Goal: Book appointment/travel/reservation: Book appointment/travel/reservation

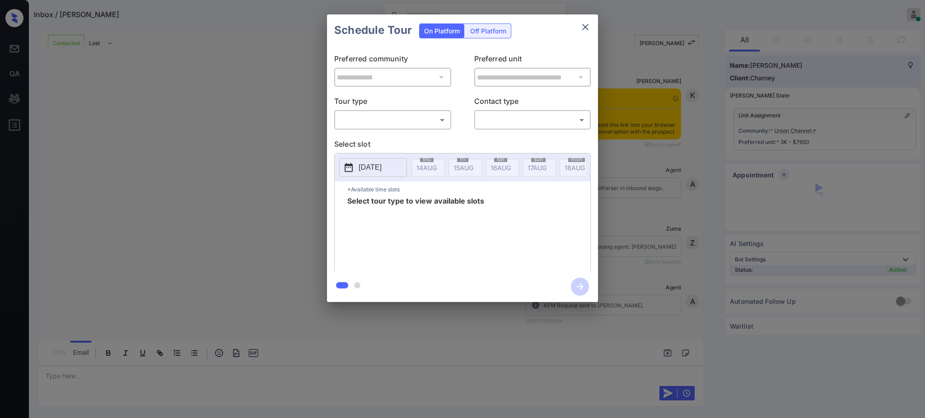
click at [359, 120] on body "Inbox / Ryan Kass Ajay Kumar Online Set yourself offline Set yourself on break …" at bounding box center [462, 209] width 925 height 418
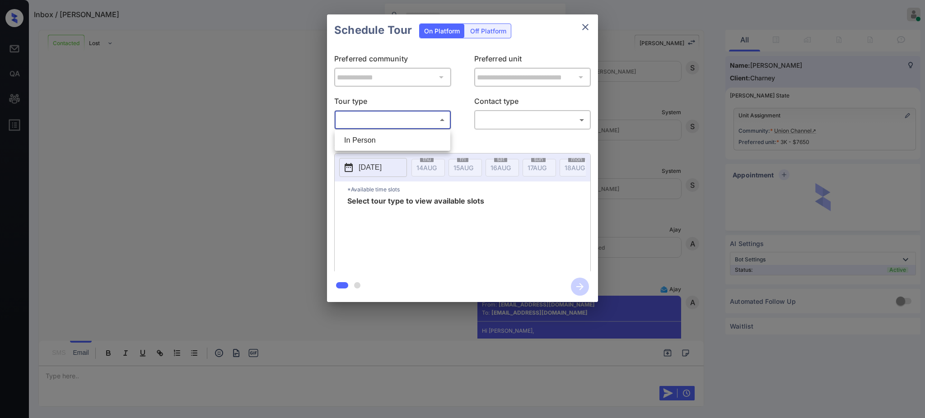
click at [361, 135] on li "In Person" at bounding box center [392, 140] width 111 height 16
type input "********"
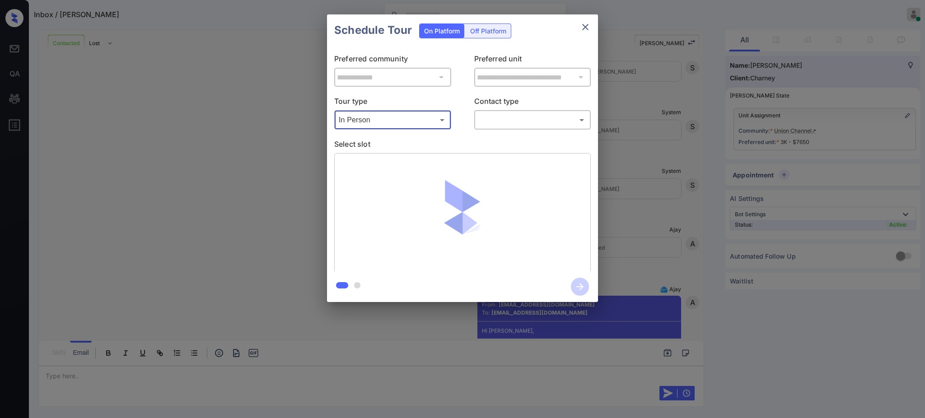
click at [523, 115] on body "Inbox / Ryan Kass Ajay Kumar Online Set yourself offline Set yourself on break …" at bounding box center [462, 209] width 925 height 418
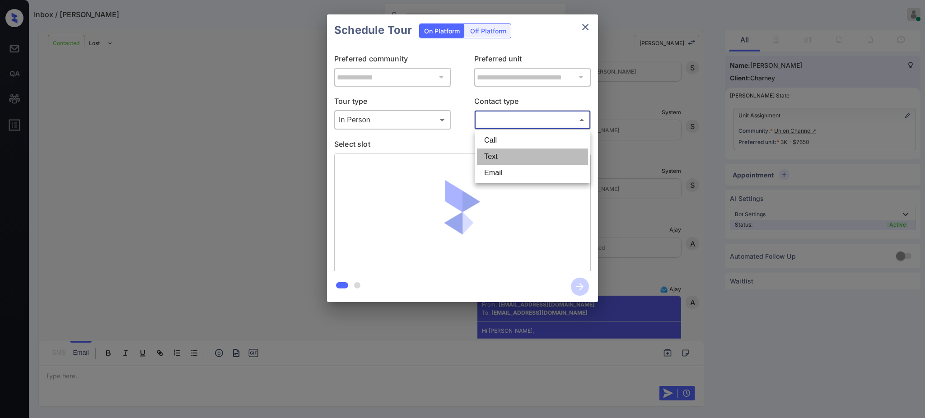
click at [501, 155] on li "Text" at bounding box center [532, 157] width 111 height 16
type input "****"
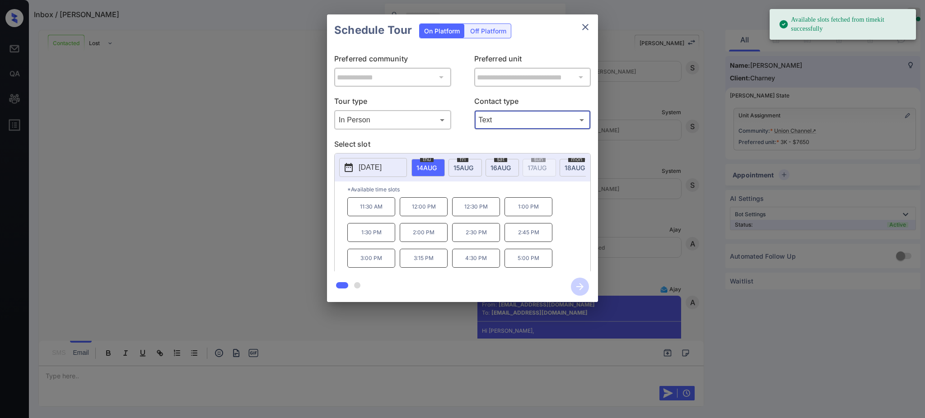
click at [437, 165] on span "15 AUG" at bounding box center [427, 168] width 20 height 8
click at [372, 213] on p "10:45 AM" at bounding box center [371, 206] width 48 height 19
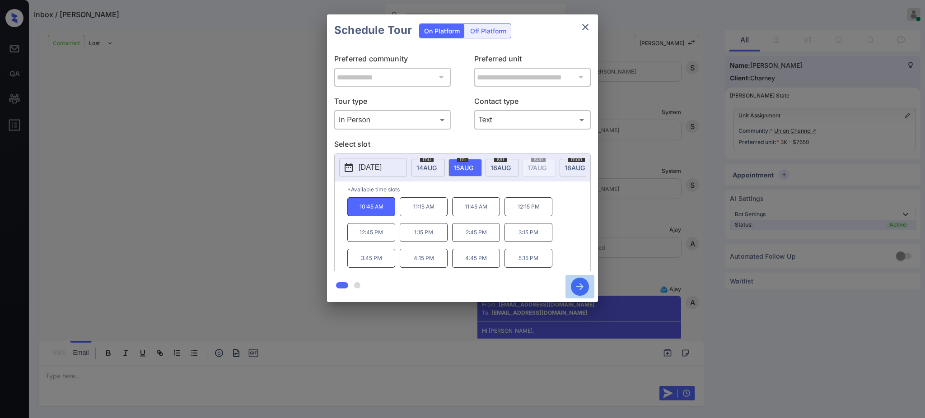
click at [589, 288] on button "button" at bounding box center [580, 286] width 29 height 23
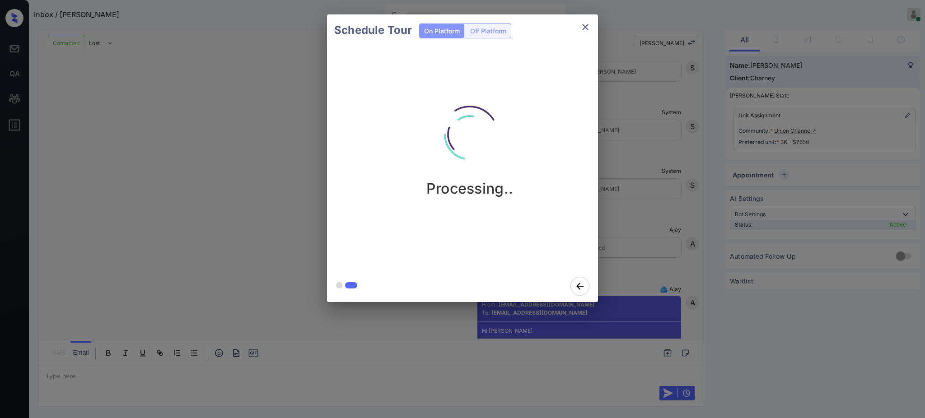
click at [667, 194] on div "Schedule Tour On Platform Off Platform Processing.." at bounding box center [462, 158] width 925 height 317
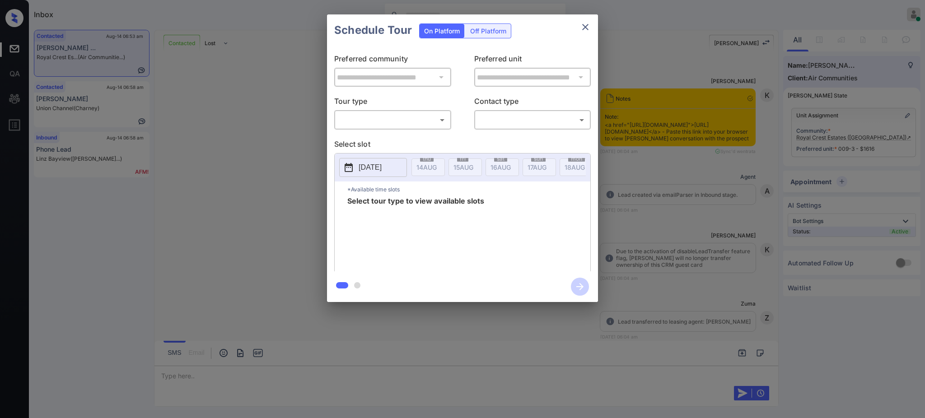
scroll to position [957, 0]
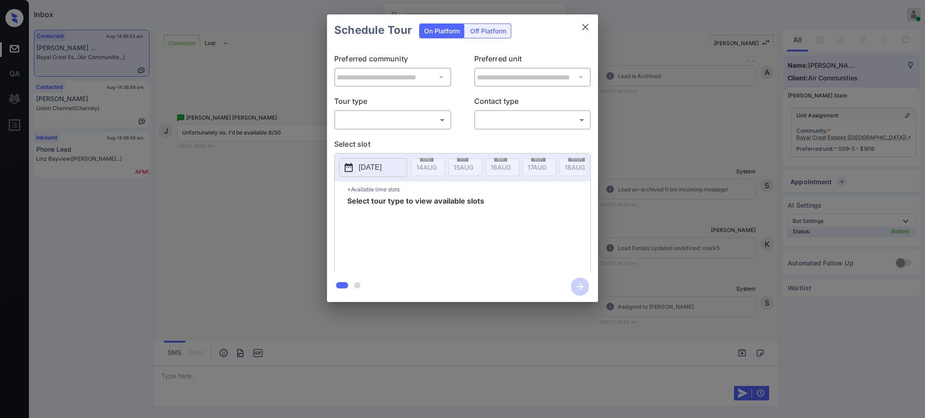
click at [410, 110] on div "​ ​" at bounding box center [392, 119] width 117 height 19
click at [407, 121] on body "Inbox [PERSON_NAME] Online Set yourself offline Set yourself on break Profile S…" at bounding box center [462, 209] width 925 height 418
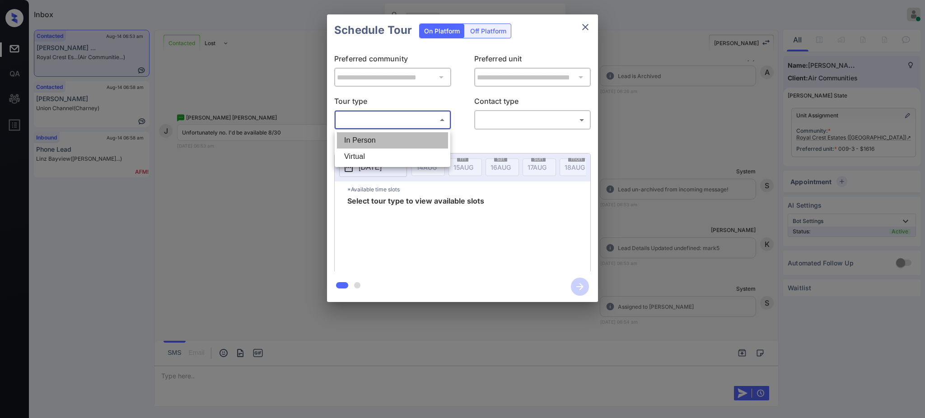
click at [406, 141] on li "In Person" at bounding box center [392, 140] width 111 height 16
type input "********"
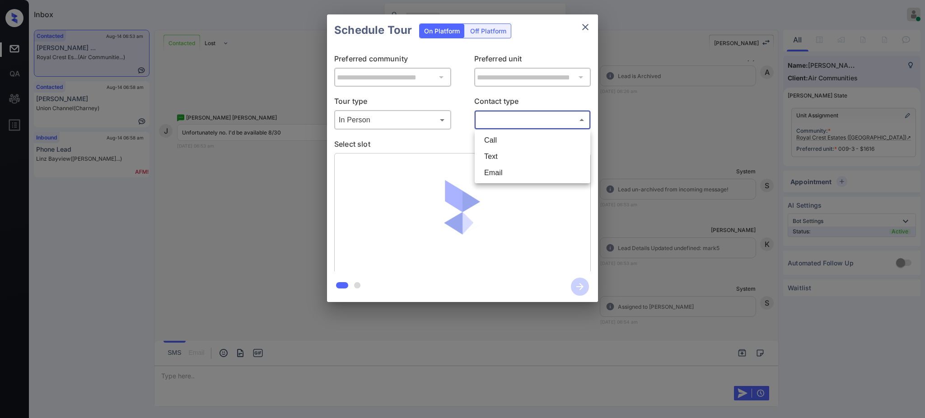
click at [521, 114] on body "Inbox [PERSON_NAME] Online Set yourself offline Set yourself on break Profile S…" at bounding box center [462, 209] width 925 height 418
click at [506, 151] on li "Text" at bounding box center [532, 157] width 111 height 16
type input "****"
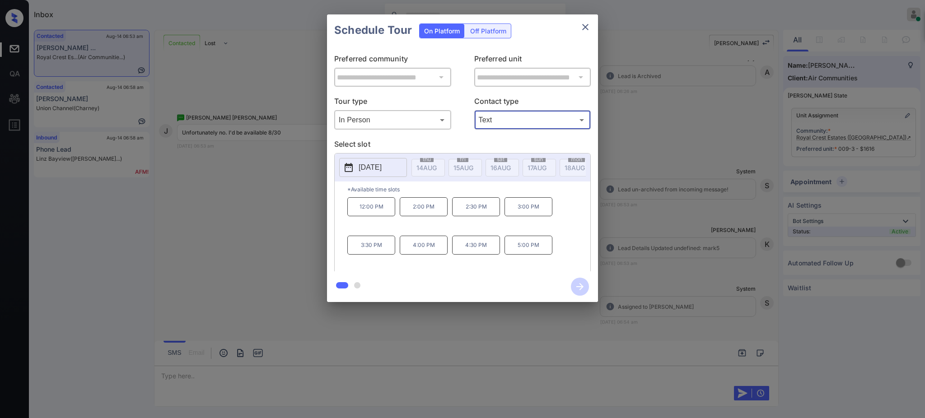
click at [382, 167] on p "[DATE]" at bounding box center [370, 167] width 23 height 11
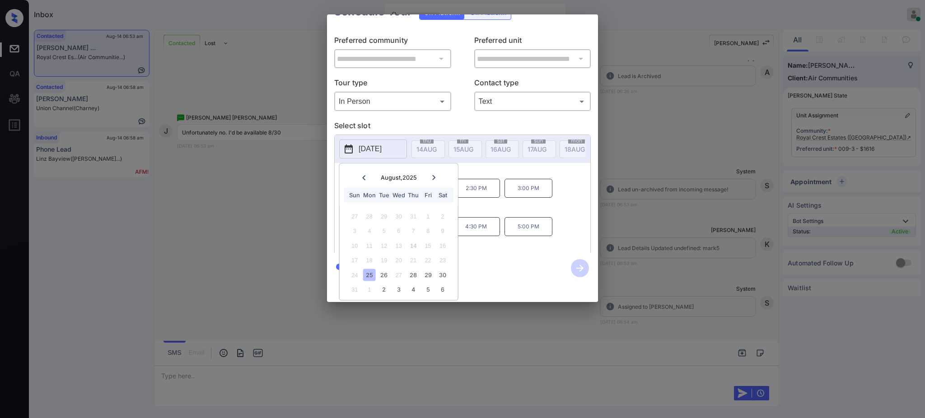
scroll to position [30, 0]
click at [443, 269] on div "30" at bounding box center [443, 275] width 12 height 12
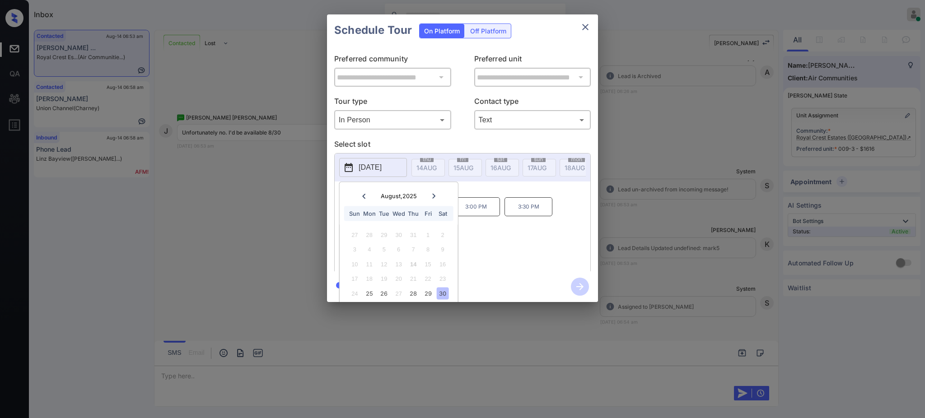
click at [504, 223] on div "2:00 PM 2:30 PM 3:00 PM 3:30 PM 4:00 PM" at bounding box center [468, 233] width 243 height 72
drag, startPoint x: 454, startPoint y: 213, endPoint x: 546, endPoint y: 174, distance: 100.2
click at [495, 216] on p "3:00 PM" at bounding box center [476, 206] width 48 height 19
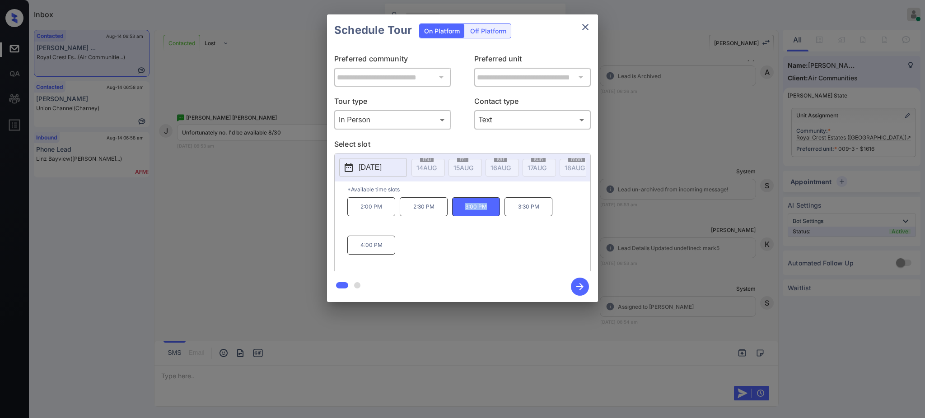
copy p "3:00 PM"
click at [593, 26] on button "close" at bounding box center [586, 27] width 18 height 18
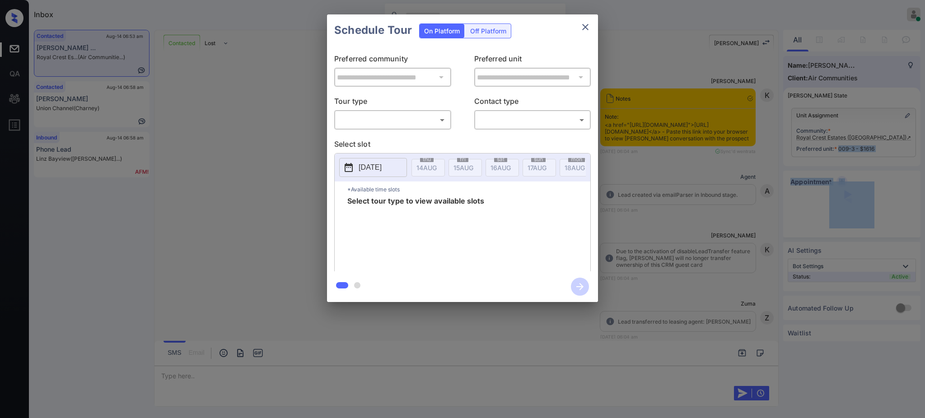
click at [420, 123] on body "Inbox [PERSON_NAME] Online Set yourself offline Set yourself on break Profile S…" at bounding box center [462, 209] width 925 height 418
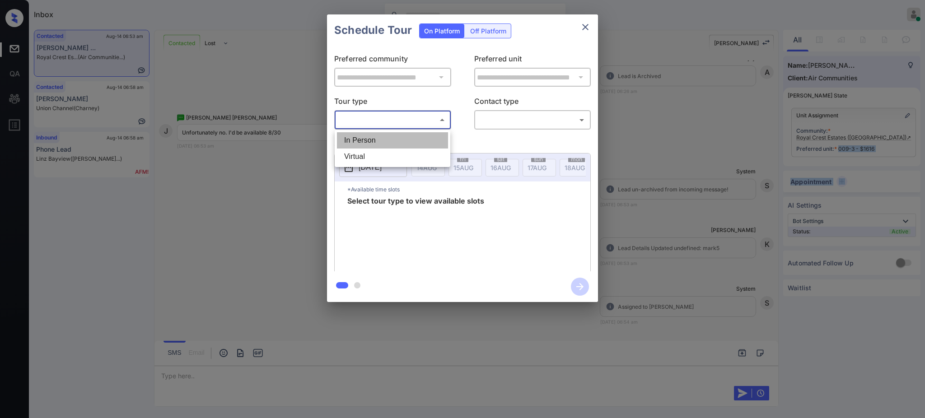
click at [404, 135] on li "In Person" at bounding box center [392, 140] width 111 height 16
type input "********"
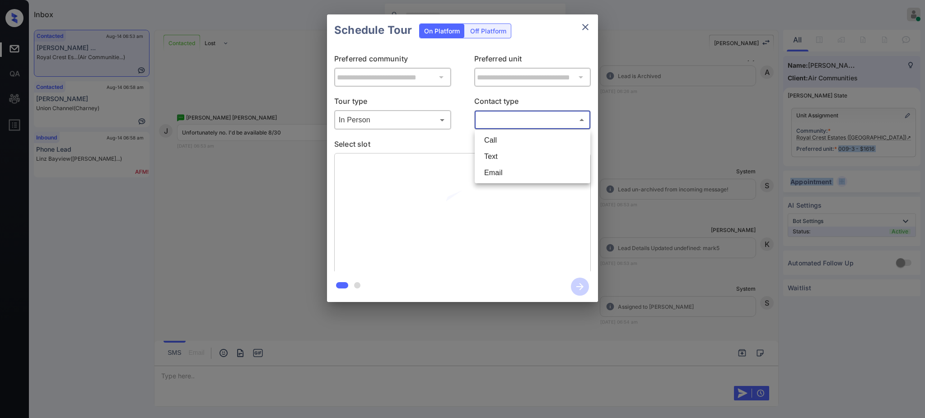
click at [483, 118] on body "Inbox [PERSON_NAME] Online Set yourself offline Set yourself on break Profile S…" at bounding box center [462, 209] width 925 height 418
click at [489, 158] on li "Text" at bounding box center [532, 157] width 111 height 16
type input "****"
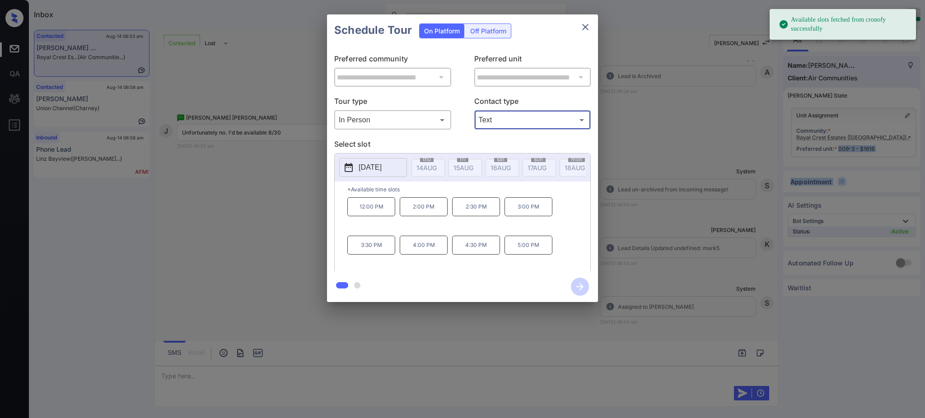
click at [359, 160] on button "[DATE]" at bounding box center [373, 167] width 68 height 19
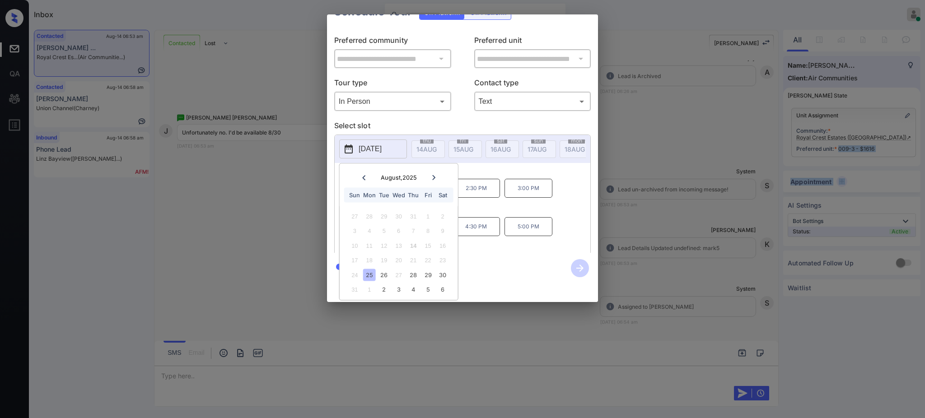
scroll to position [30, 0]
click at [443, 269] on div "30" at bounding box center [443, 275] width 12 height 12
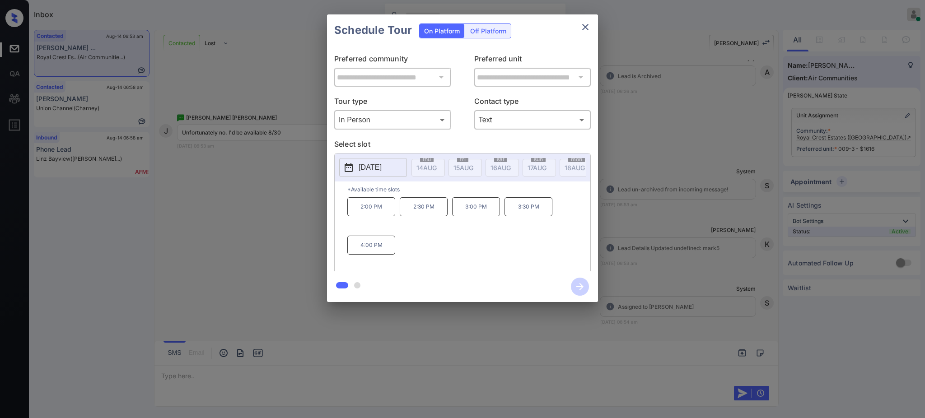
click at [493, 203] on div "*Available time slots 2:00 PM 2:30 PM 3:00 PM 3:30 PM 4:00 PM" at bounding box center [463, 228] width 256 height 93
drag, startPoint x: 479, startPoint y: 215, endPoint x: 492, endPoint y: 215, distance: 13.1
click at [491, 215] on p "3:00 PM" at bounding box center [476, 206] width 48 height 19
copy p "3:00 PM"
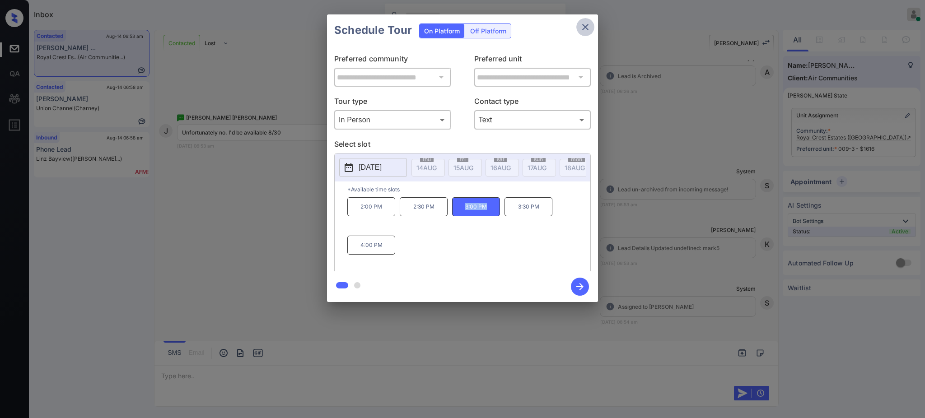
click at [589, 29] on icon "close" at bounding box center [585, 27] width 11 height 11
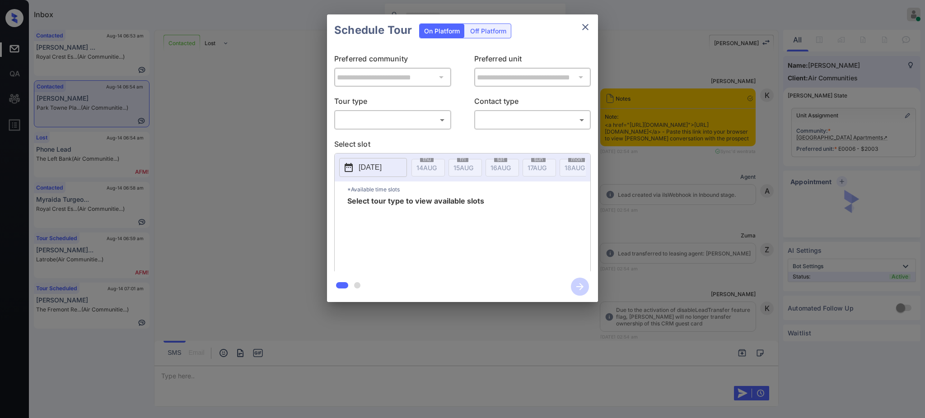
scroll to position [2243, 0]
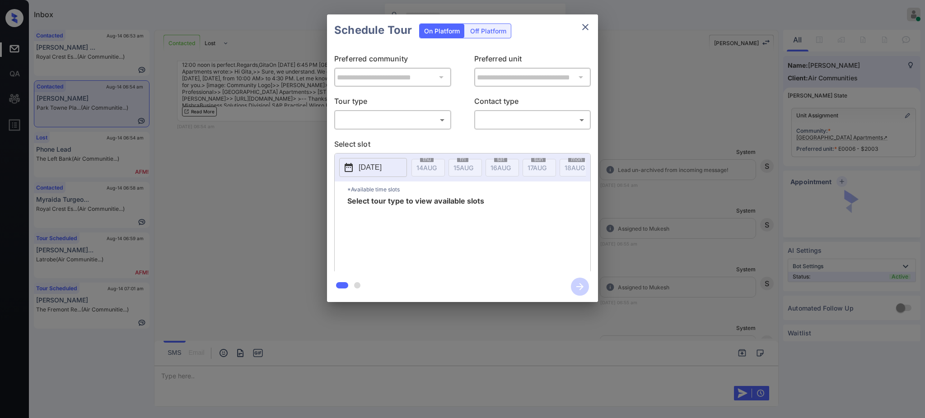
click at [384, 116] on body "Inbox Ajay Kumar Online Set yourself offline Set yourself on break Profile Swit…" at bounding box center [462, 209] width 925 height 418
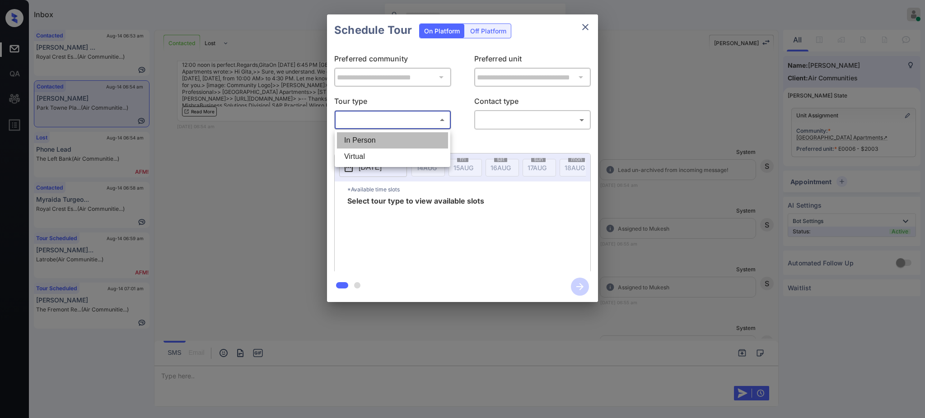
click at [375, 139] on li "In Person" at bounding box center [392, 140] width 111 height 16
type input "********"
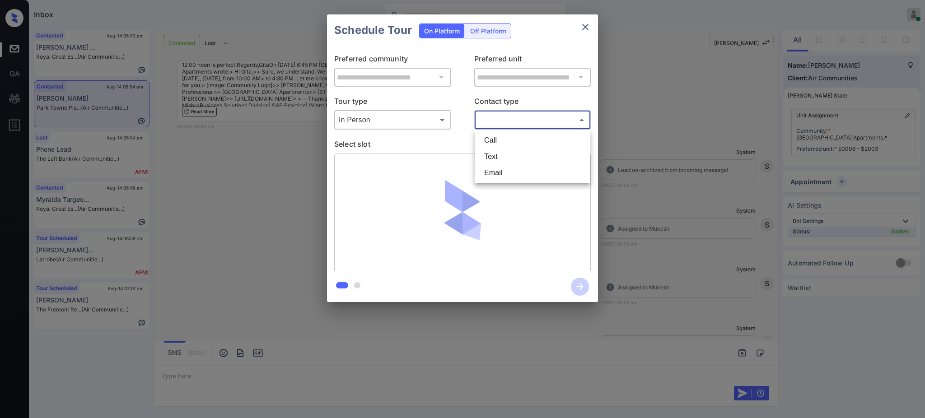
click at [488, 122] on body "Inbox Ajay Kumar Online Set yourself offline Set yourself on break Profile Swit…" at bounding box center [462, 209] width 925 height 418
click at [488, 150] on li "Text" at bounding box center [532, 157] width 111 height 16
type input "****"
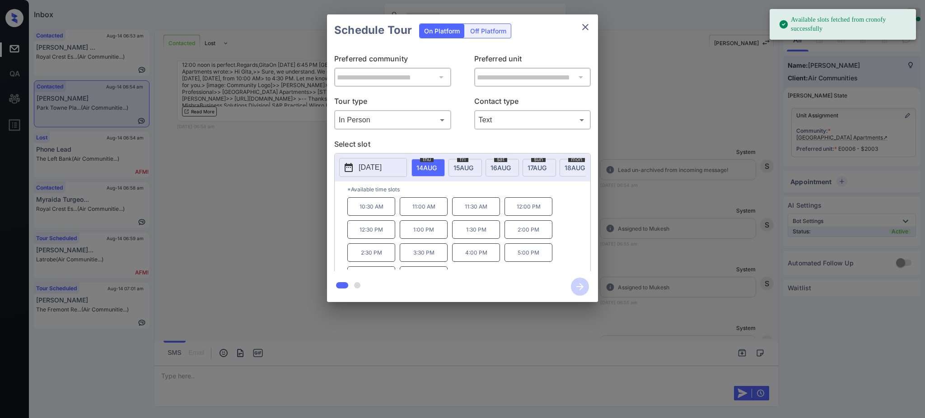
click at [360, 164] on p "[DATE]" at bounding box center [370, 167] width 23 height 11
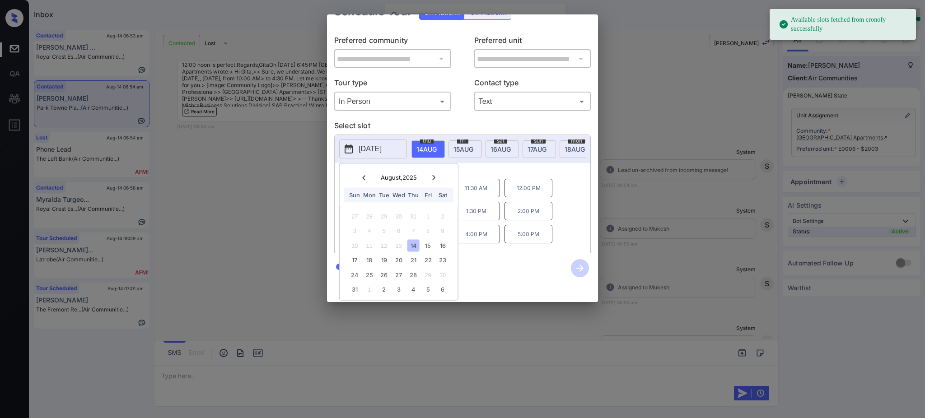
scroll to position [30, 0]
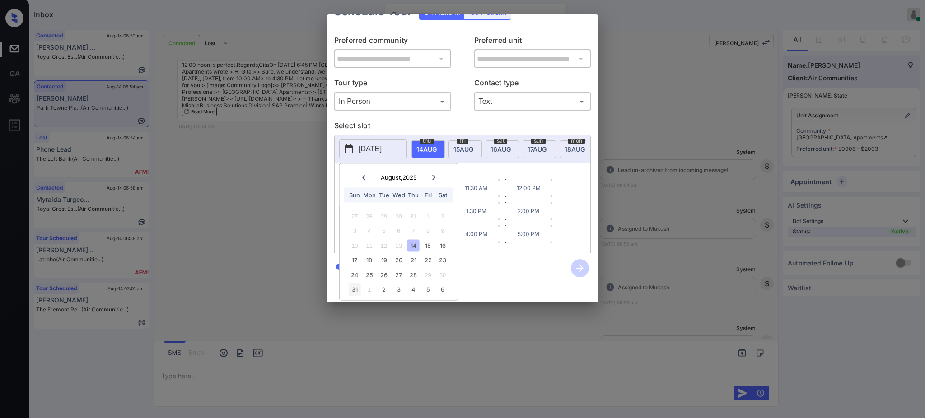
click at [357, 284] on div "31" at bounding box center [355, 290] width 12 height 12
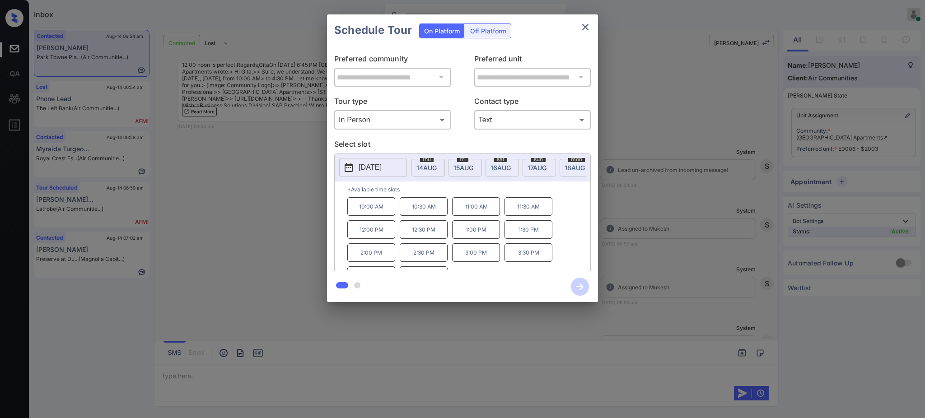
click at [497, 166] on div "2025-08-31 thu 14 AUG fri 15 AUG sat 16 AUG sun 17 AUG mon 18 AUG tue 19 AUG we…" at bounding box center [462, 214] width 257 height 122
click at [381, 237] on p "12:00 PM" at bounding box center [371, 230] width 48 height 19
click at [580, 287] on icon "button" at bounding box center [580, 286] width 7 height 7
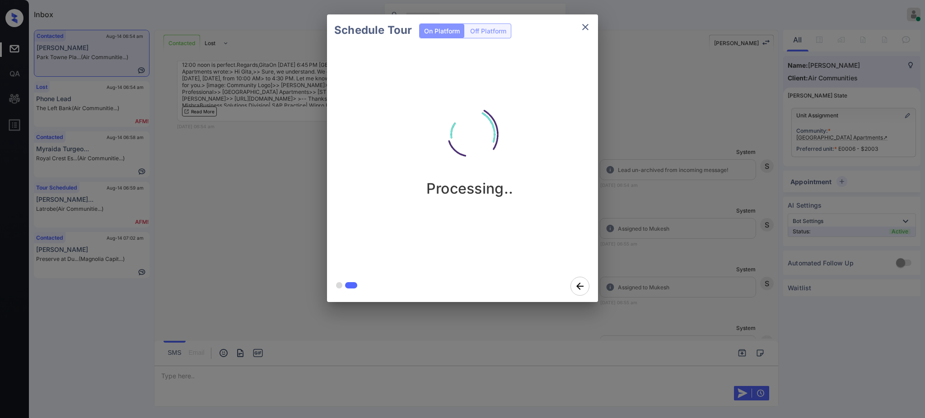
click at [693, 228] on div "Schedule Tour On Platform Off Platform Processing.." at bounding box center [462, 158] width 925 height 317
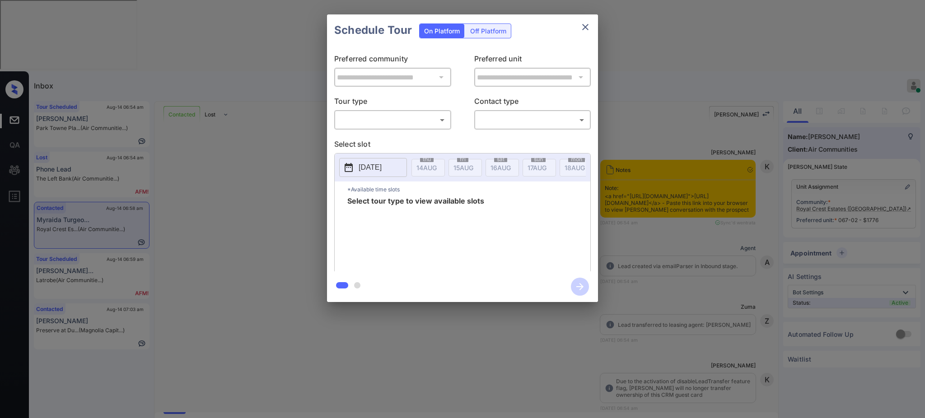
scroll to position [850, 0]
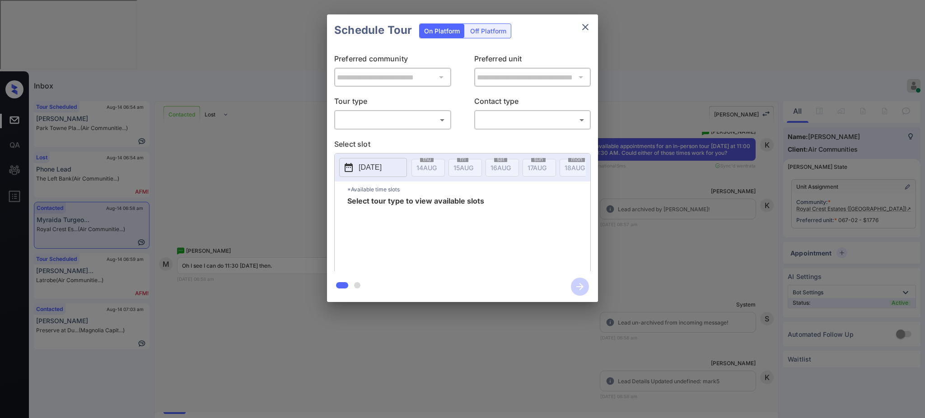
click at [357, 122] on body "Inbox Ajay Kumar Online Set yourself offline Set yourself on break Profile Swit…" at bounding box center [462, 209] width 925 height 418
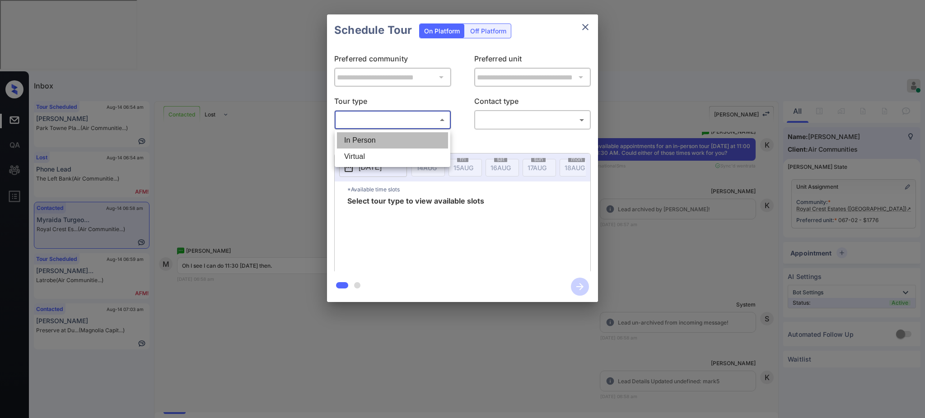
click at [360, 141] on li "In Person" at bounding box center [392, 140] width 111 height 16
type input "********"
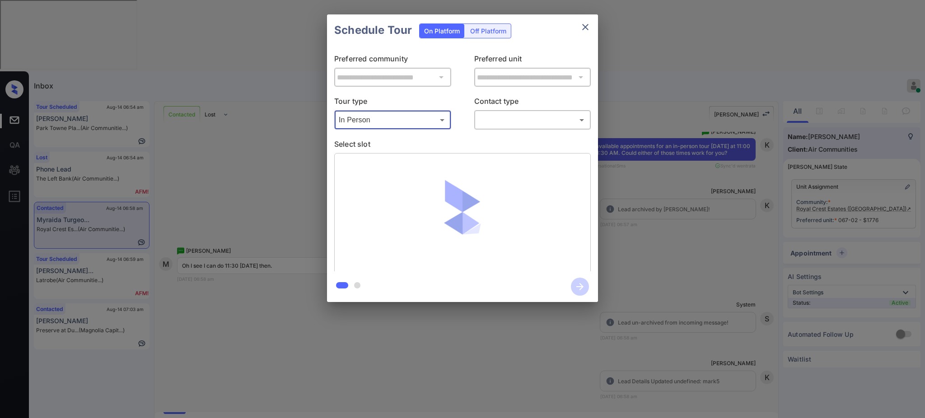
click at [509, 119] on body "Inbox Ajay Kumar Online Set yourself offline Set yourself on break Profile Swit…" at bounding box center [462, 209] width 925 height 418
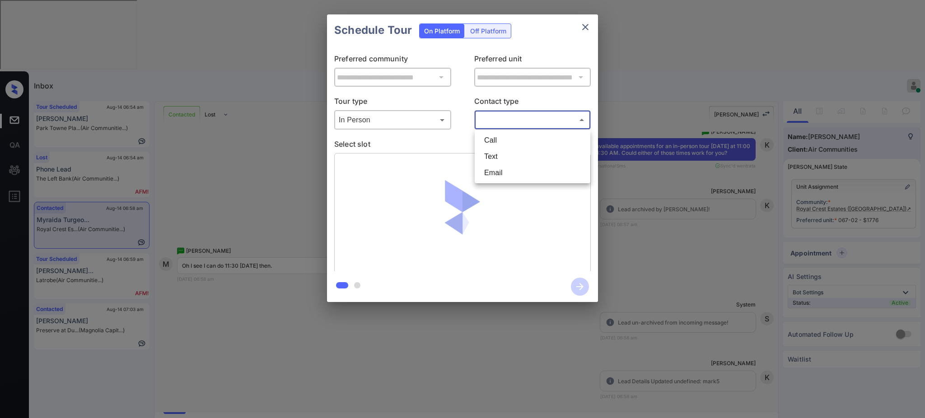
click at [494, 156] on li "Text" at bounding box center [532, 157] width 111 height 16
type input "****"
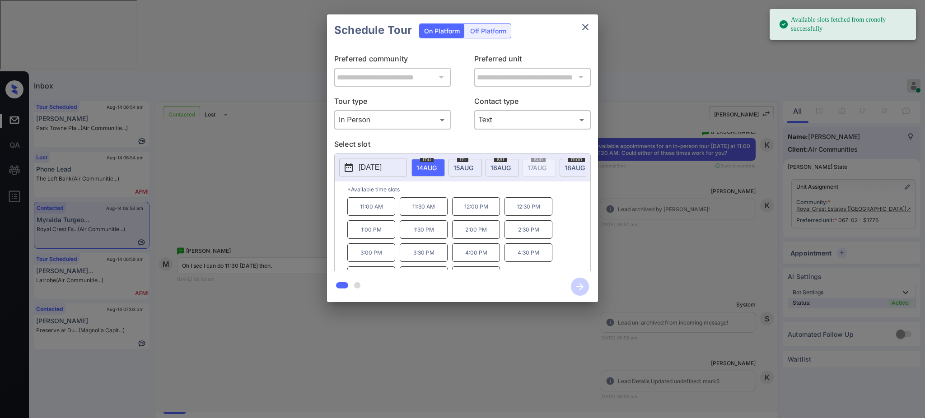
click at [420, 165] on span "14 AUG" at bounding box center [427, 168] width 20 height 8
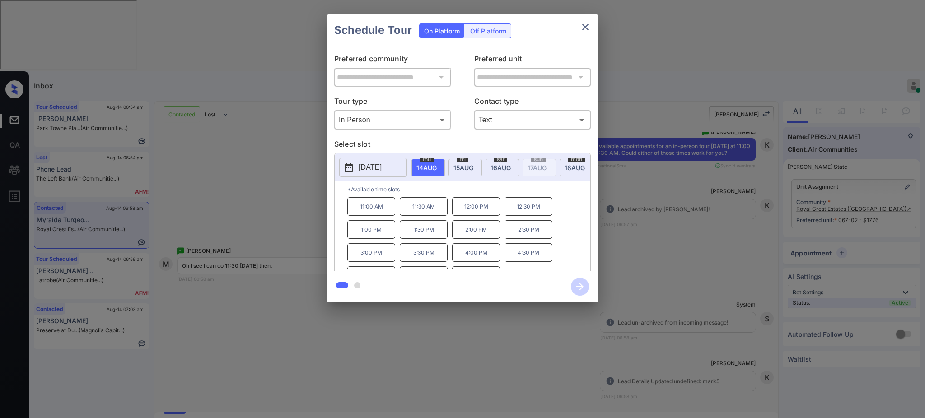
click at [421, 214] on p "11:30 AM" at bounding box center [424, 206] width 48 height 19
click at [582, 288] on icon "button" at bounding box center [580, 286] width 7 height 7
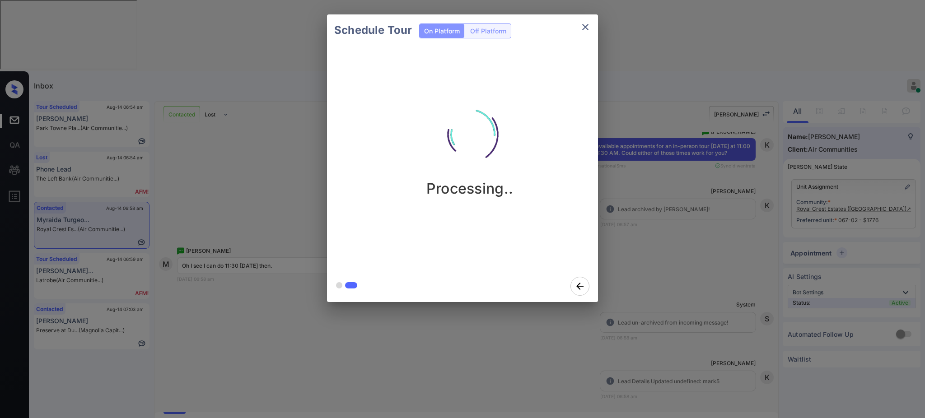
click at [662, 252] on div "Schedule Tour On Platform Off Platform Processing.." at bounding box center [462, 158] width 925 height 317
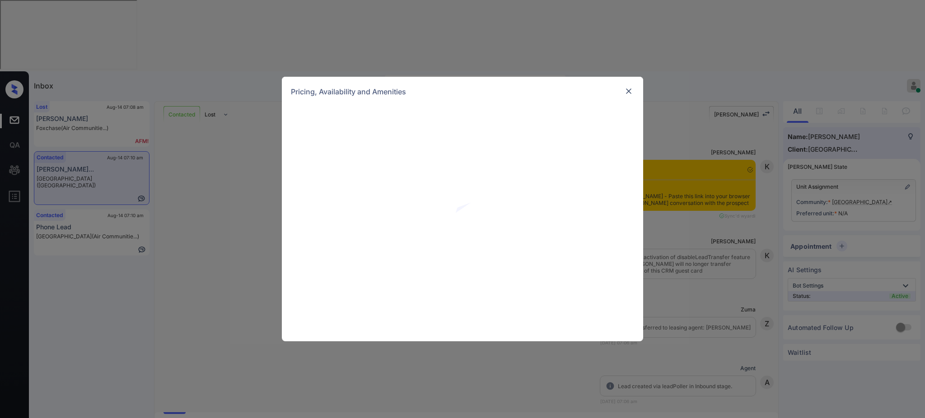
scroll to position [1311, 0]
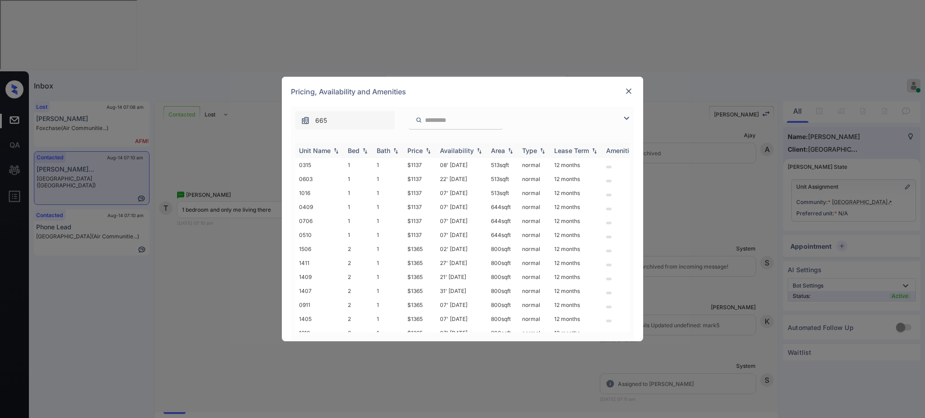
click at [351, 147] on th "Bed" at bounding box center [358, 150] width 29 height 15
drag, startPoint x: 406, startPoint y: 221, endPoint x: 503, endPoint y: 188, distance: 102.9
click at [434, 220] on td "$1137" at bounding box center [420, 221] width 33 height 14
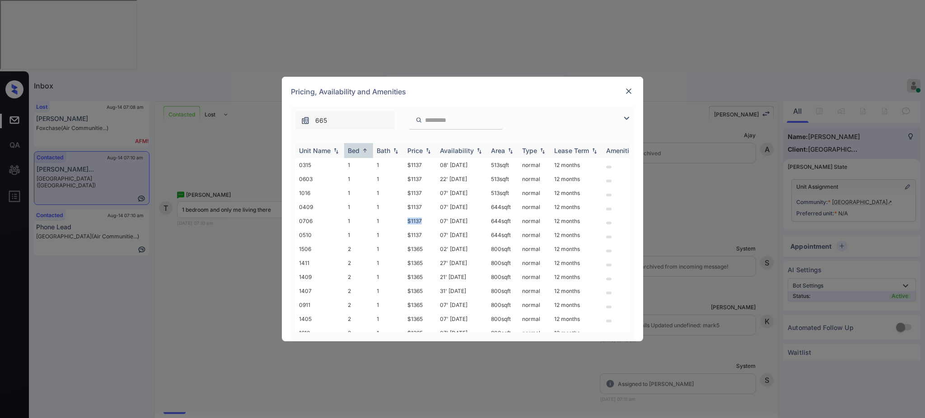
copy td "$1137"
drag, startPoint x: 406, startPoint y: 165, endPoint x: 442, endPoint y: 164, distance: 36.2
click at [431, 164] on td "$1137" at bounding box center [420, 165] width 33 height 14
copy td "$1137"
click at [629, 88] on img at bounding box center [628, 91] width 9 height 9
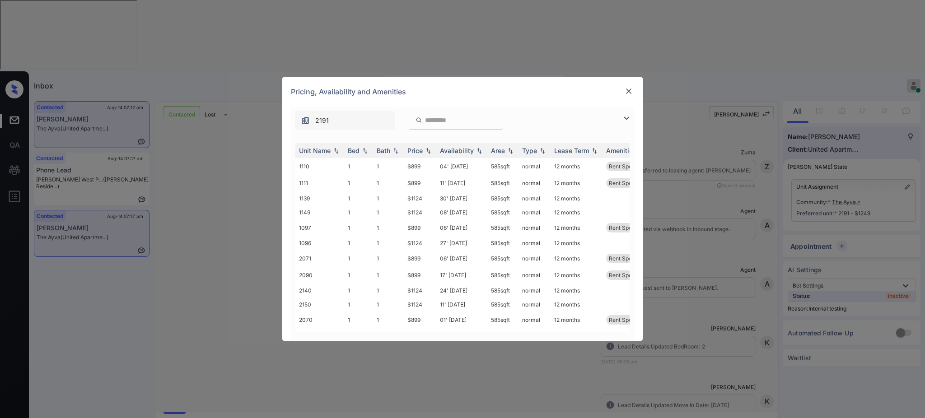
scroll to position [1798, 0]
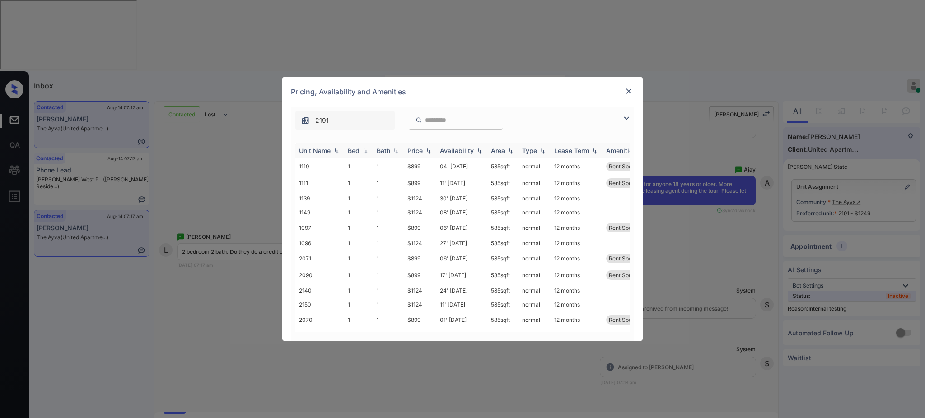
click at [355, 154] on div "Bed" at bounding box center [354, 151] width 12 height 8
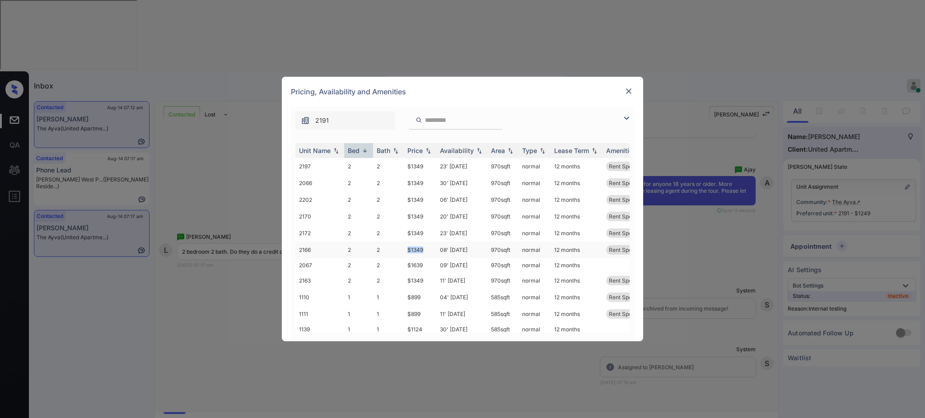
drag, startPoint x: 405, startPoint y: 248, endPoint x: 453, endPoint y: 250, distance: 48.0
click at [427, 248] on td "$1349" at bounding box center [420, 250] width 33 height 17
copy td "$1349"
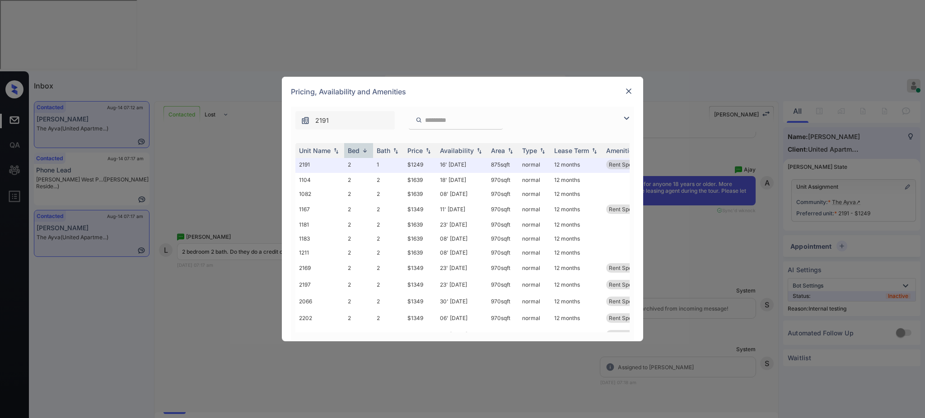
scroll to position [0, 0]
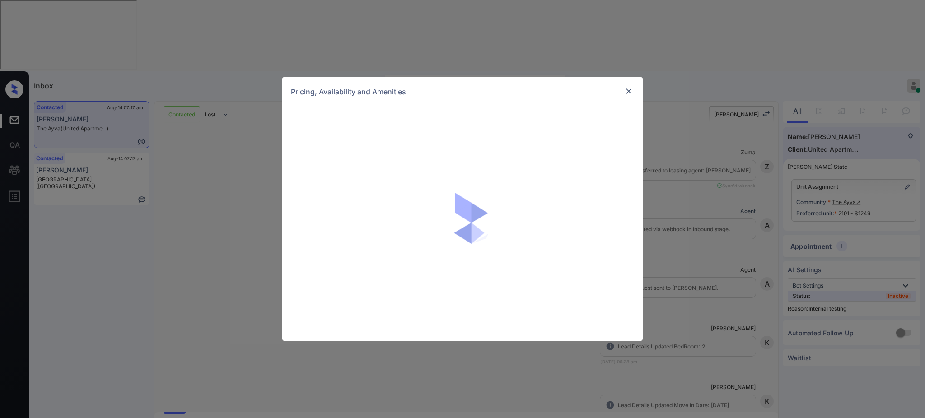
scroll to position [1798, 0]
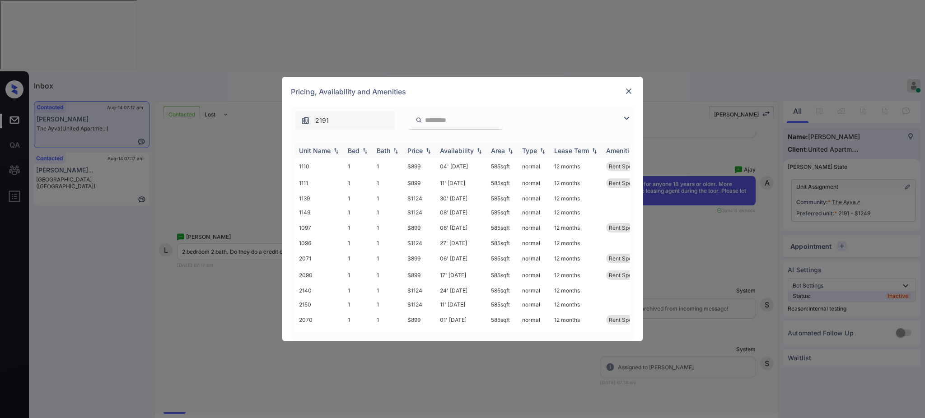
click at [357, 152] on div "Bed" at bounding box center [354, 151] width 12 height 8
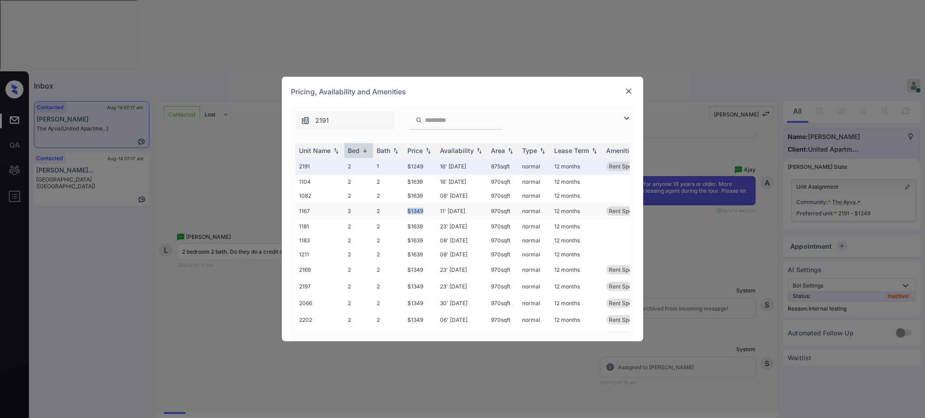
drag, startPoint x: 401, startPoint y: 209, endPoint x: 428, endPoint y: 210, distance: 27.6
click at [428, 210] on tr "1167 2 2 $1349 11' Aug 25 970 sqft normal 12 months Rent Special 1" at bounding box center [532, 211] width 472 height 17
copy tr "$1349"
click at [626, 90] on img at bounding box center [628, 91] width 9 height 9
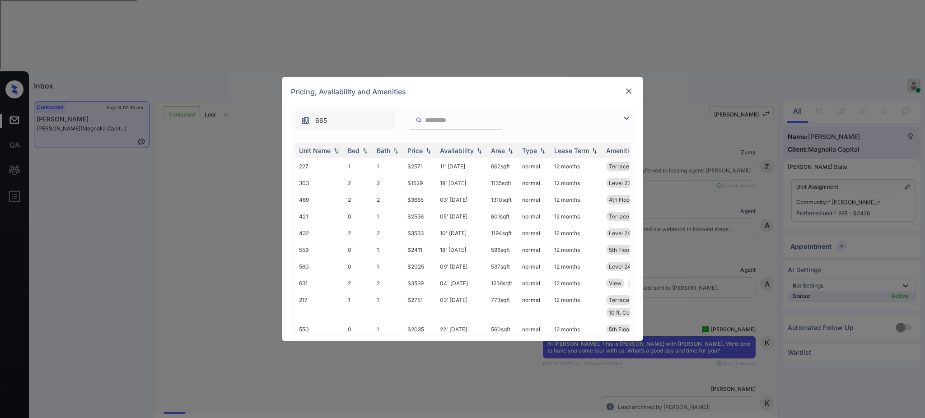
scroll to position [352, 0]
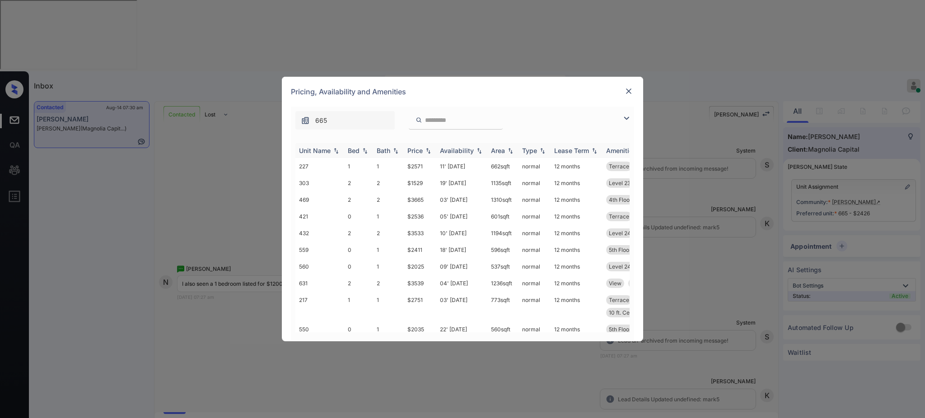
click at [351, 150] on div "Bed" at bounding box center [354, 151] width 12 height 8
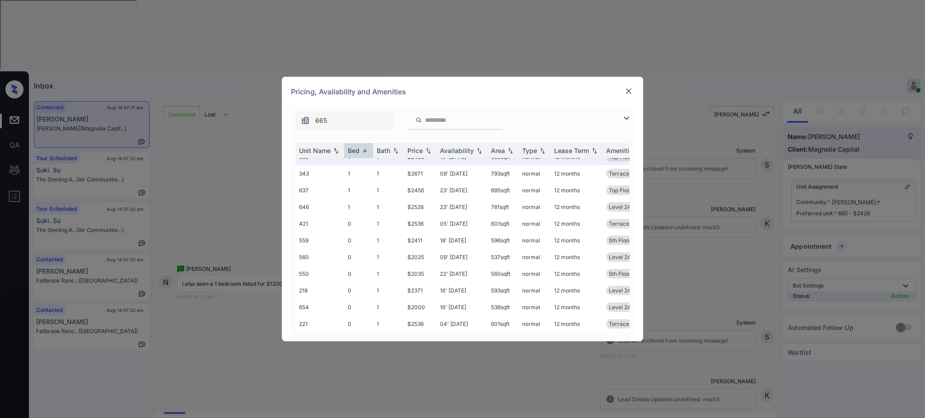
scroll to position [232, 0]
click at [630, 85] on div "Pricing, Availability and Amenities" at bounding box center [463, 92] width 362 height 30
click at [630, 87] on img at bounding box center [628, 91] width 9 height 9
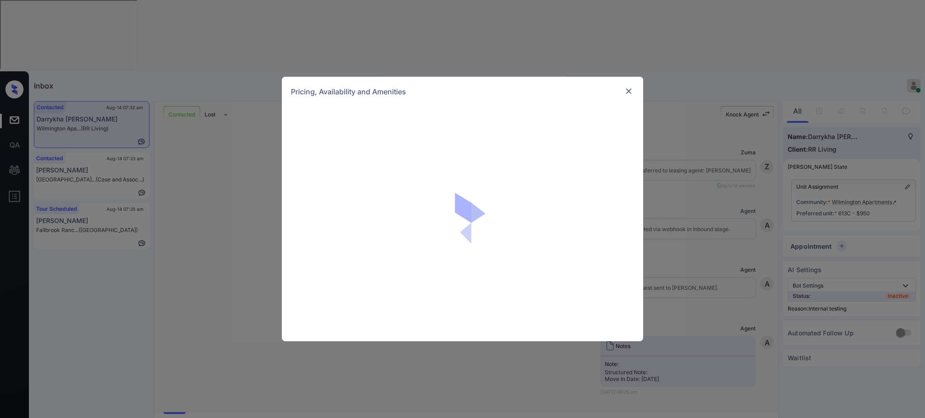
scroll to position [12405, 0]
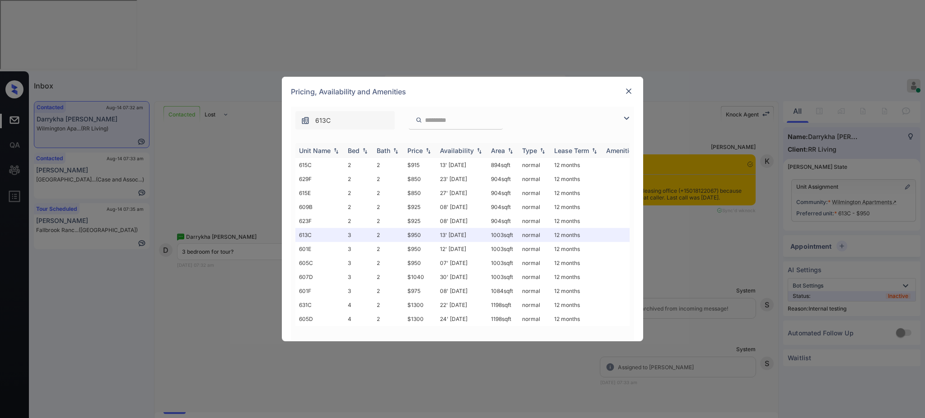
click at [360, 149] on div "Bed" at bounding box center [359, 151] width 22 height 8
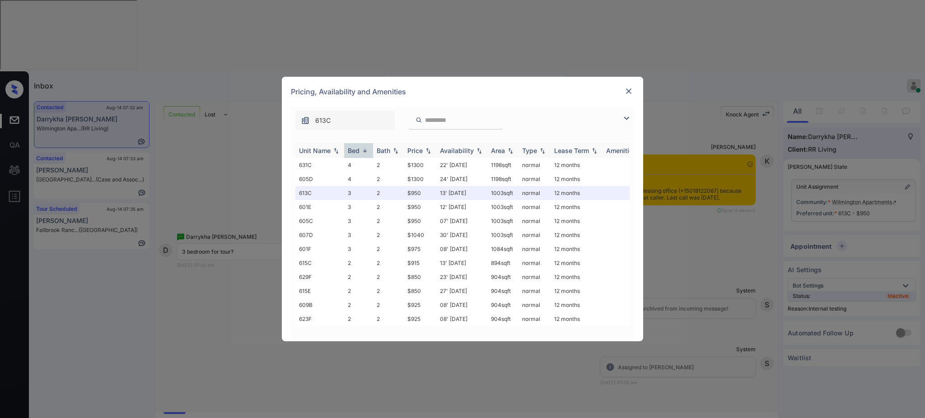
click at [363, 152] on img at bounding box center [365, 150] width 9 height 7
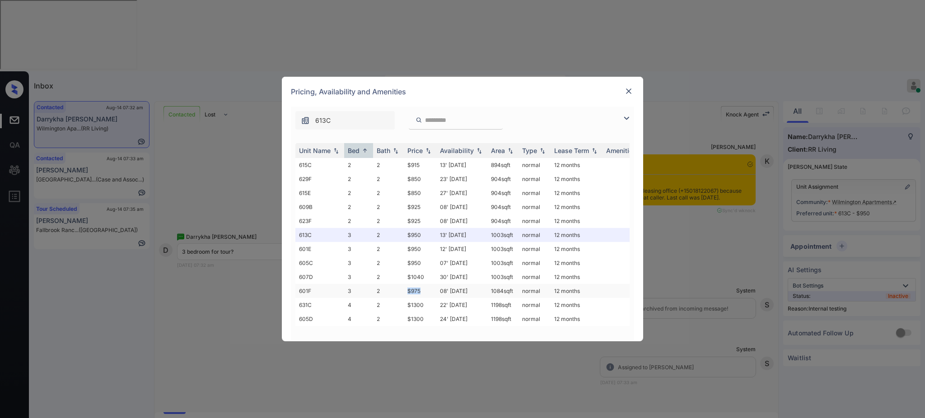
drag, startPoint x: 405, startPoint y: 294, endPoint x: 421, endPoint y: 294, distance: 15.8
click at [421, 294] on td "$975" at bounding box center [420, 291] width 33 height 14
copy td "$975"
drag, startPoint x: 408, startPoint y: 264, endPoint x: 586, endPoint y: 166, distance: 203.7
click at [432, 261] on td "$950" at bounding box center [420, 263] width 33 height 14
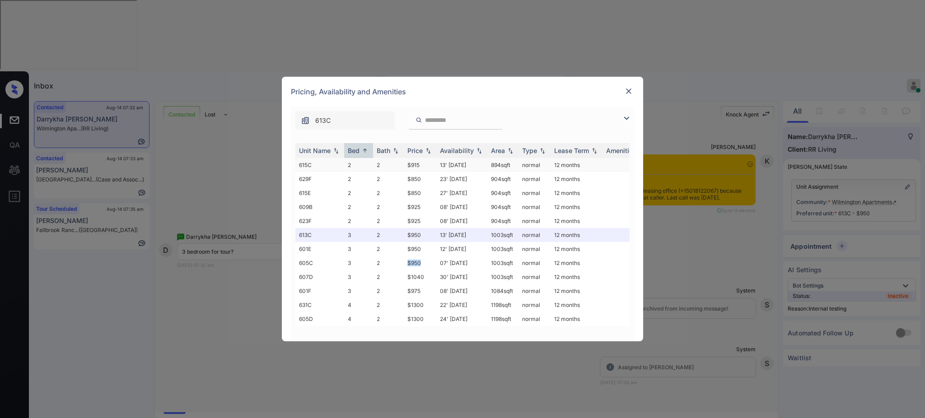
copy td "$950"
drag, startPoint x: 402, startPoint y: 233, endPoint x: 574, endPoint y: 206, distance: 174.7
click at [432, 236] on tr "613C 3 2 $950 13' Aug 25 1003 sqft normal 12 months" at bounding box center [532, 235] width 472 height 14
copy tr "$950"
click at [630, 90] on img at bounding box center [628, 91] width 9 height 9
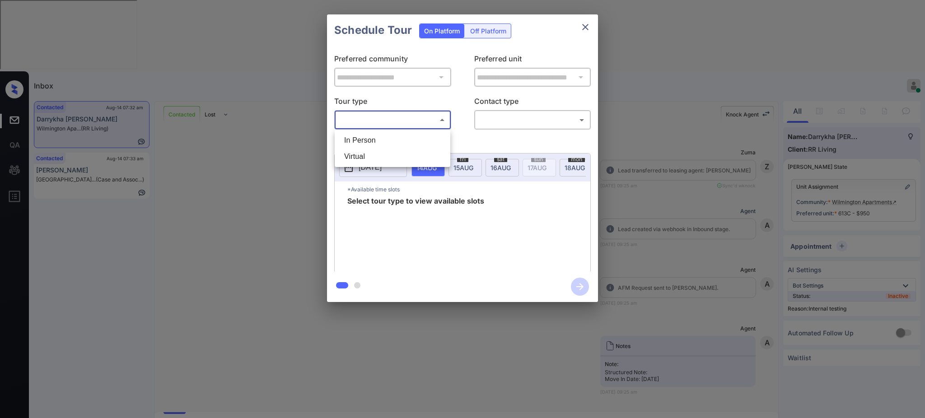
scroll to position [12405, 0]
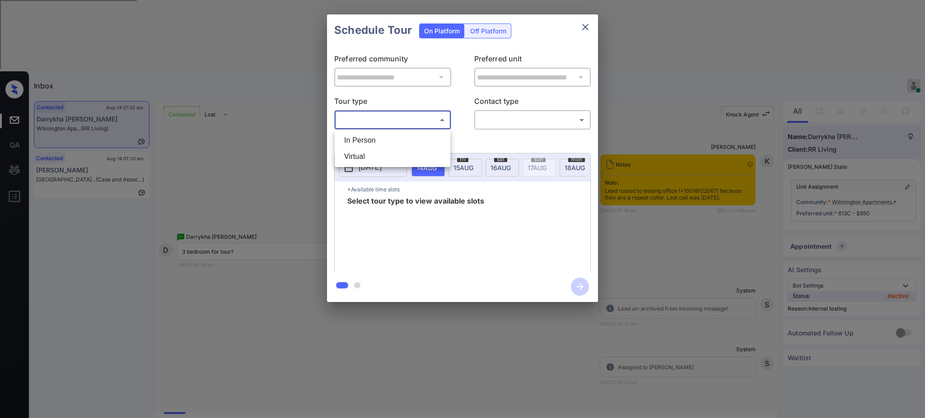
click at [366, 131] on ul "In Person Virtual" at bounding box center [393, 148] width 116 height 37
click at [393, 141] on li "In Person" at bounding box center [392, 140] width 111 height 16
type input "********"
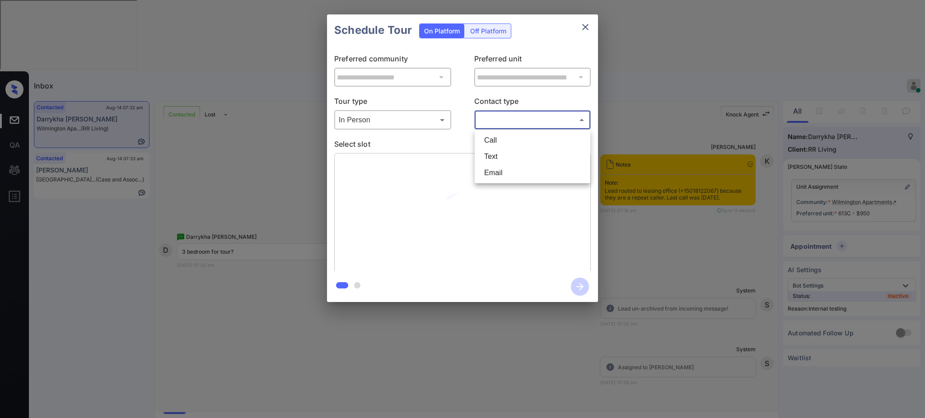
click at [512, 119] on body "Inbox [PERSON_NAME] Online Set yourself offline Set yourself on break Profile S…" at bounding box center [462, 209] width 925 height 418
click at [499, 156] on li "Text" at bounding box center [532, 157] width 111 height 16
type input "****"
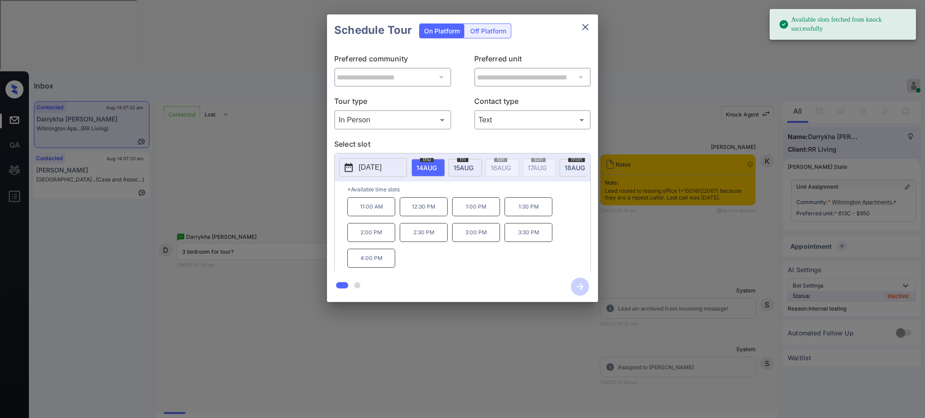
click at [380, 168] on p "2025-08-14" at bounding box center [370, 167] width 23 height 11
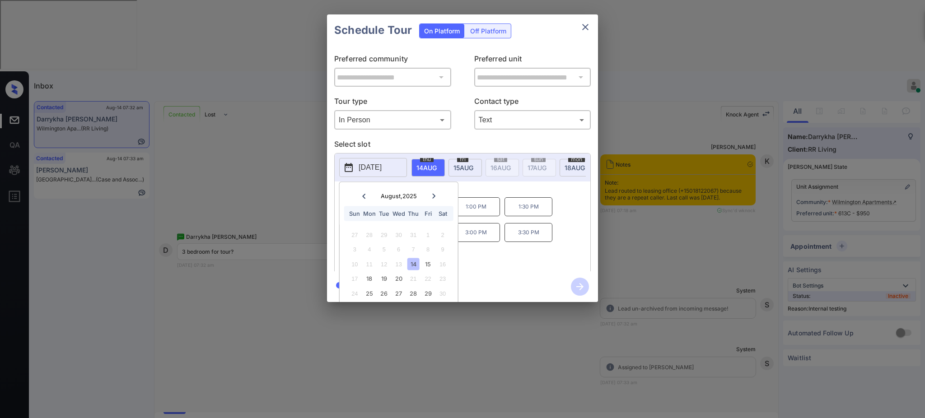
scroll to position [31, 0]
click at [292, 388] on div at bounding box center [462, 209] width 925 height 418
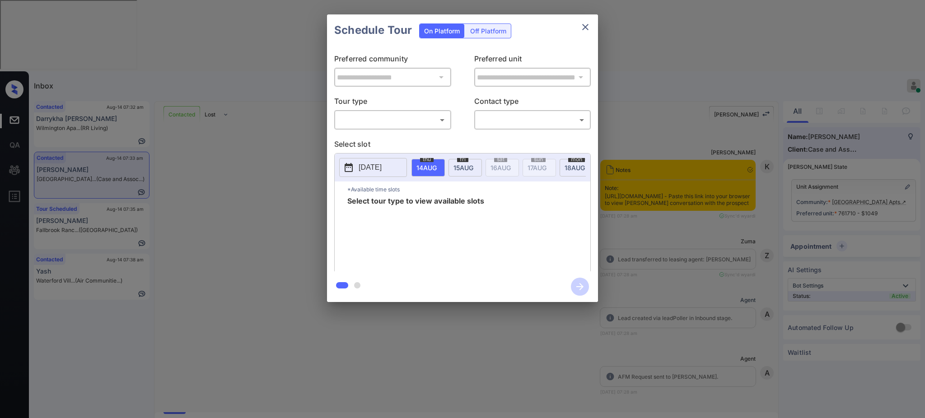
scroll to position [1001, 0]
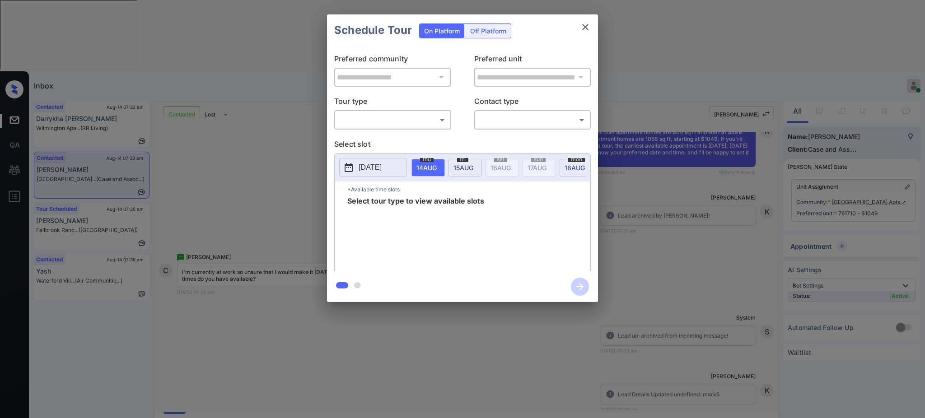
click at [375, 116] on body "Inbox Ajay Kumar Online Set yourself offline Set yourself on break Profile Swit…" at bounding box center [462, 209] width 925 height 418
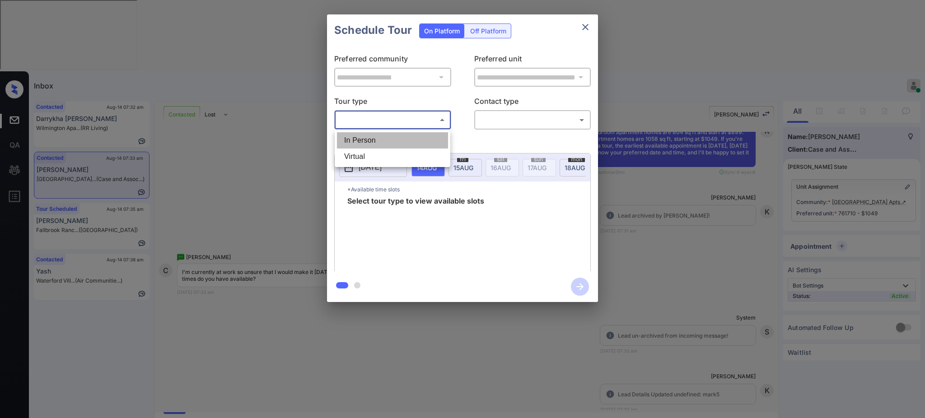
click at [373, 140] on li "In Person" at bounding box center [392, 140] width 111 height 16
type input "********"
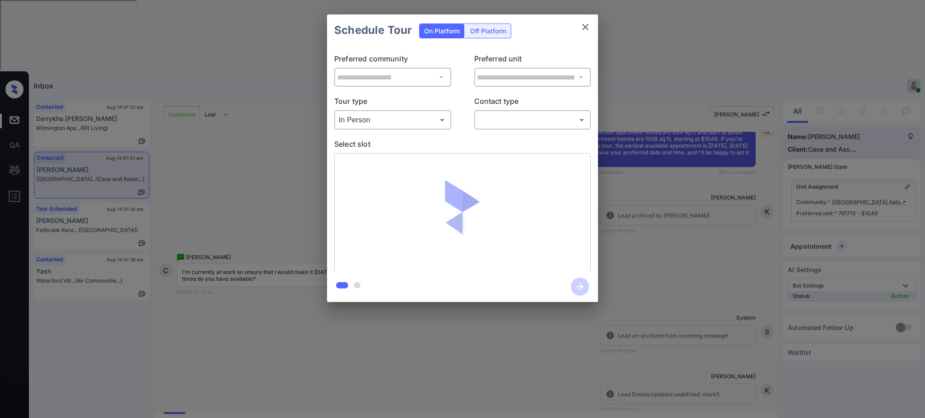
click at [508, 112] on div "​ ​" at bounding box center [532, 119] width 117 height 19
click at [502, 118] on body "Inbox Ajay Kumar Online Set yourself offline Set yourself on break Profile Swit…" at bounding box center [462, 209] width 925 height 418
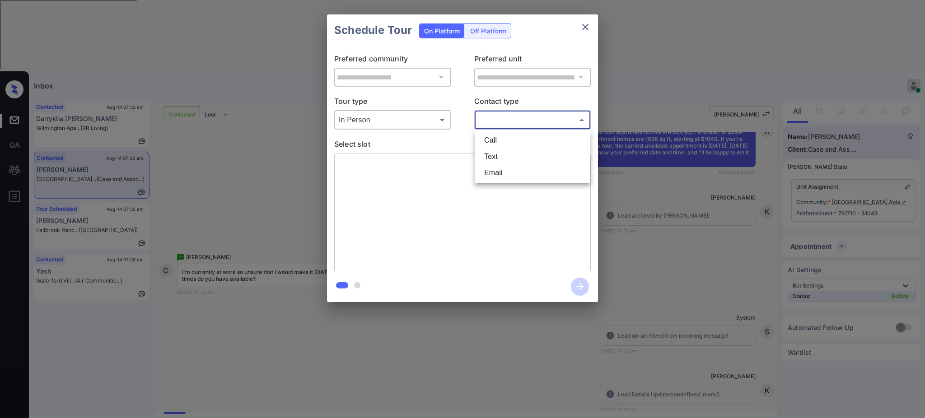
click at [493, 160] on li "Text" at bounding box center [532, 157] width 111 height 16
type input "****"
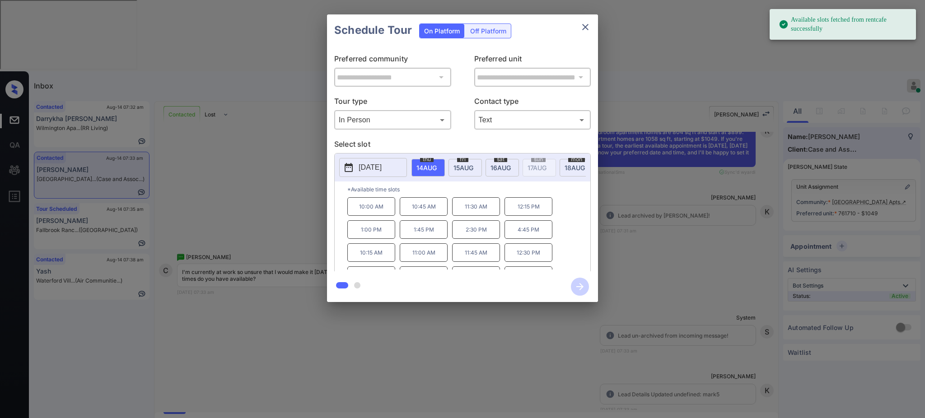
click at [372, 165] on p "[DATE]" at bounding box center [370, 167] width 23 height 11
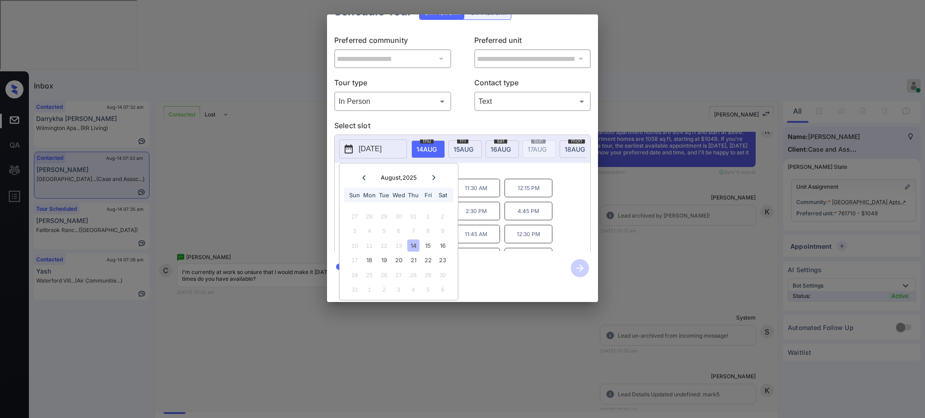
scroll to position [0, 0]
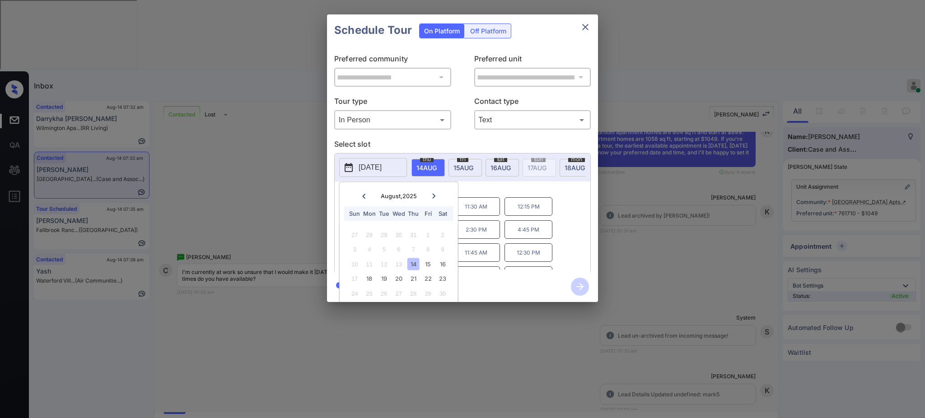
click at [679, 241] on div "**********" at bounding box center [462, 158] width 925 height 317
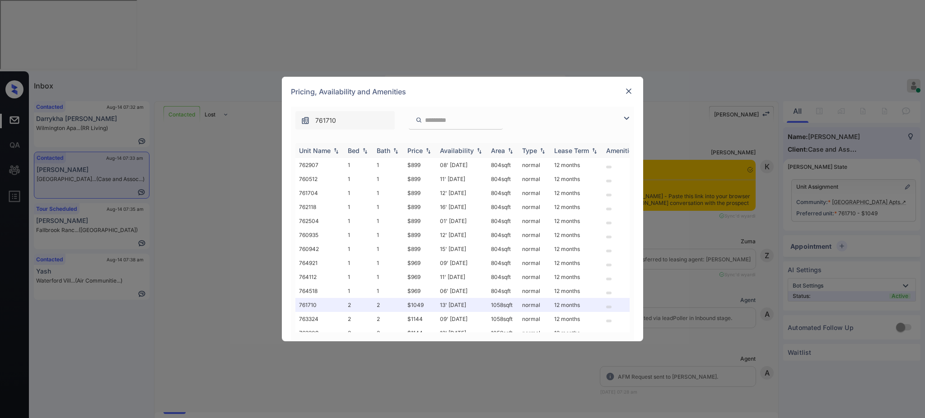
scroll to position [941, 0]
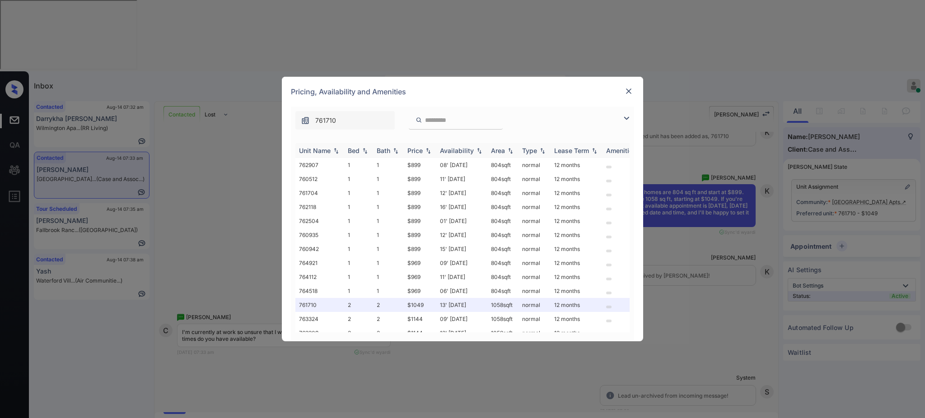
click at [354, 154] on div "Bed" at bounding box center [354, 151] width 12 height 8
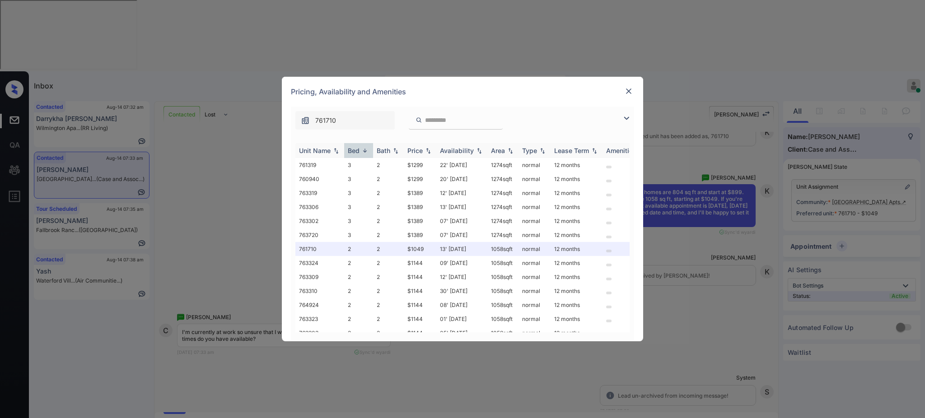
click at [354, 154] on div "Bed" at bounding box center [354, 151] width 12 height 8
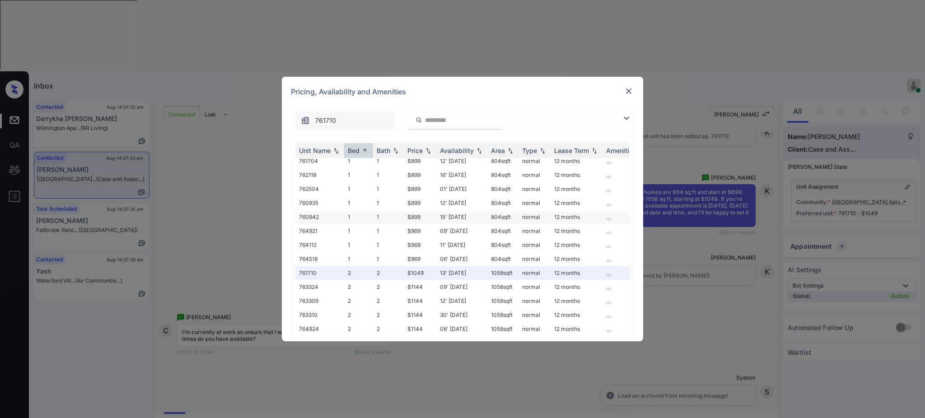
scroll to position [60, 0]
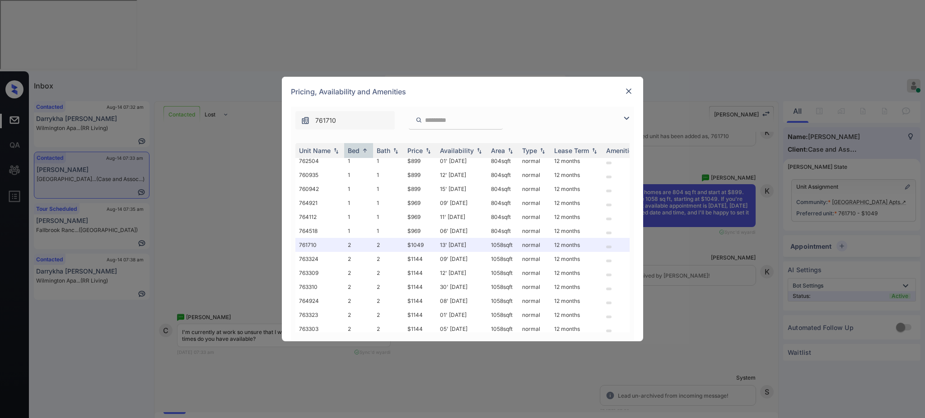
click at [631, 94] on img at bounding box center [628, 91] width 9 height 9
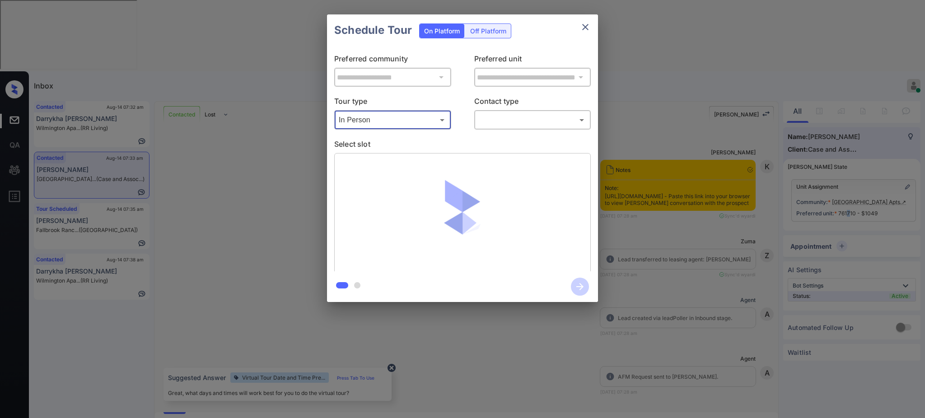
scroll to position [1122, 0]
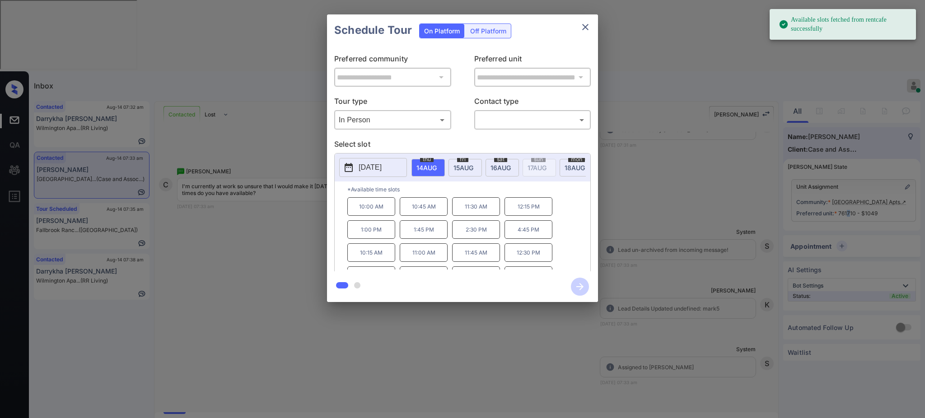
click at [382, 166] on p "[DATE]" at bounding box center [370, 167] width 23 height 11
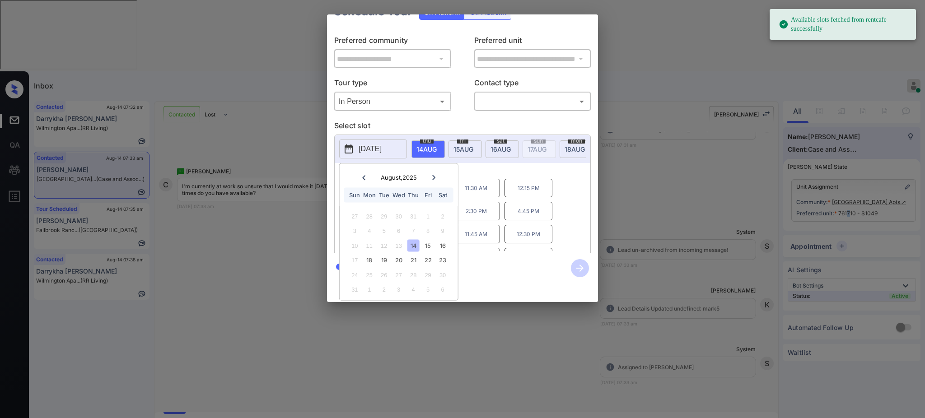
scroll to position [30, 0]
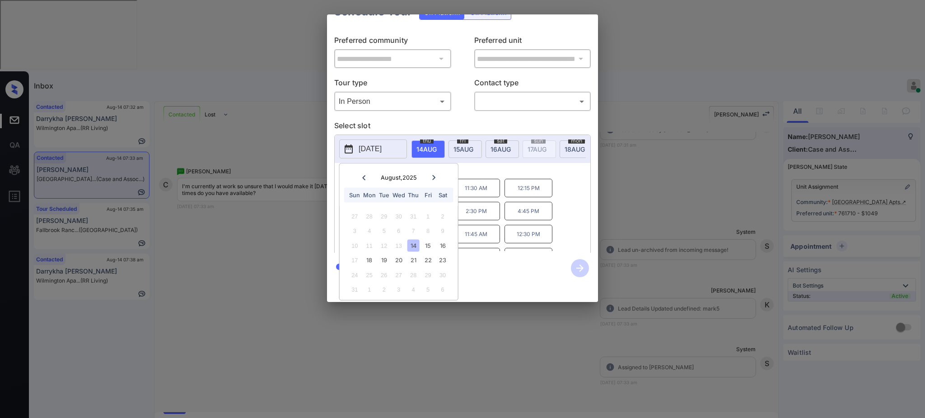
click at [513, 374] on div at bounding box center [462, 209] width 925 height 418
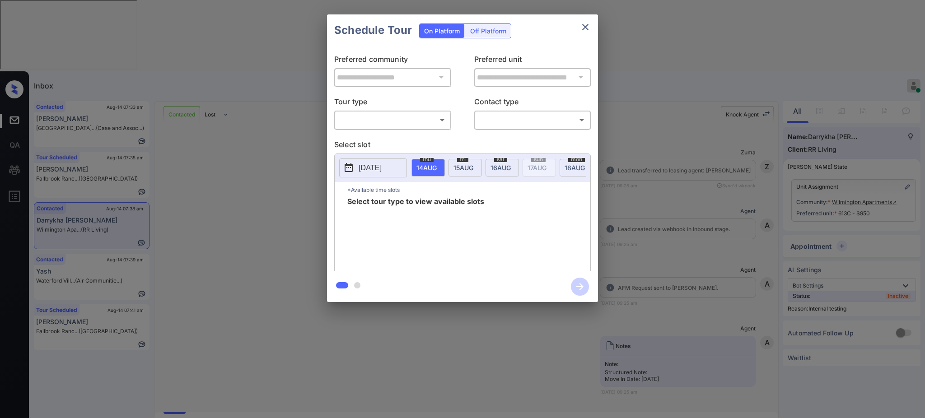
scroll to position [12767, 0]
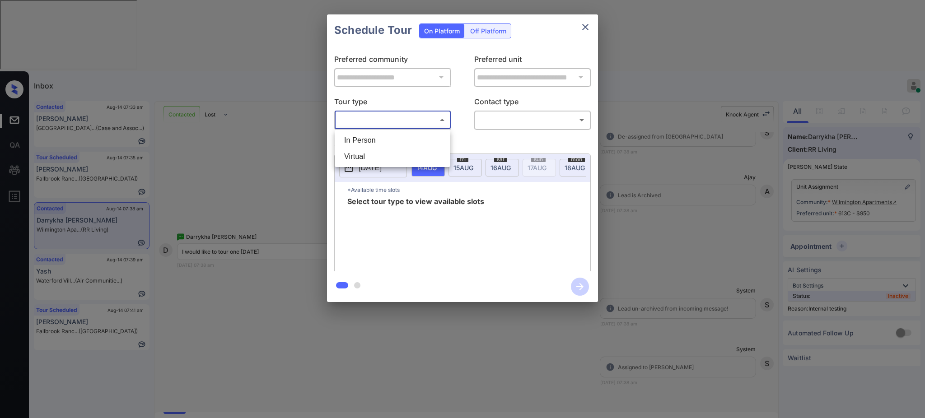
click at [398, 113] on body "Inbox Ajay Kumar Online Set yourself offline Set yourself on break Profile Swit…" at bounding box center [462, 209] width 925 height 418
click at [399, 133] on li "In Person" at bounding box center [392, 140] width 111 height 16
type input "********"
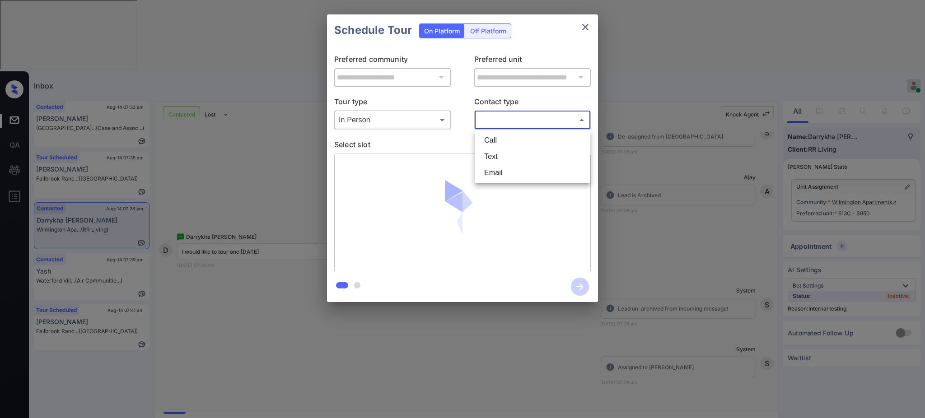
click at [505, 117] on body "Inbox Ajay Kumar Online Set yourself offline Set yourself on break Profile Swit…" at bounding box center [462, 209] width 925 height 418
click at [495, 152] on li "Text" at bounding box center [532, 157] width 111 height 16
type input "****"
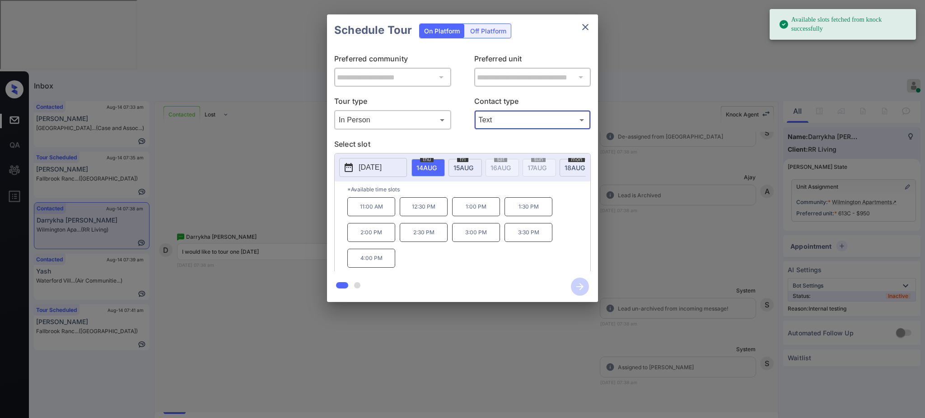
click at [422, 166] on span "[DATE]" at bounding box center [427, 168] width 20 height 8
click at [468, 216] on p "1:00 PM" at bounding box center [476, 206] width 48 height 19
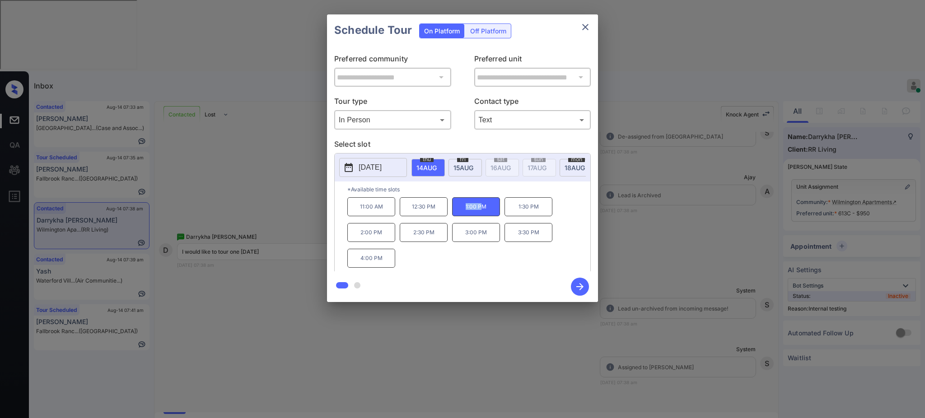
drag, startPoint x: 458, startPoint y: 214, endPoint x: 551, endPoint y: 200, distance: 94.1
click at [486, 214] on p "1:00 PM" at bounding box center [476, 206] width 48 height 19
copy p "1:00 P"
copy p "1:00 PM"
click at [594, 23] on button "close" at bounding box center [586, 27] width 18 height 18
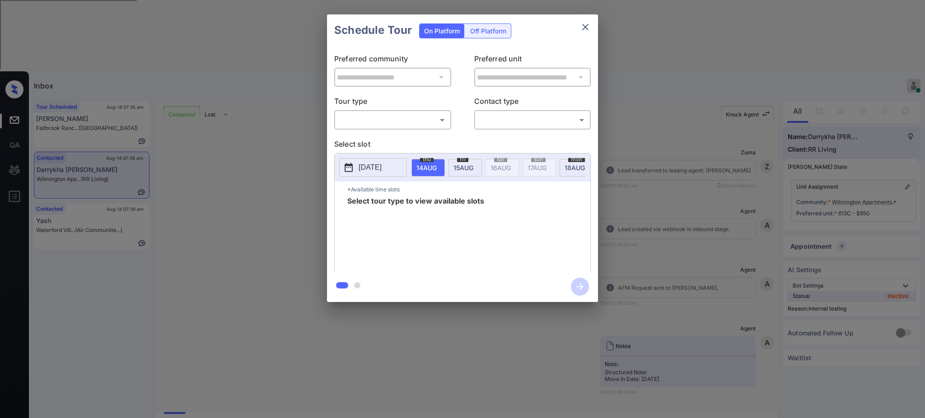
drag, startPoint x: 0, startPoint y: 0, endPoint x: 401, endPoint y: 116, distance: 417.2
click at [406, 104] on p "Tour type" at bounding box center [392, 103] width 117 height 14
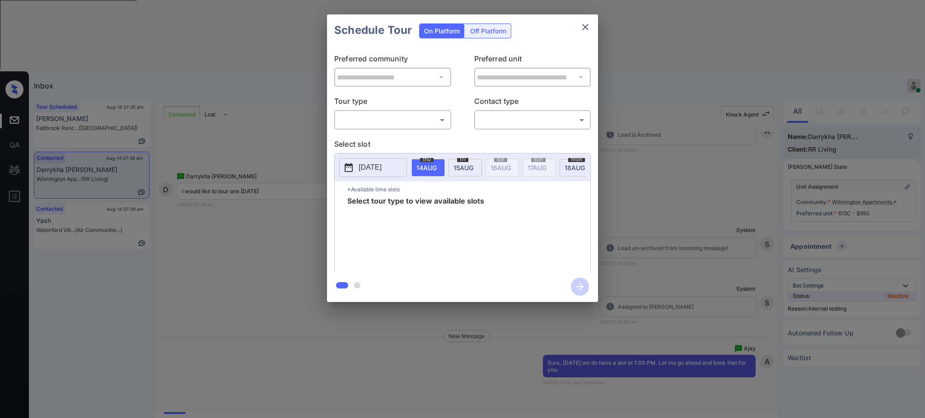
click at [401, 116] on body "Inbox [PERSON_NAME] Online Set yourself offline Set yourself on break Profile S…" at bounding box center [462, 209] width 925 height 418
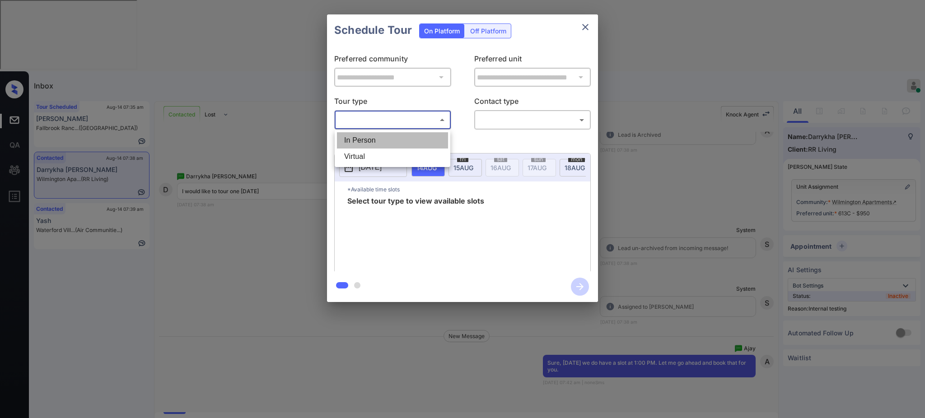
click at [398, 144] on li "In Person" at bounding box center [392, 140] width 111 height 16
type input "********"
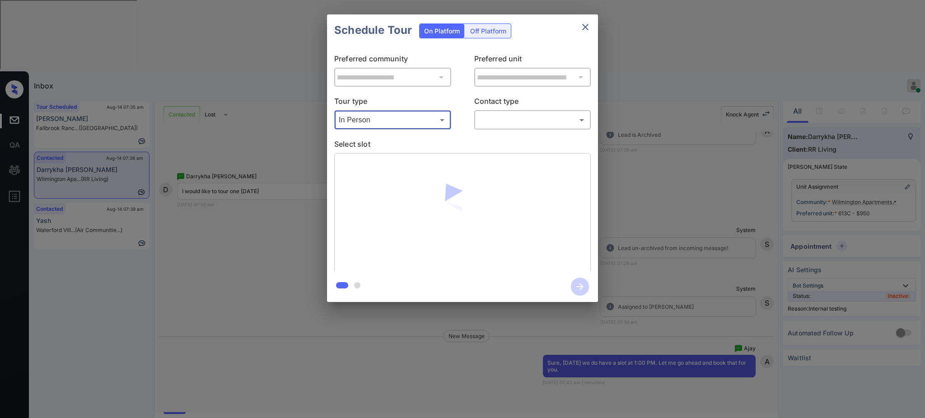
click at [531, 120] on body "Inbox [PERSON_NAME] Online Set yourself offline Set yourself on break Profile S…" at bounding box center [462, 209] width 925 height 418
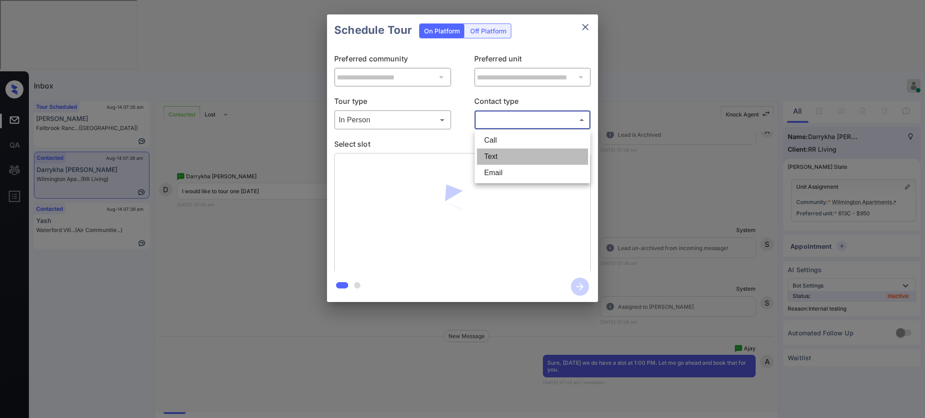
click at [514, 153] on li "Text" at bounding box center [532, 157] width 111 height 16
type input "****"
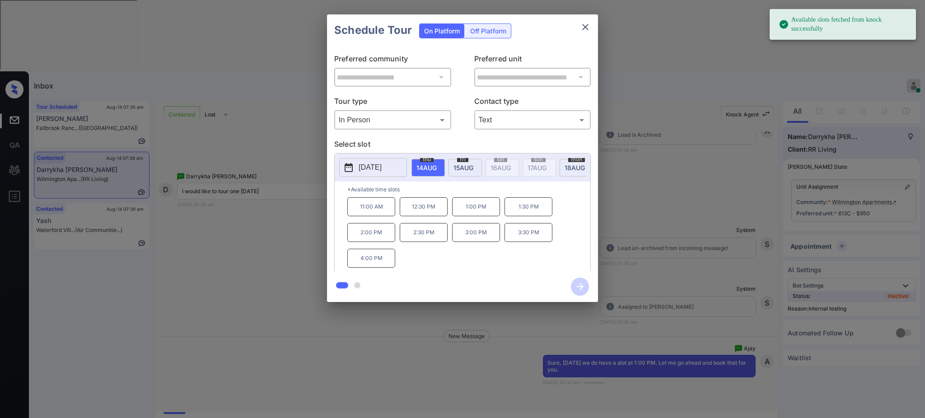
click at [424, 164] on span "[DATE]" at bounding box center [427, 168] width 20 height 8
click at [478, 216] on p "1:00 PM" at bounding box center [476, 206] width 48 height 19
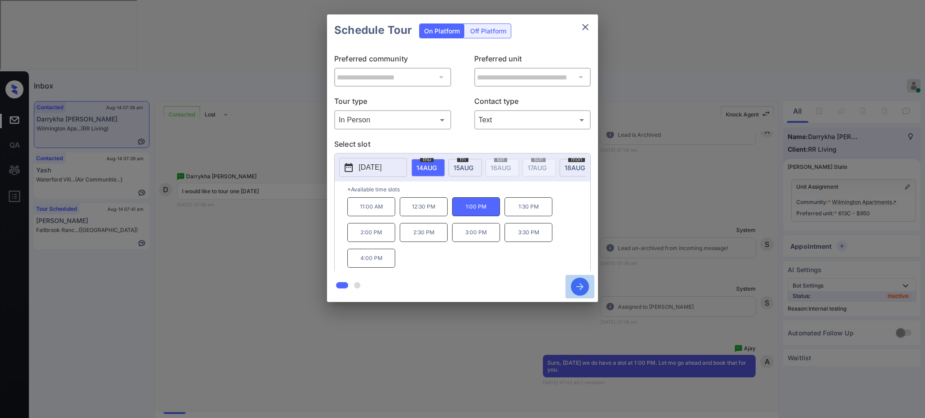
click at [582, 289] on icon "button" at bounding box center [580, 287] width 18 height 18
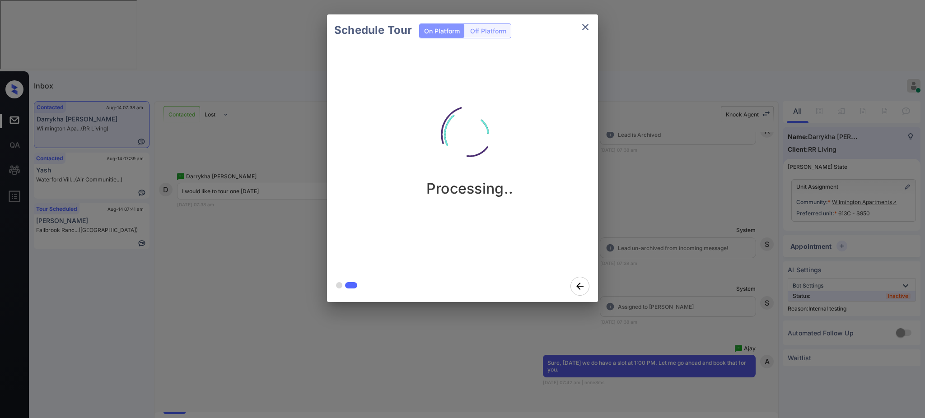
click at [666, 220] on div "Schedule Tour On Platform Off Platform Processing.." at bounding box center [462, 158] width 925 height 317
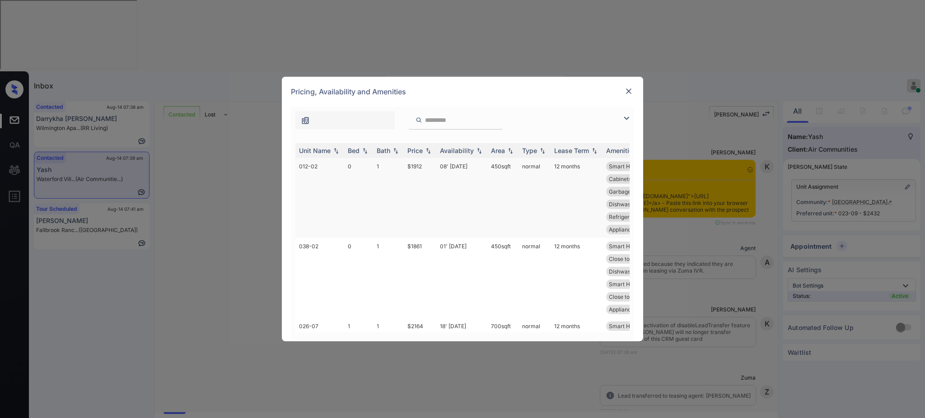
scroll to position [2348, 0]
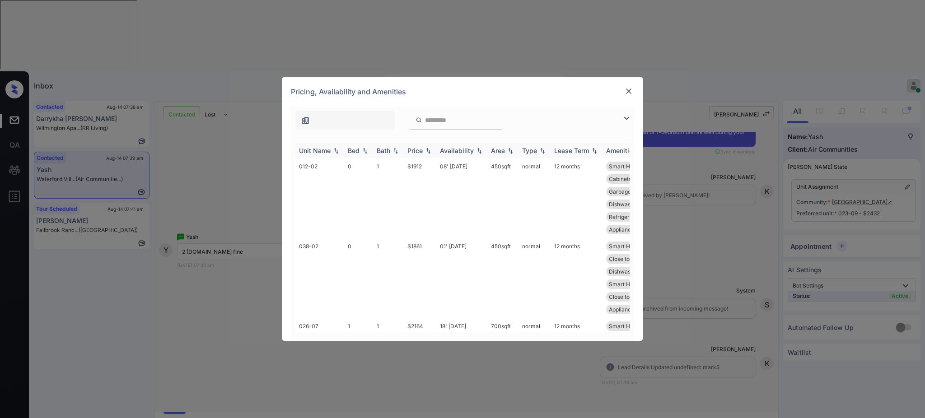
click at [352, 145] on th "Bed" at bounding box center [358, 150] width 29 height 15
click at [624, 87] on img at bounding box center [628, 91] width 9 height 9
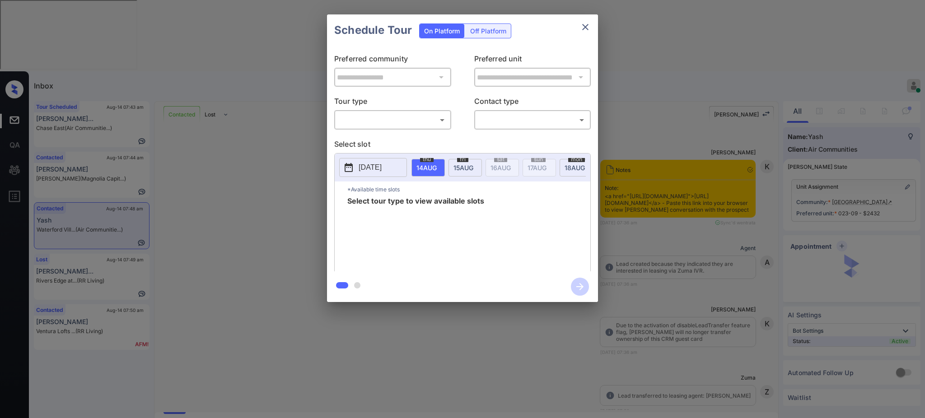
scroll to position [2643, 0]
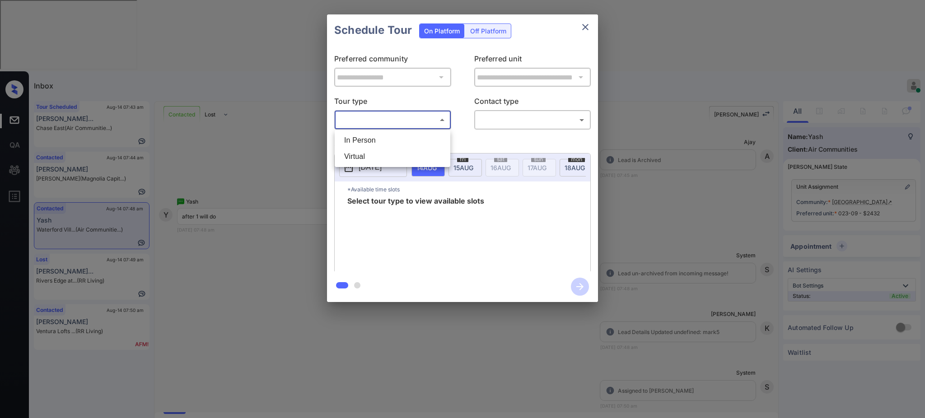
click at [413, 125] on body "Inbox Ajay Kumar Online Set yourself offline Set yourself on break Profile Swit…" at bounding box center [462, 209] width 925 height 418
click at [387, 135] on li "In Person" at bounding box center [392, 140] width 111 height 16
type input "********"
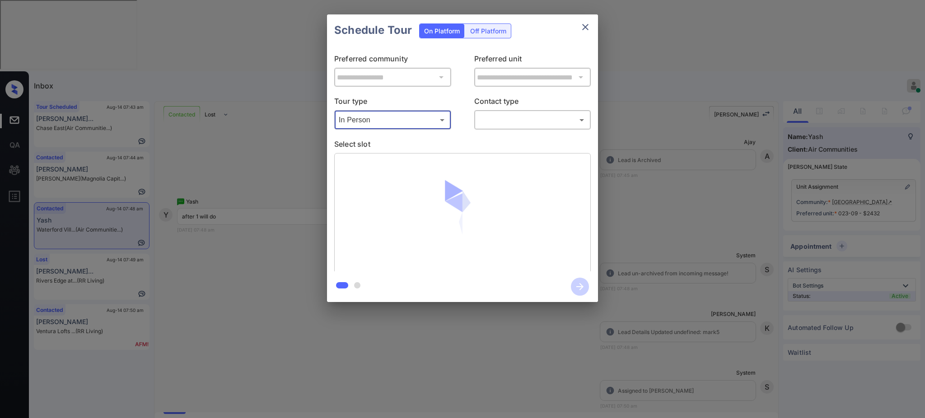
click at [493, 122] on body "Inbox Ajay Kumar Online Set yourself offline Set yourself on break Profile Swit…" at bounding box center [462, 209] width 925 height 418
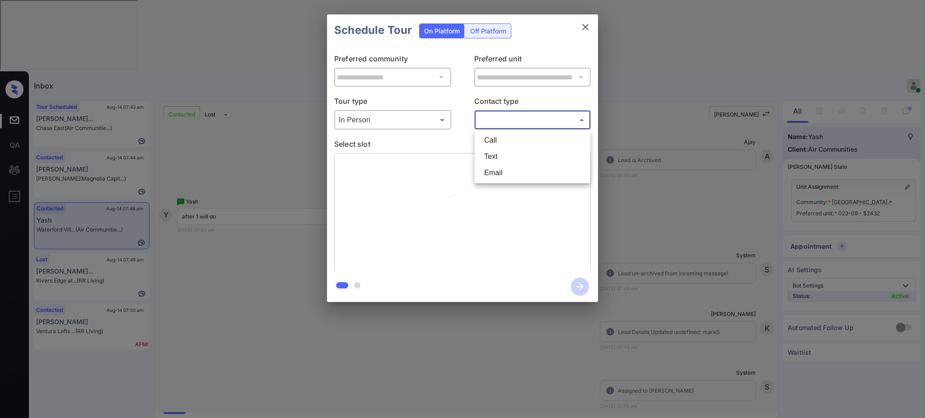
click at [493, 163] on li "Text" at bounding box center [532, 157] width 111 height 16
type input "****"
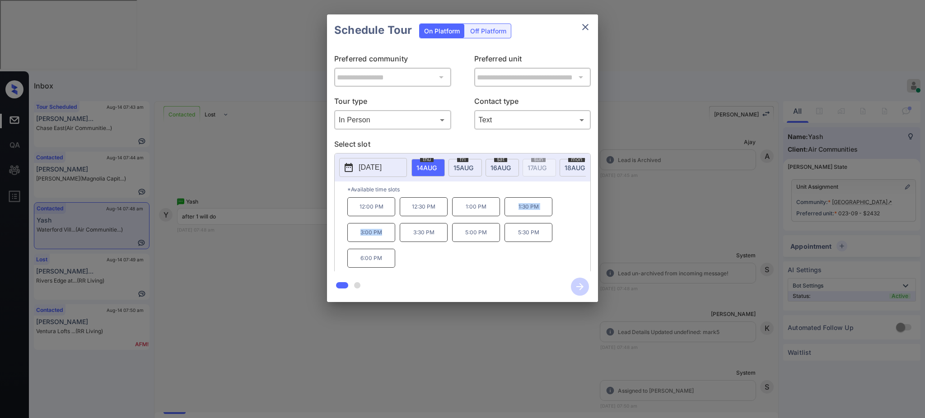
drag, startPoint x: 513, startPoint y: 212, endPoint x: 473, endPoint y: 206, distance: 41.2
click at [388, 241] on div "12:00 PM 12:30 PM 1:00 PM 1:30 PM 3:00 PM 3:30 PM 5:00 PM 5:30 PM 6:00 PM" at bounding box center [468, 233] width 243 height 72
copy div "1:30 PM 3:00 PM"
click at [583, 27] on icon "close" at bounding box center [585, 27] width 11 height 11
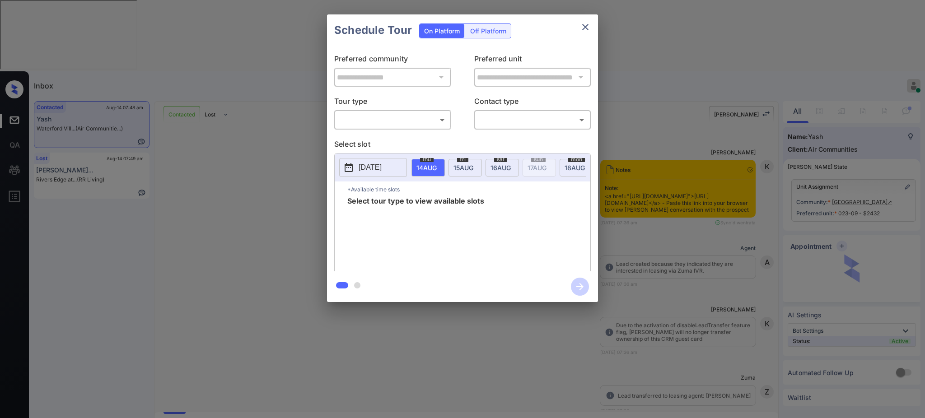
scroll to position [1257, 0]
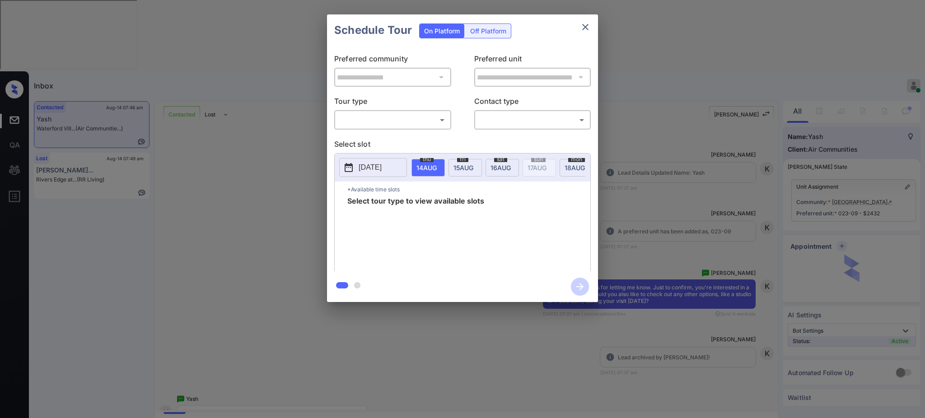
click at [420, 124] on body "Inbox Ajay Kumar Online Set yourself offline Set yourself on break Profile Swit…" at bounding box center [462, 209] width 925 height 418
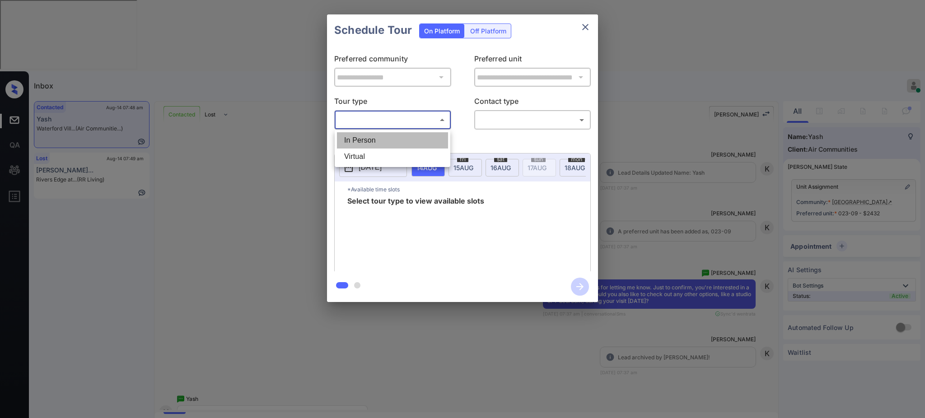
click at [400, 143] on li "In Person" at bounding box center [392, 140] width 111 height 16
type input "********"
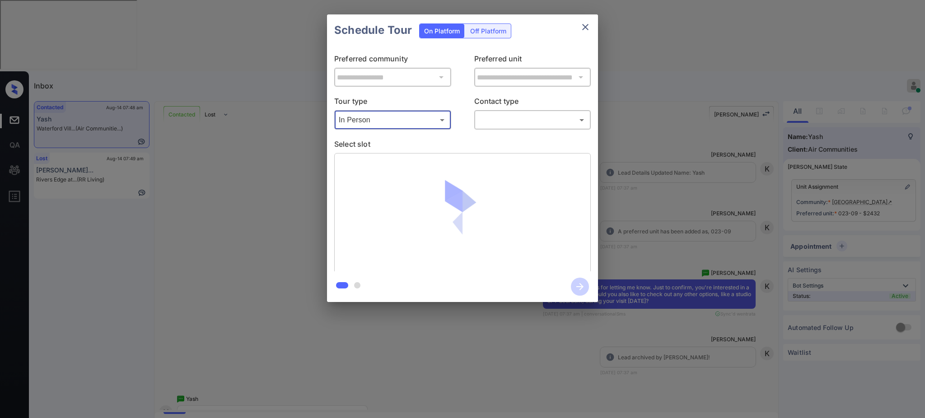
click at [497, 116] on body "Inbox Ajay Kumar Online Set yourself offline Set yourself on break Profile Swit…" at bounding box center [462, 209] width 925 height 418
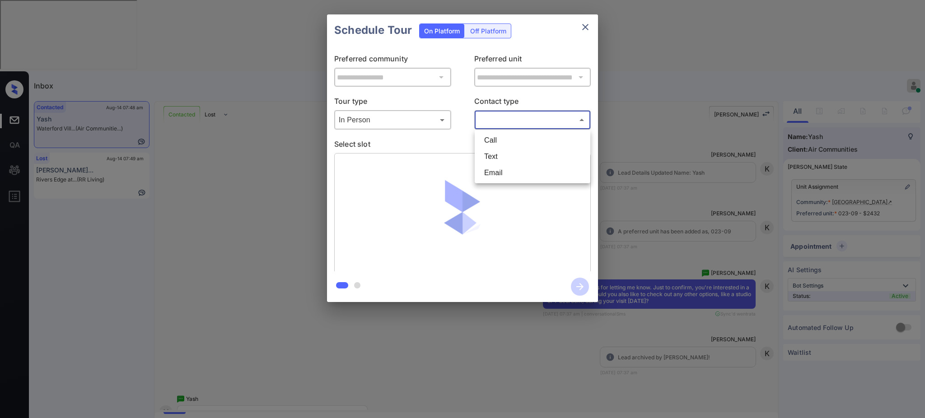
click at [499, 157] on li "Text" at bounding box center [532, 157] width 111 height 16
type input "****"
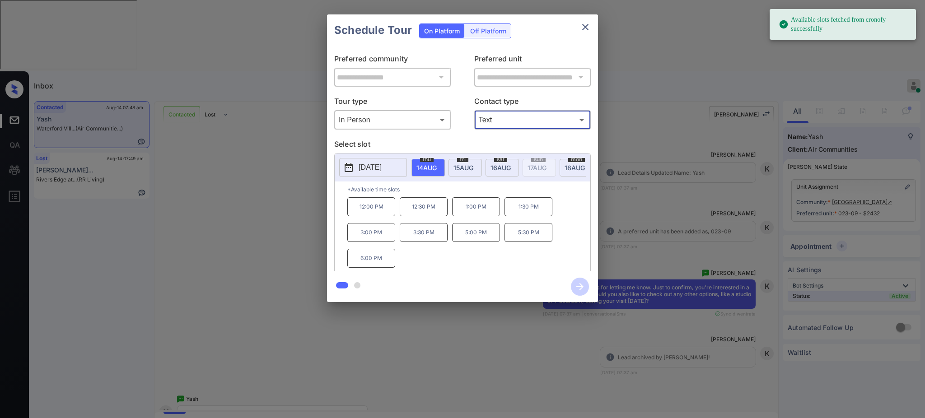
click at [432, 162] on div "thu 14 AUG" at bounding box center [428, 168] width 33 height 18
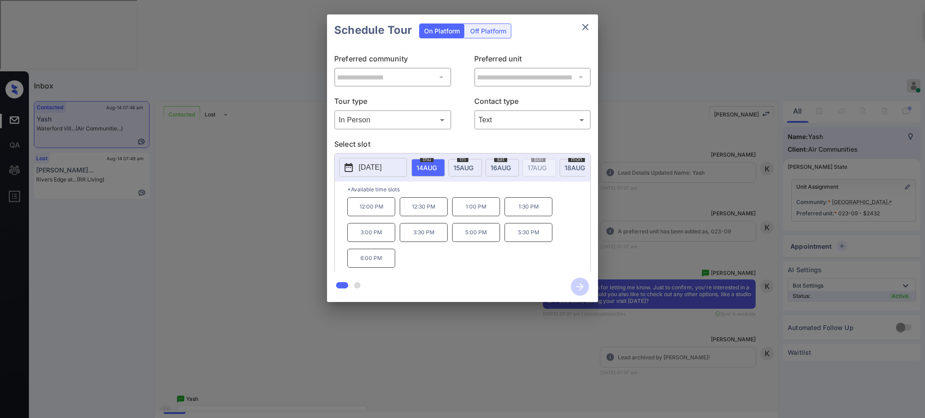
click at [516, 216] on p "1:30 PM" at bounding box center [529, 206] width 48 height 19
click at [576, 284] on icon "button" at bounding box center [580, 287] width 18 height 18
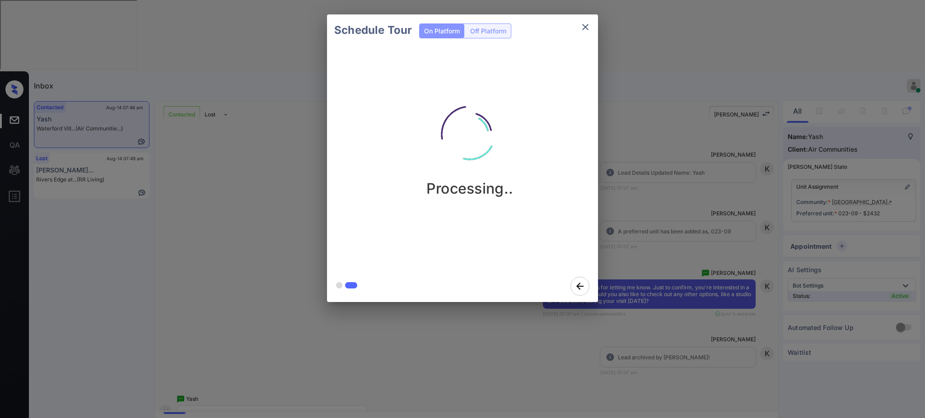
click at [651, 207] on div "Schedule Tour On Platform Off Platform Processing.." at bounding box center [462, 158] width 925 height 317
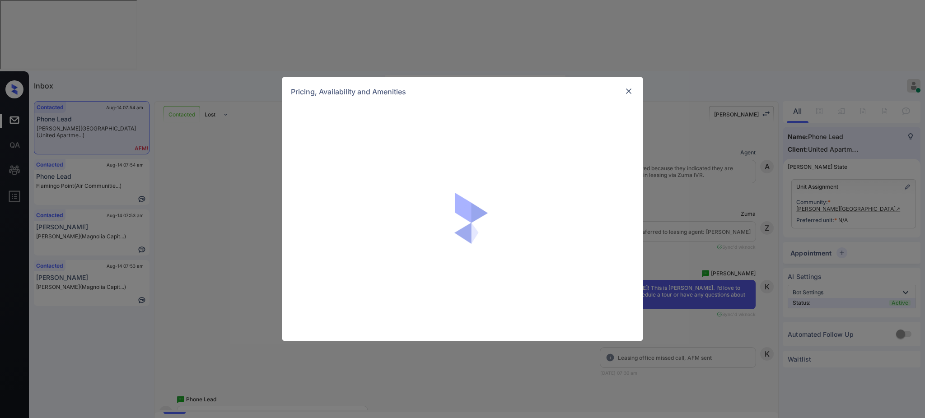
scroll to position [503, 0]
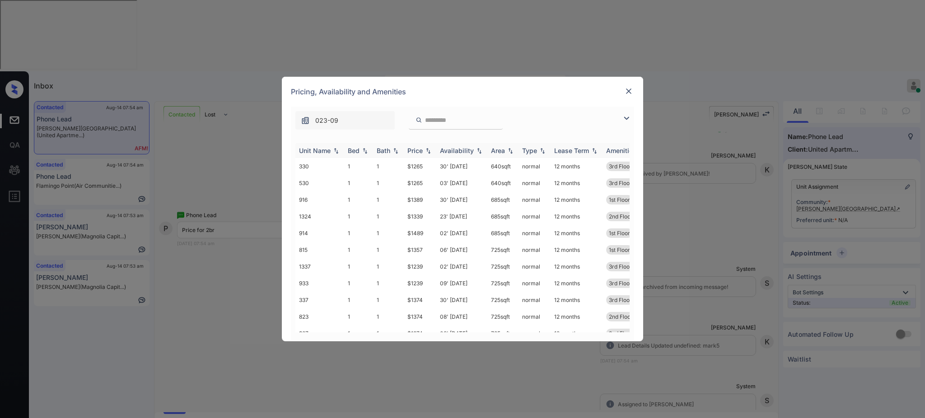
click at [352, 153] on div "Bed" at bounding box center [354, 151] width 12 height 8
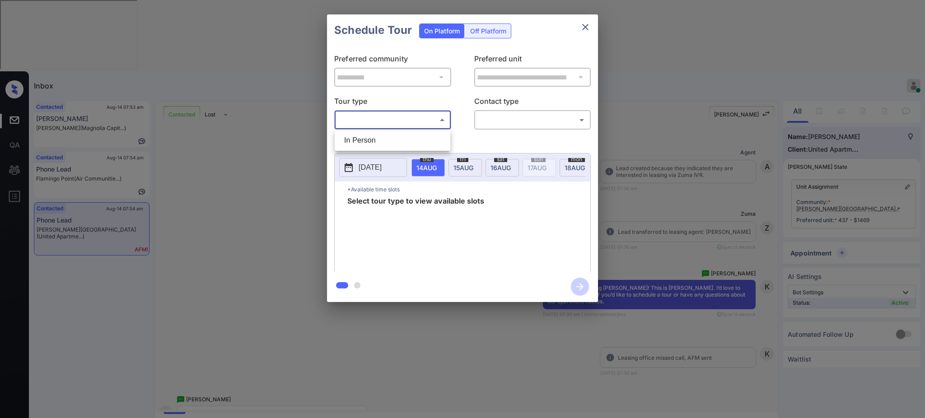
scroll to position [871, 0]
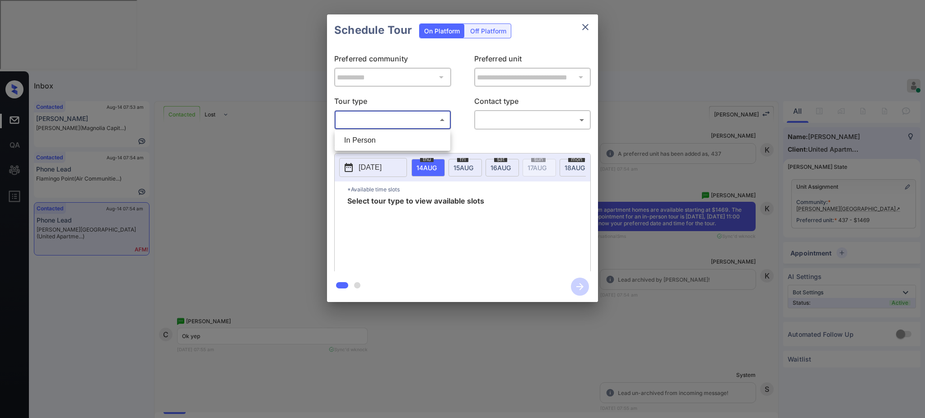
click at [383, 140] on li "In Person" at bounding box center [392, 140] width 111 height 16
type input "********"
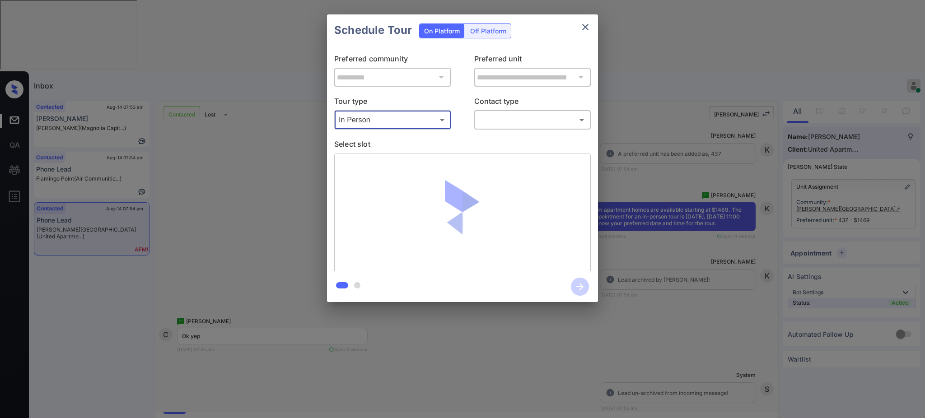
click at [531, 121] on body "Inbox [PERSON_NAME] Online Set yourself offline Set yourself on break Profile S…" at bounding box center [462, 209] width 925 height 418
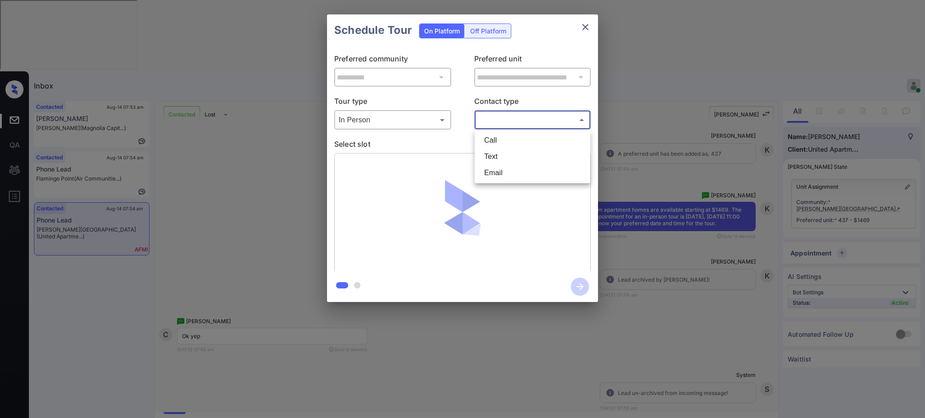
click at [497, 157] on li "Text" at bounding box center [532, 157] width 111 height 16
type input "****"
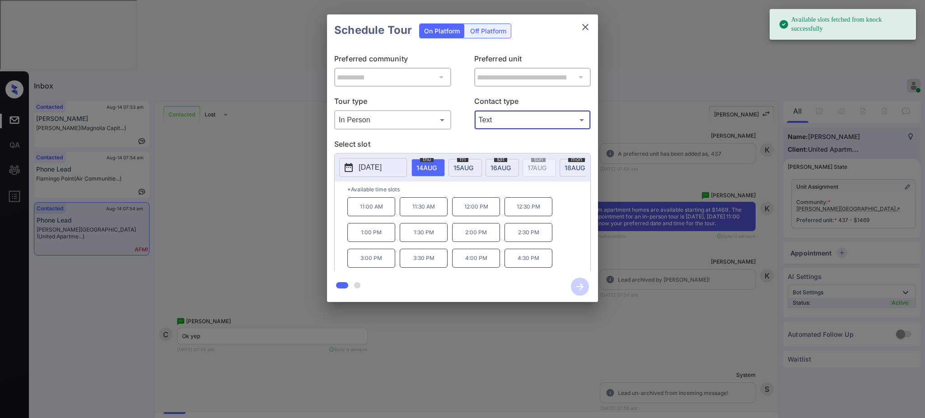
click at [435, 164] on span "[DATE]" at bounding box center [427, 168] width 20 height 8
click at [379, 216] on p "11:00 AM" at bounding box center [371, 206] width 48 height 19
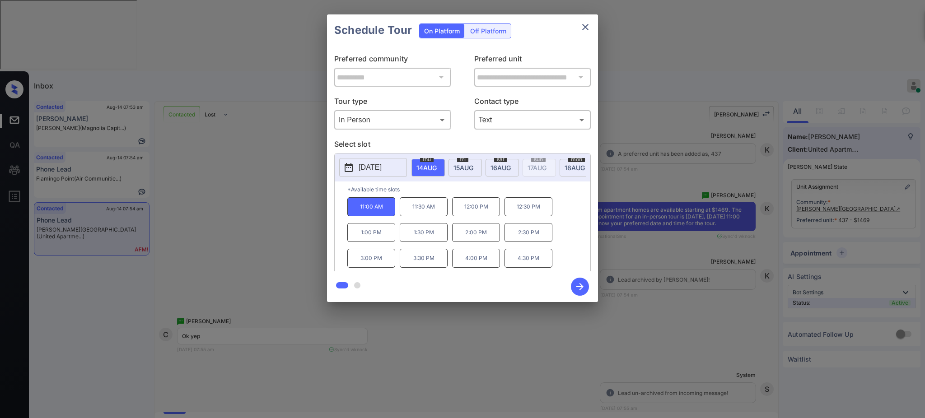
click at [579, 286] on icon "button" at bounding box center [580, 286] width 7 height 7
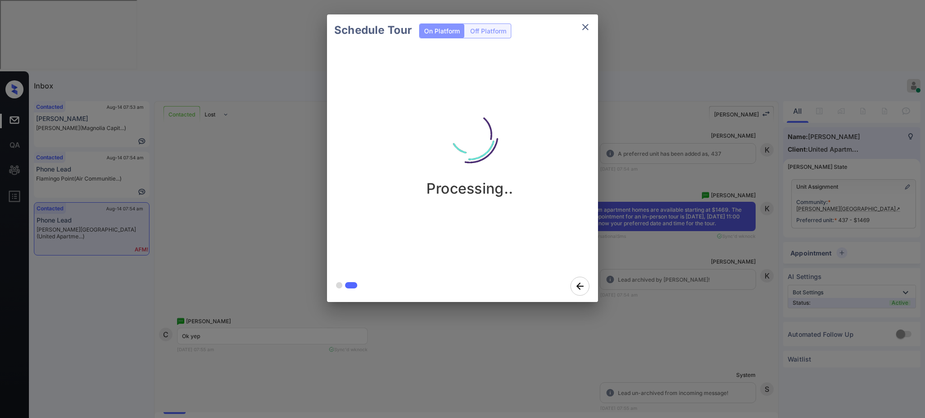
click at [700, 278] on div "Schedule Tour On Platform Off Platform Processing.." at bounding box center [462, 158] width 925 height 317
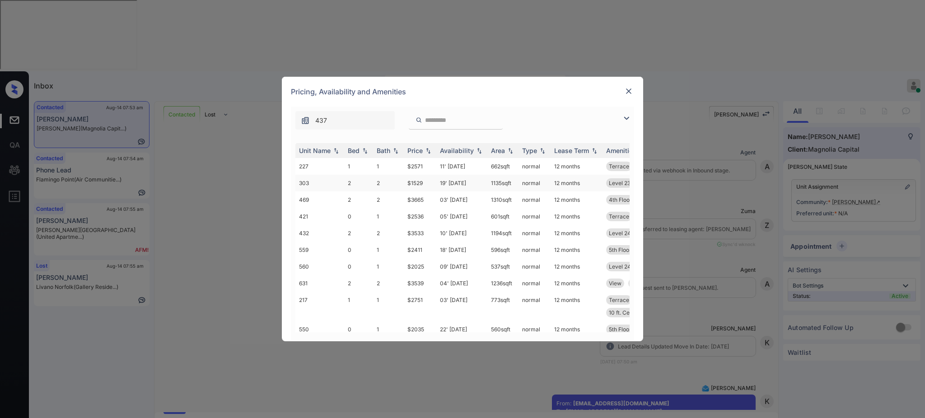
scroll to position [482, 0]
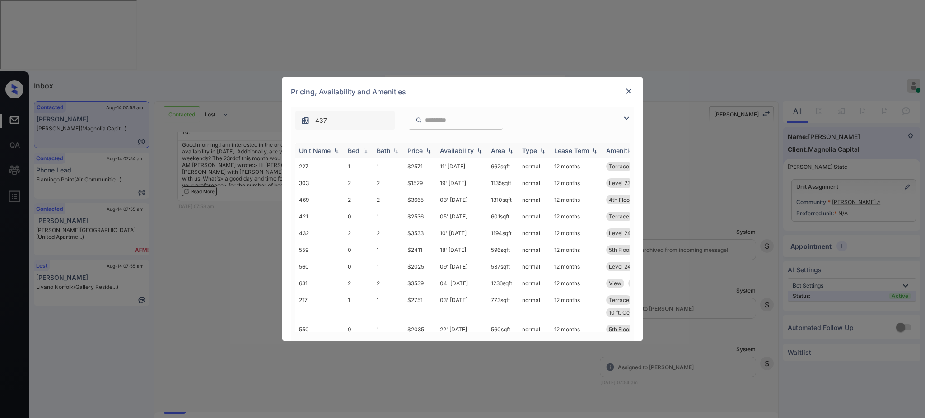
click th "Bed"
click img
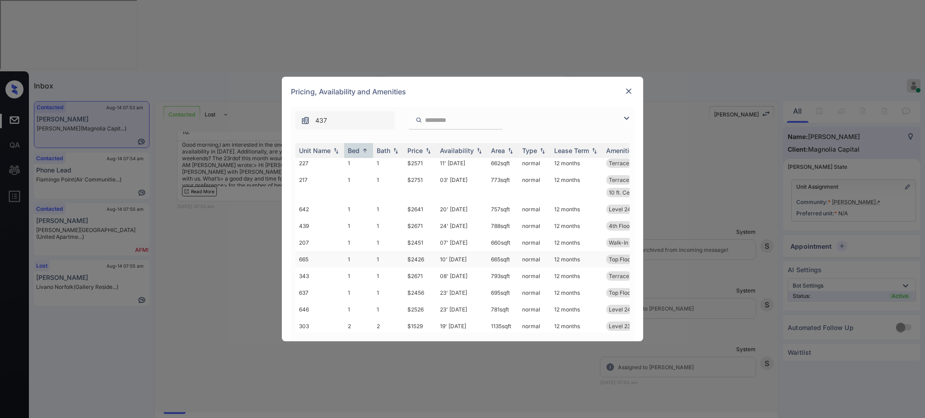
scroll to position [60, 0]
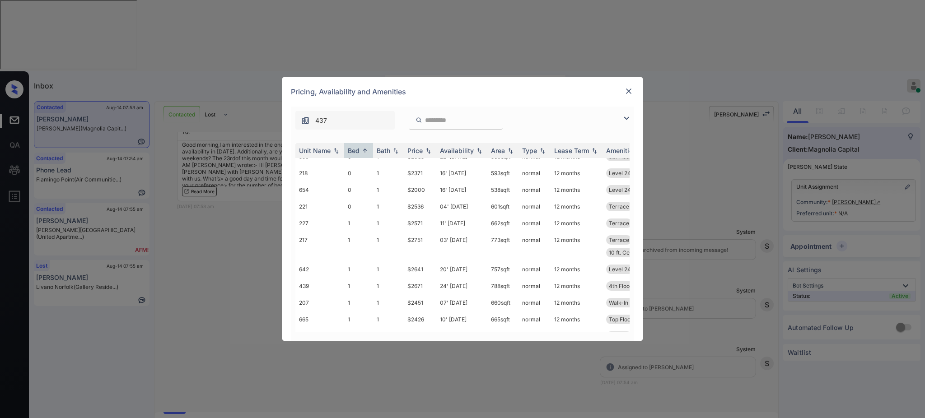
click img
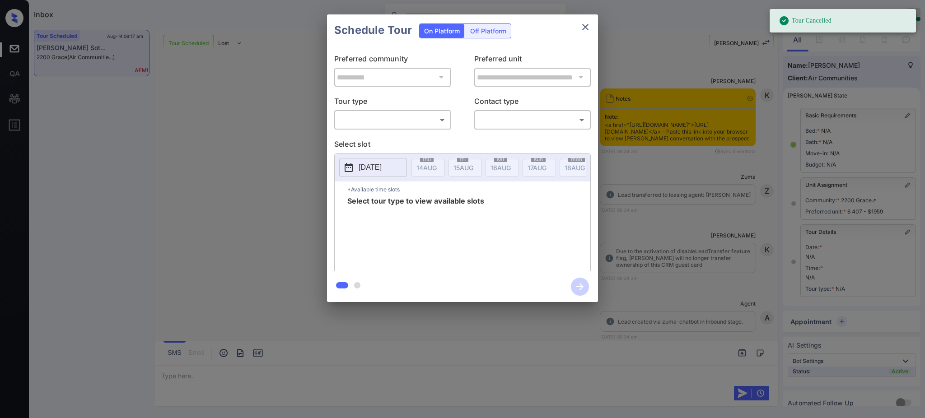
scroll to position [40, 0]
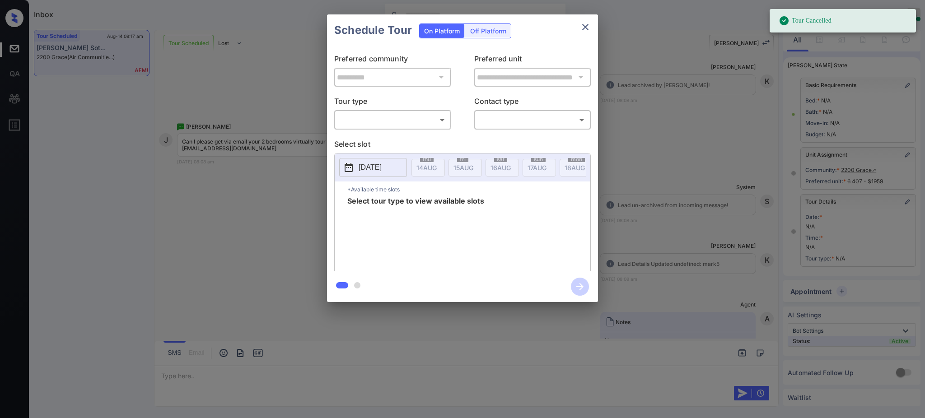
click at [391, 127] on body "Tour Cancelled Inbox [PERSON_NAME] Online Set yourself offline Set yourself on …" at bounding box center [462, 209] width 925 height 418
click at [364, 160] on li "Virtual" at bounding box center [392, 157] width 111 height 16
type input "*******"
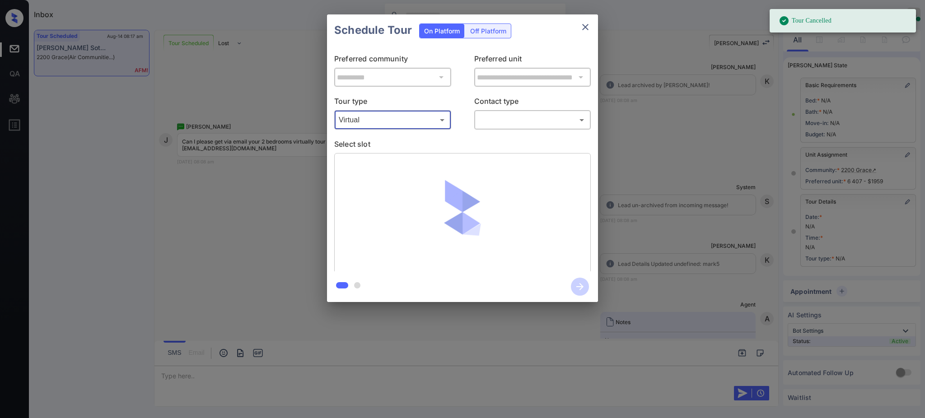
click at [495, 113] on body "Tour Cancelled Inbox [PERSON_NAME] Online Set yourself offline Set yourself on …" at bounding box center [462, 209] width 925 height 418
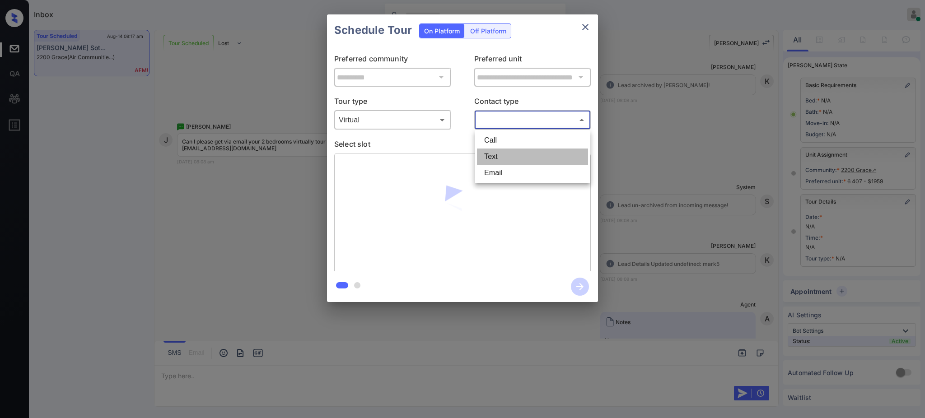
click at [495, 154] on li "Text" at bounding box center [532, 157] width 111 height 16
type input "****"
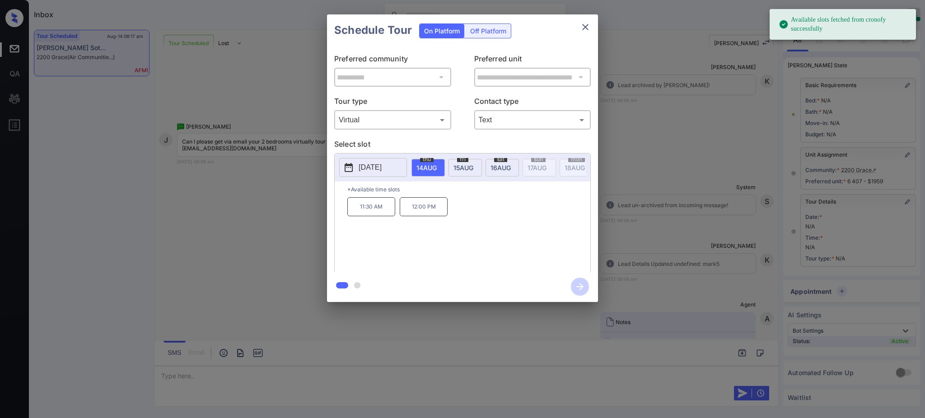
click at [425, 172] on div "[DATE]" at bounding box center [428, 168] width 33 height 18
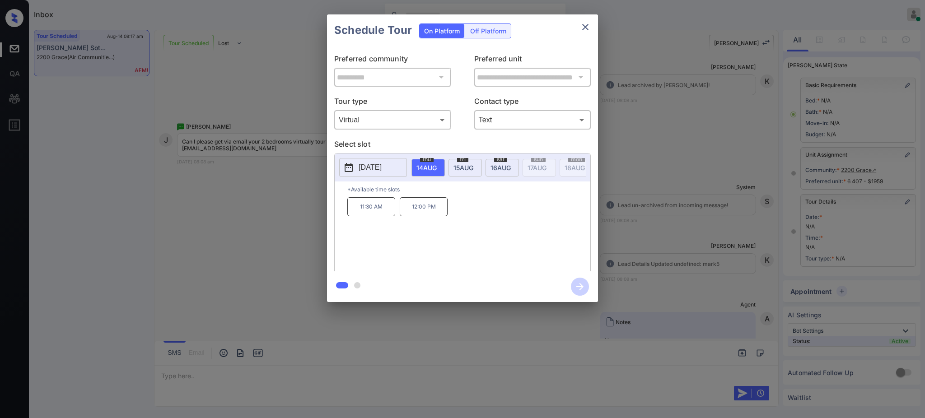
click at [674, 203] on div "**********" at bounding box center [462, 158] width 925 height 317
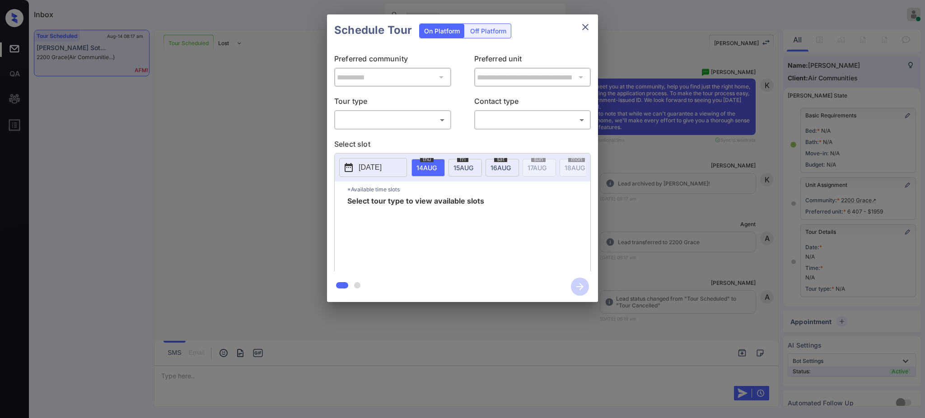
scroll to position [40, 0]
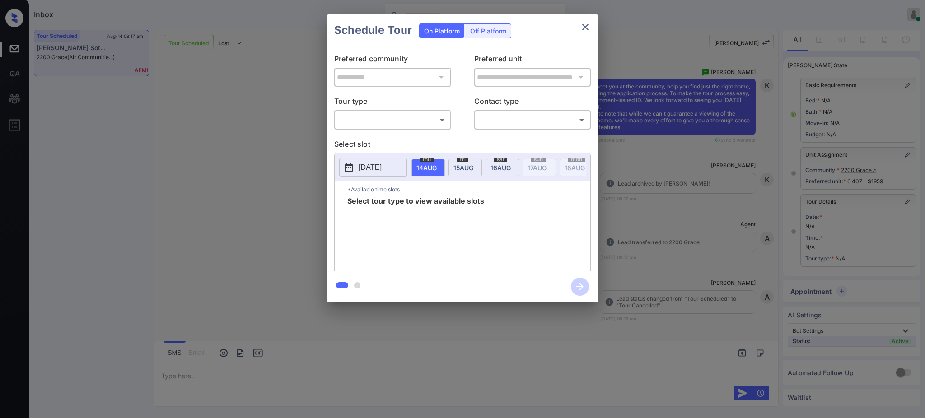
click at [413, 120] on body "Inbox Ajay Kumar Online Set yourself offline Set yourself on break Profile Swit…" at bounding box center [462, 209] width 925 height 418
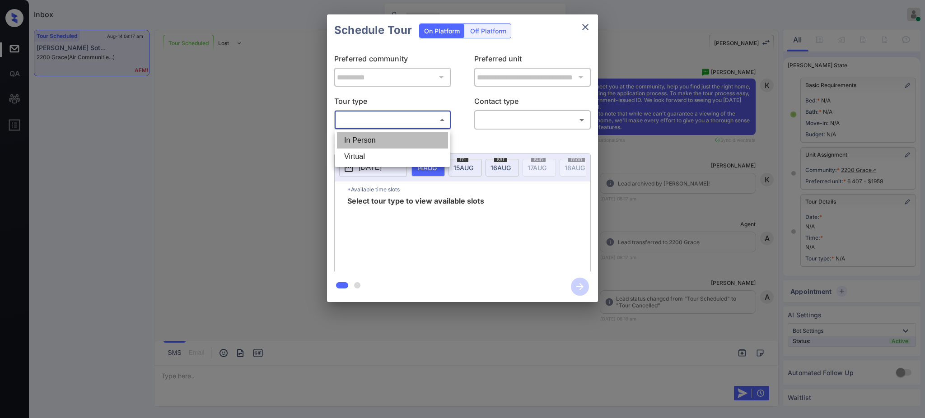
drag, startPoint x: 391, startPoint y: 141, endPoint x: 387, endPoint y: 149, distance: 8.3
click at [387, 149] on ul "In Person Virtual" at bounding box center [393, 148] width 116 height 37
click at [385, 154] on li "Virtual" at bounding box center [392, 157] width 111 height 16
type input "*******"
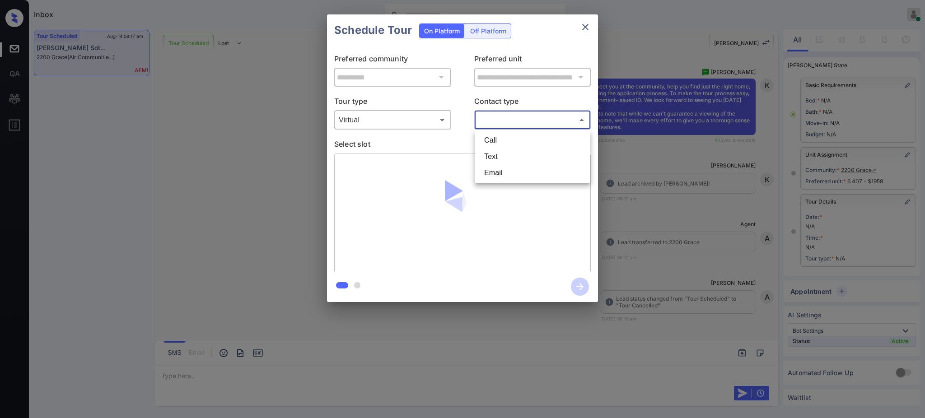
click at [494, 113] on body "Inbox Ajay Kumar Online Set yourself offline Set yourself on break Profile Swit…" at bounding box center [462, 209] width 925 height 418
click at [495, 156] on li "Text" at bounding box center [532, 157] width 111 height 16
type input "****"
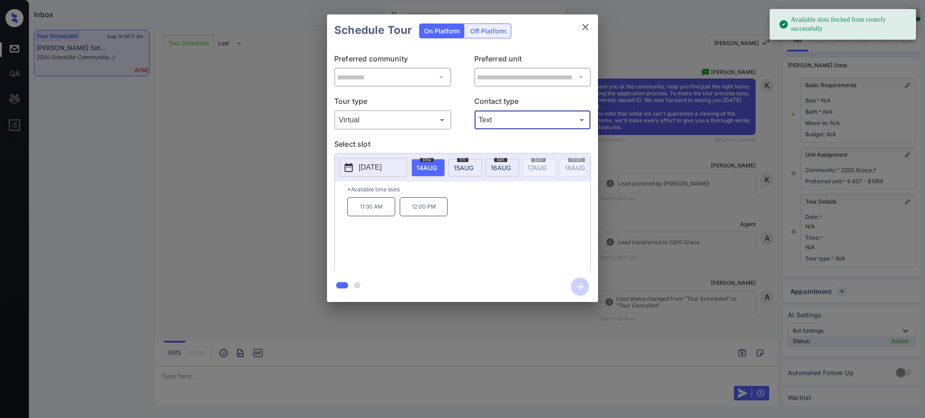
click at [425, 167] on span "14 AUG" at bounding box center [427, 168] width 20 height 8
click at [365, 216] on p "11:30 AM" at bounding box center [371, 206] width 48 height 19
click at [581, 284] on icon "button" at bounding box center [580, 286] width 7 height 7
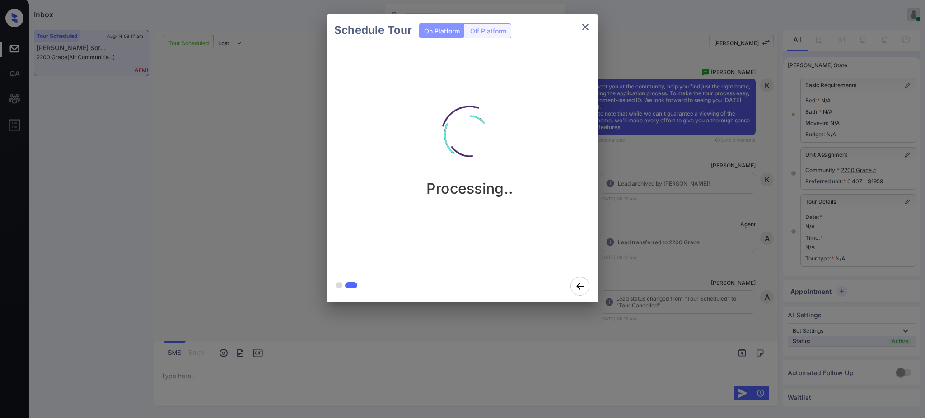
click at [706, 275] on div "Schedule Tour On Platform Off Platform Processing.." at bounding box center [462, 158] width 925 height 317
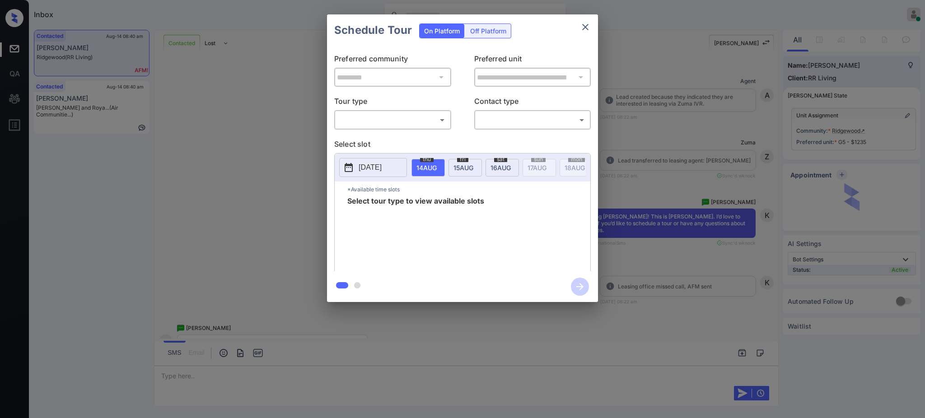
scroll to position [3964, 0]
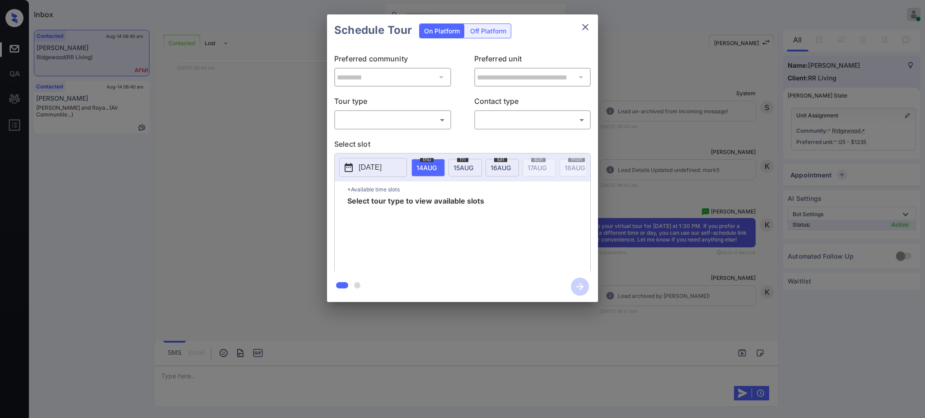
click at [369, 121] on body "Inbox Ajay Kumar Online Set yourself offline Set yourself on break Profile Swit…" at bounding box center [462, 209] width 925 height 418
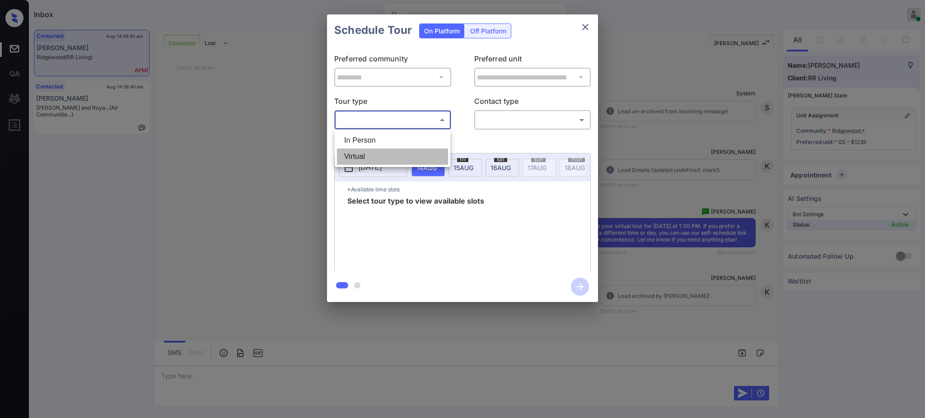
click at [369, 151] on li "Virtual" at bounding box center [392, 157] width 111 height 16
type input "*******"
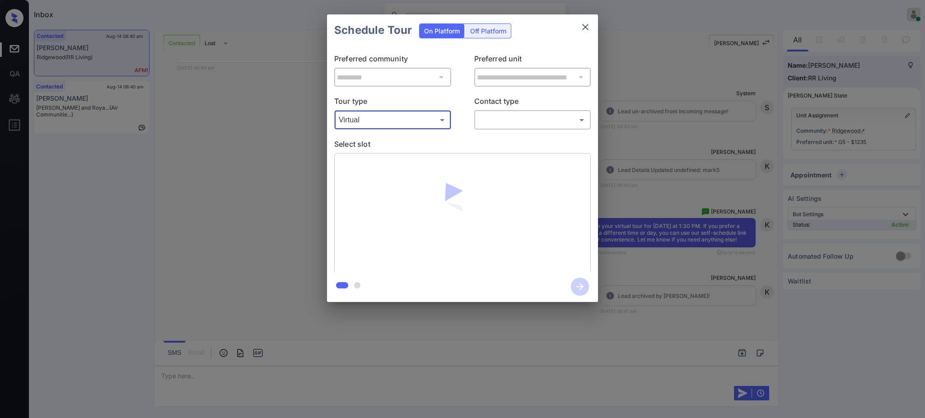
click at [479, 115] on body "Inbox Ajay Kumar Online Set yourself offline Set yourself on break Profile Swit…" at bounding box center [462, 209] width 925 height 418
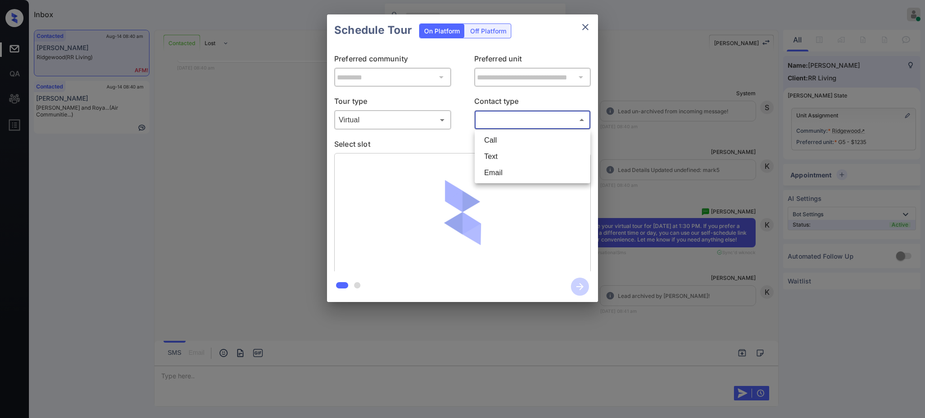
click at [499, 155] on li "Text" at bounding box center [532, 157] width 111 height 16
type input "****"
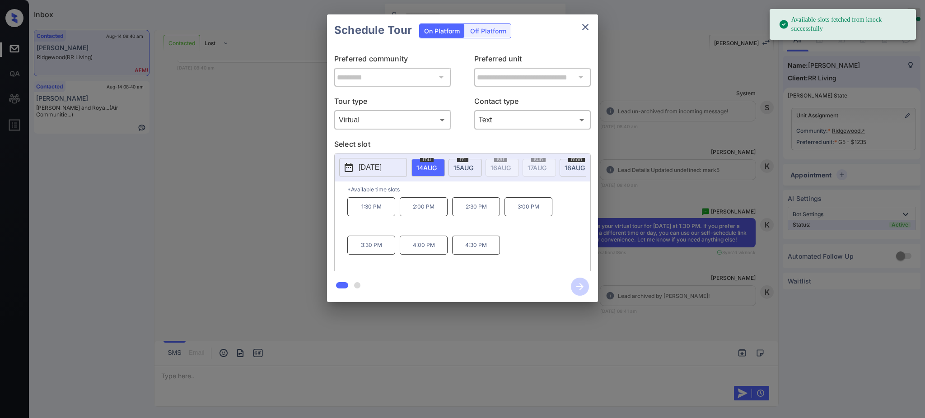
click at [436, 171] on div "thu 14 AUG" at bounding box center [428, 168] width 33 height 18
click at [385, 212] on p "1:30 PM" at bounding box center [371, 206] width 48 height 19
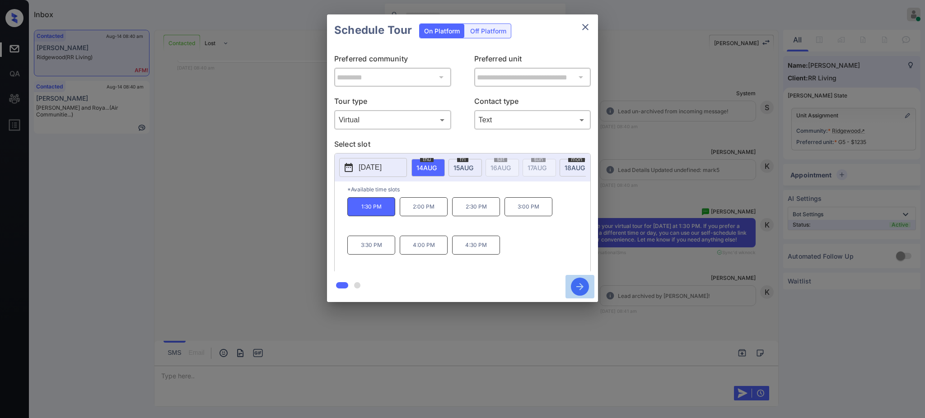
click at [575, 286] on icon "button" at bounding box center [580, 287] width 18 height 18
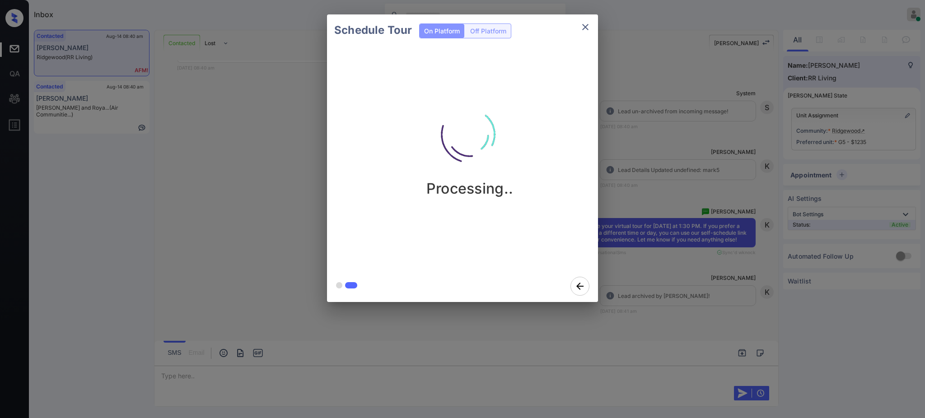
click at [680, 275] on div "Schedule Tour On Platform Off Platform Processing.." at bounding box center [462, 158] width 925 height 317
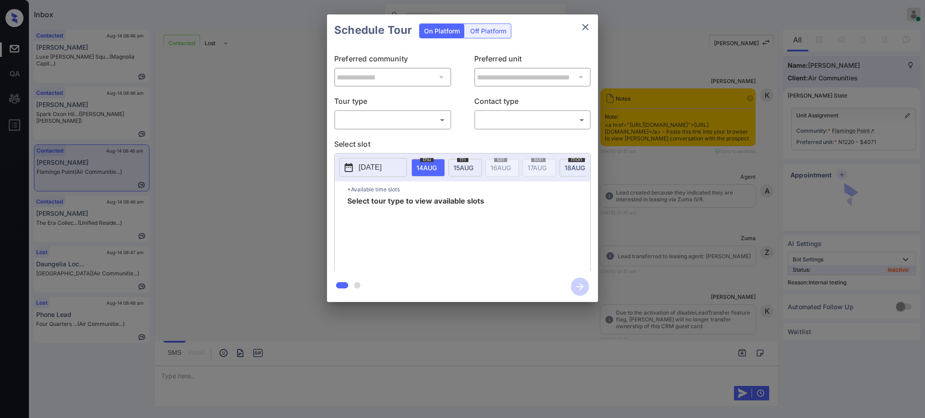
scroll to position [2816, 0]
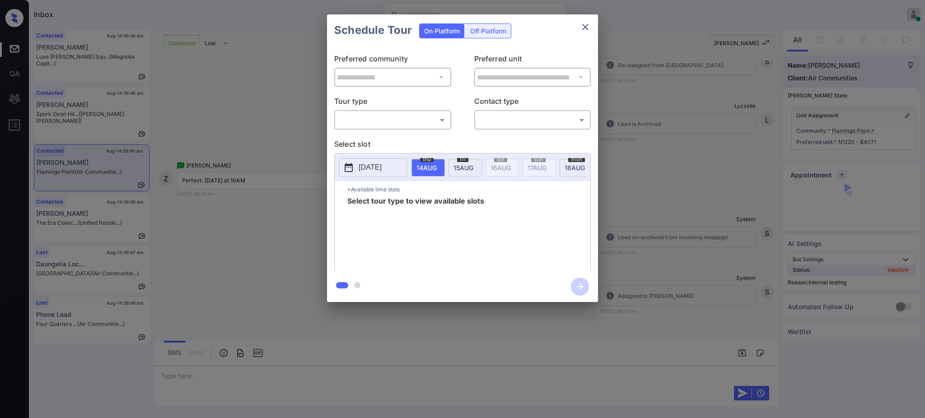
click at [427, 116] on body "Inbox Ajay Kumar Online Set yourself offline Set yourself on break Profile Swit…" at bounding box center [462, 209] width 925 height 418
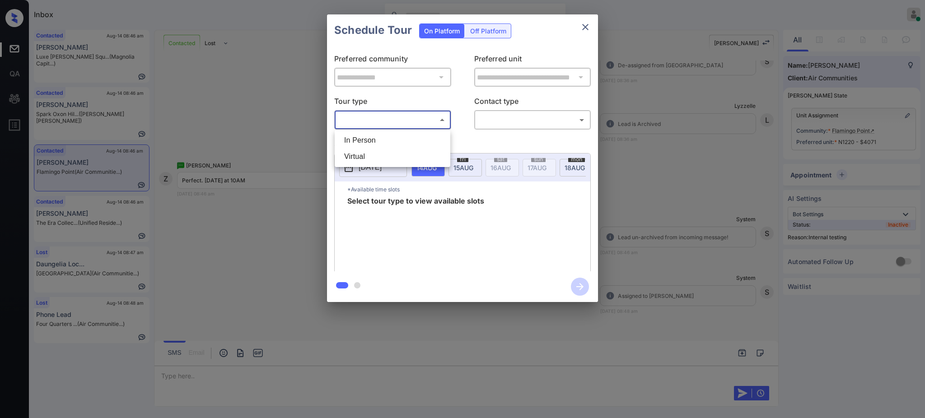
click at [393, 137] on li "In Person" at bounding box center [392, 140] width 111 height 16
type input "********"
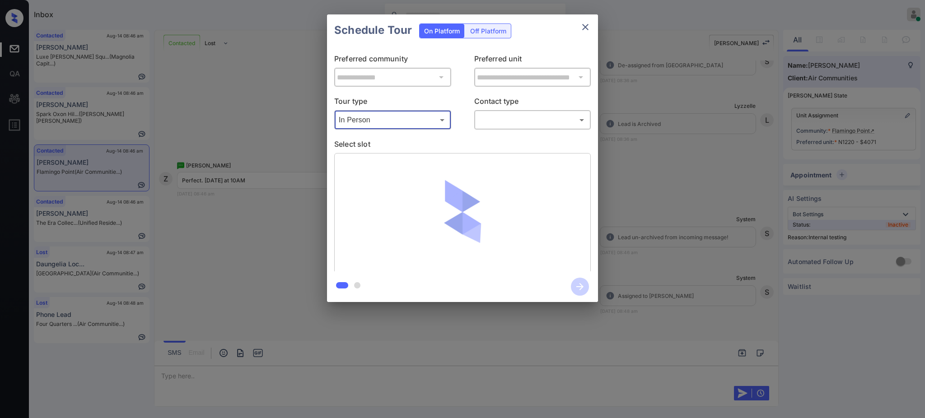
click at [498, 123] on body "Inbox Ajay Kumar Online Set yourself offline Set yourself on break Profile Swit…" at bounding box center [462, 209] width 925 height 418
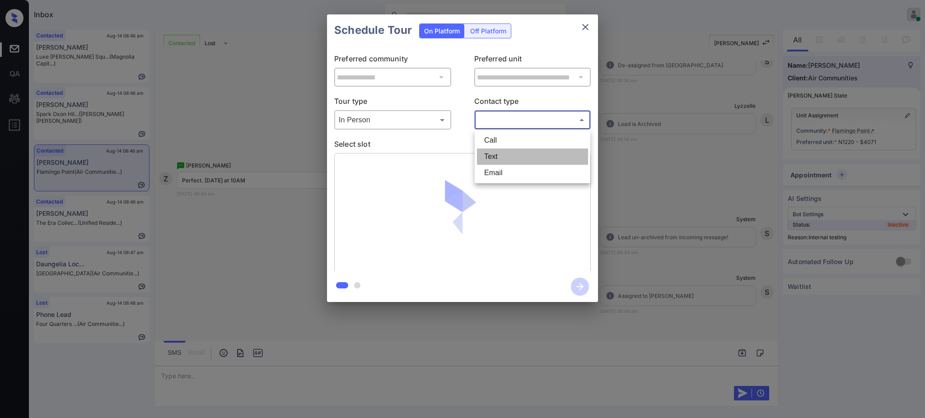
click at [494, 159] on li "Text" at bounding box center [532, 157] width 111 height 16
type input "****"
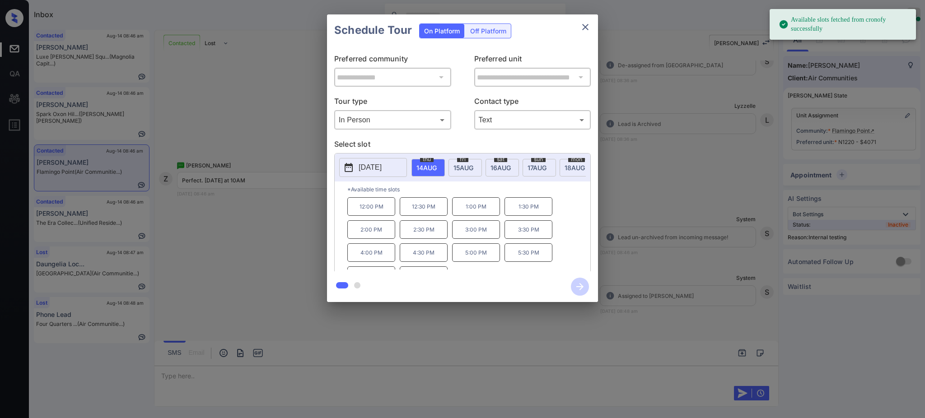
click at [437, 164] on span "15 AUG" at bounding box center [427, 168] width 20 height 8
click at [382, 213] on p "10:00 AM" at bounding box center [371, 206] width 48 height 19
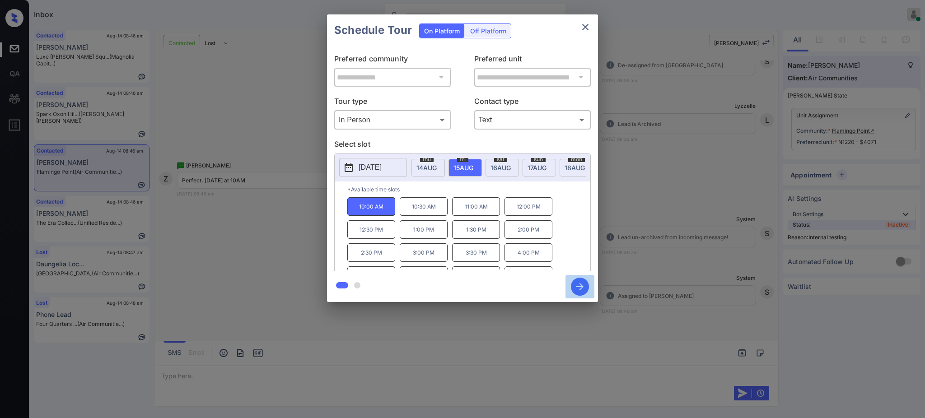
click at [580, 289] on icon "button" at bounding box center [580, 287] width 18 height 18
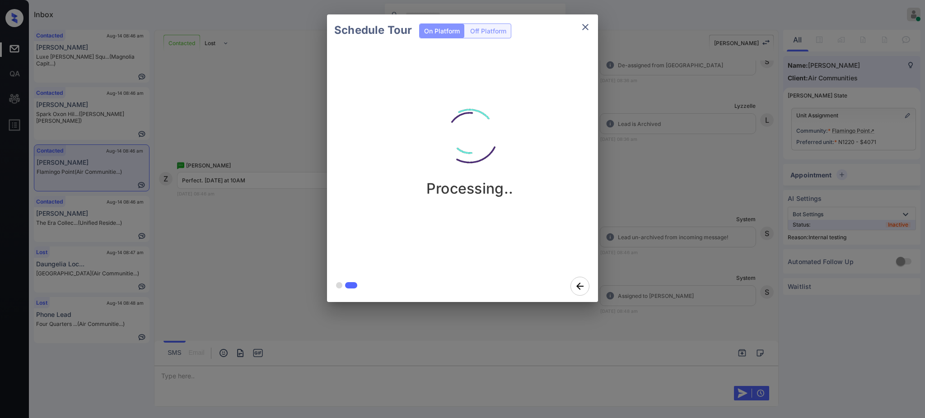
click at [646, 237] on div "Schedule Tour On Platform Off Platform Processing.." at bounding box center [462, 158] width 925 height 317
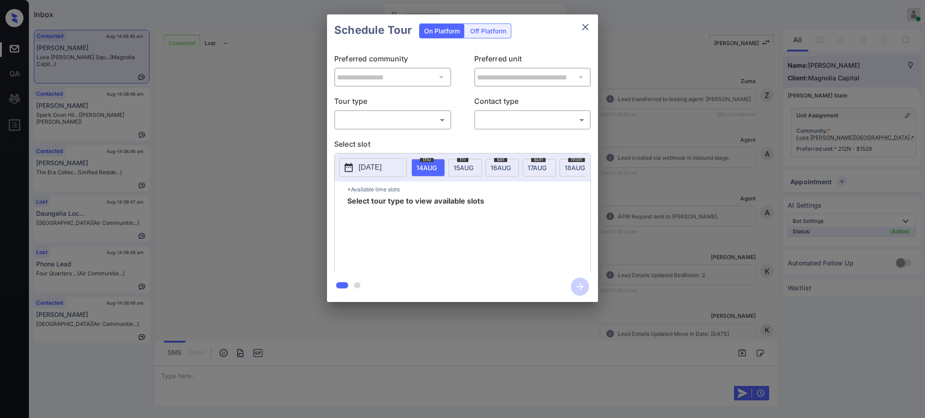
scroll to position [422, 0]
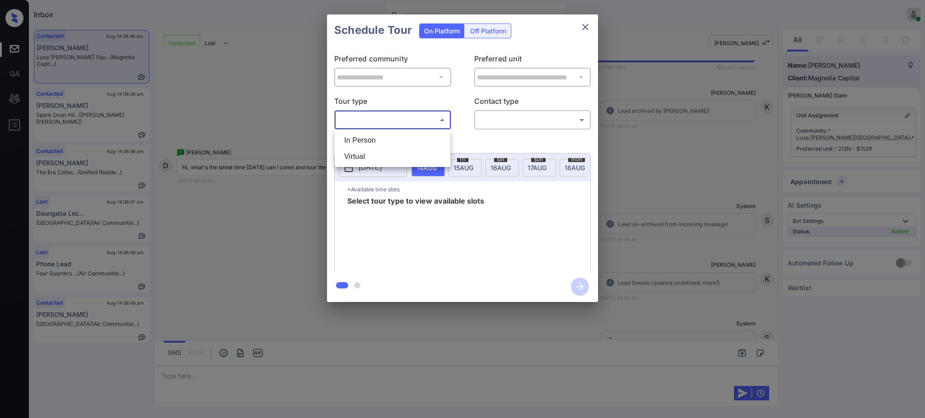
click at [392, 120] on body "Inbox [PERSON_NAME] Online Set yourself offline Set yourself on break Profile S…" at bounding box center [462, 209] width 925 height 418
click at [385, 136] on li "In Person" at bounding box center [392, 140] width 111 height 16
type input "********"
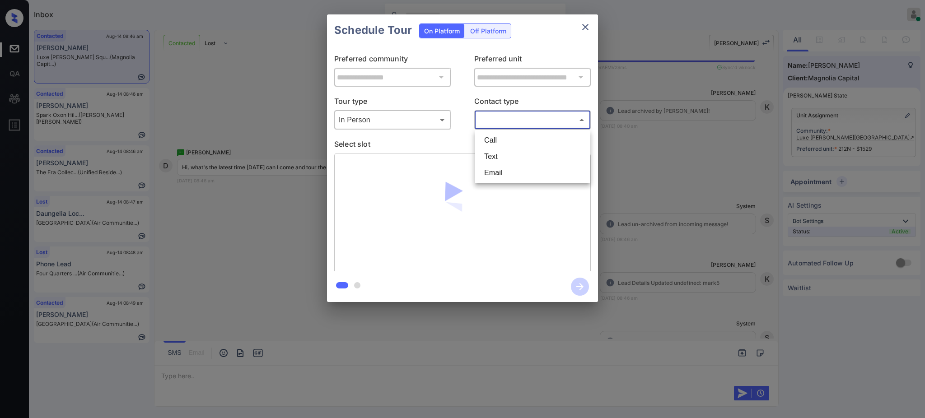
click at [488, 120] on body "Inbox [PERSON_NAME] Online Set yourself offline Set yourself on break Profile S…" at bounding box center [462, 209] width 925 height 418
click at [496, 156] on li "Text" at bounding box center [532, 157] width 111 height 16
type input "****"
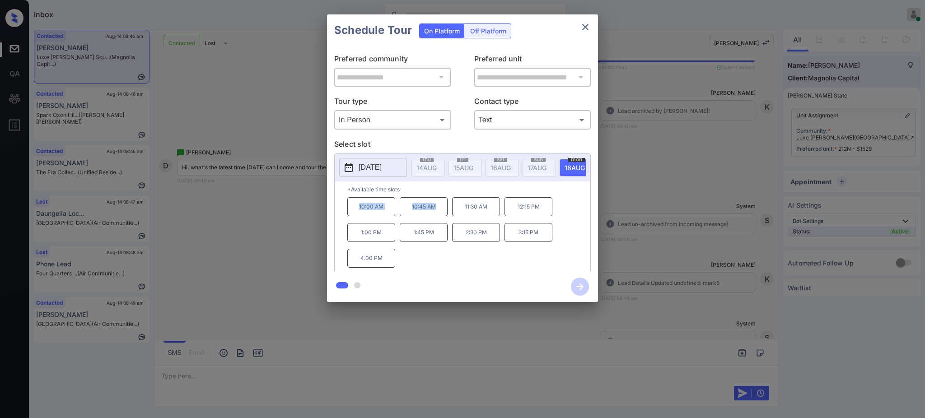
drag, startPoint x: 356, startPoint y: 214, endPoint x: 502, endPoint y: 191, distance: 148.2
click at [439, 210] on div "10:00 AM 10:45 AM 11:30 AM 12:15 PM 1:00 PM 1:45 PM 2:30 PM 3:15 PM 4:00 PM" at bounding box center [468, 233] width 243 height 72
copy div "10:00 AM 10:45 AM"
click at [588, 27] on icon "close" at bounding box center [585, 27] width 11 height 11
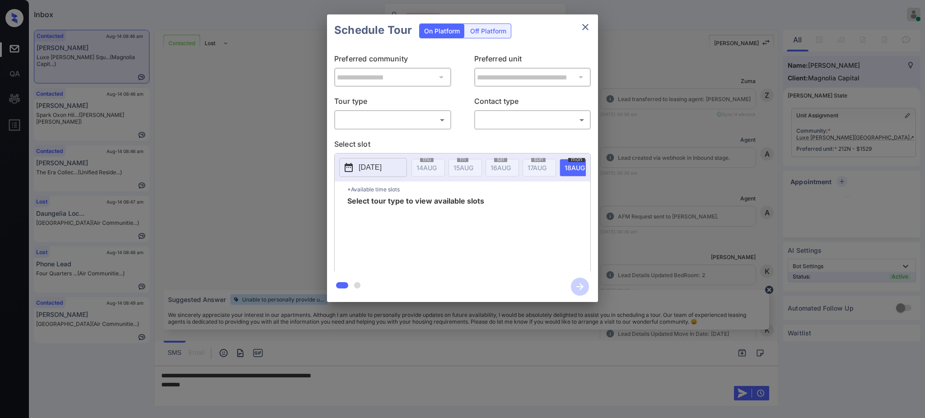
scroll to position [489, 0]
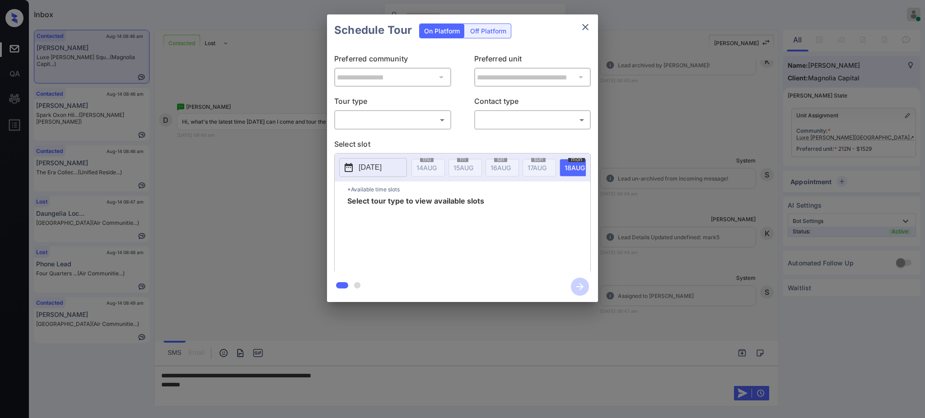
click at [396, 117] on body "Inbox [PERSON_NAME] Online Set yourself offline Set yourself on break Profile S…" at bounding box center [462, 209] width 925 height 418
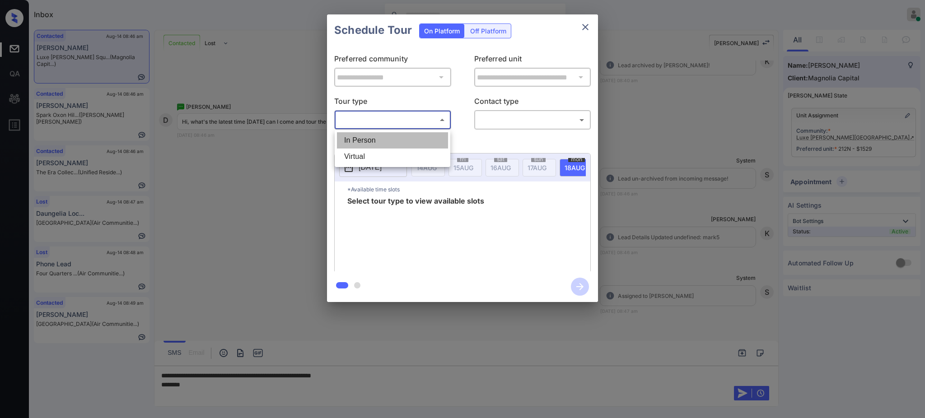
drag, startPoint x: 387, startPoint y: 148, endPoint x: 438, endPoint y: 127, distance: 55.1
click at [389, 148] on li "In Person" at bounding box center [392, 140] width 111 height 16
type input "********"
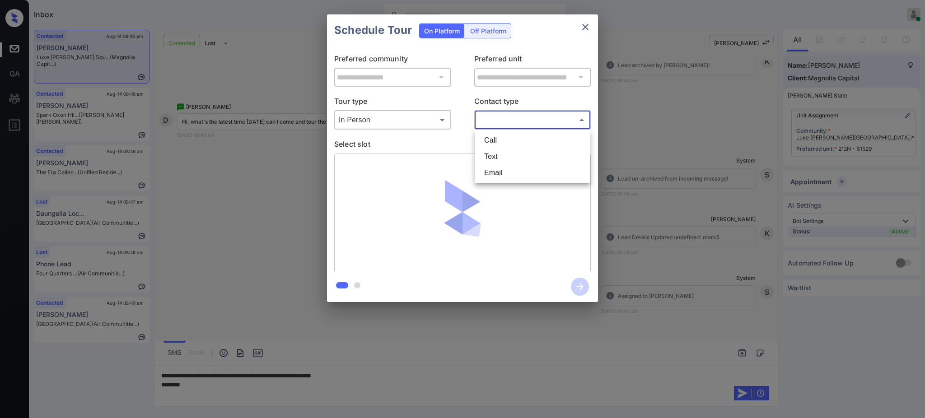
click at [487, 119] on body "Inbox [PERSON_NAME] Online Set yourself offline Set yourself on break Profile S…" at bounding box center [462, 209] width 925 height 418
click at [487, 147] on li "Call" at bounding box center [532, 140] width 111 height 16
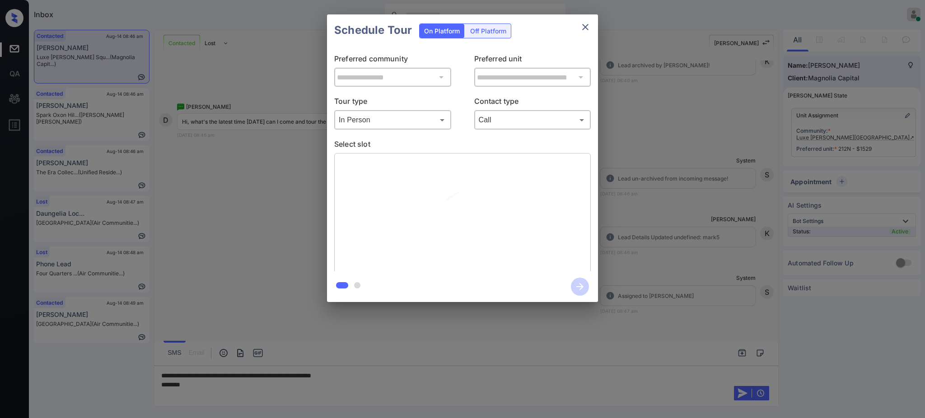
click at [490, 128] on div "Call **** ​" at bounding box center [532, 119] width 117 height 19
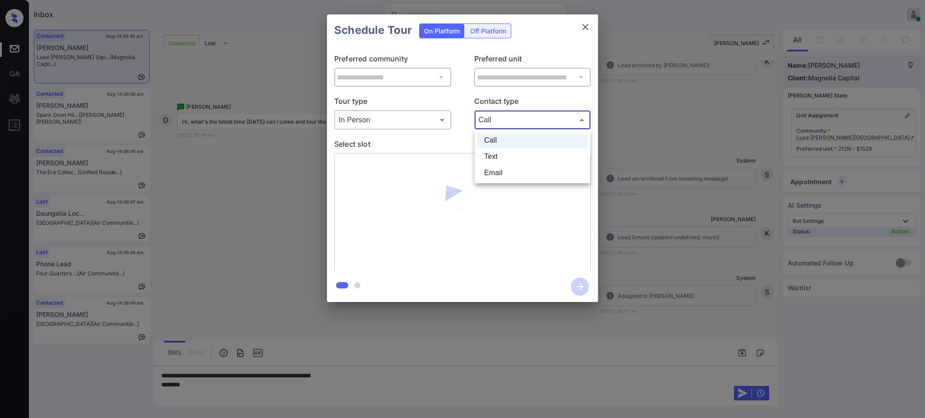
click at [493, 123] on body "Inbox [PERSON_NAME] Online Set yourself offline Set yourself on break Profile S…" at bounding box center [462, 209] width 925 height 418
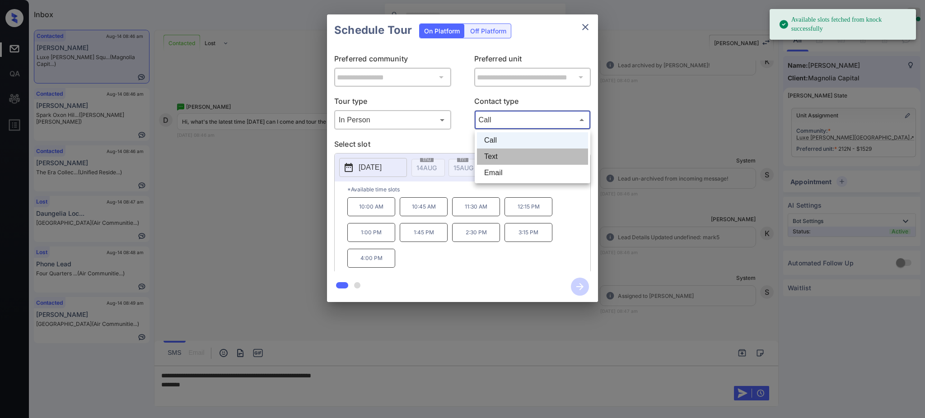
click at [492, 163] on li "Text" at bounding box center [532, 157] width 111 height 16
type input "****"
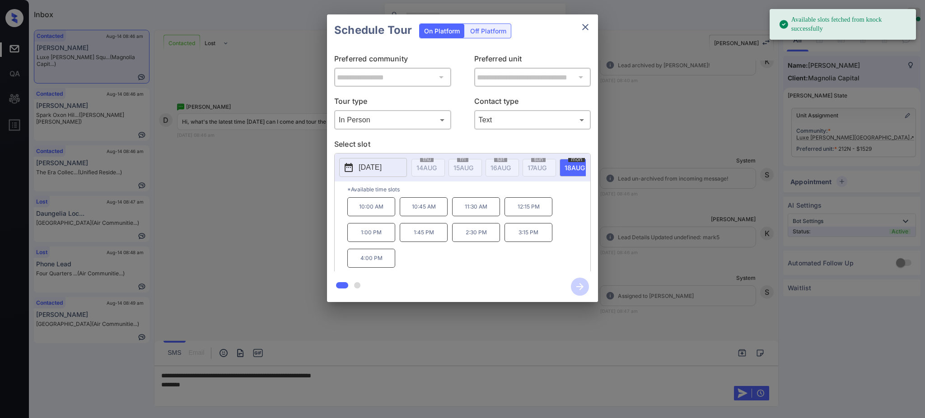
click at [564, 167] on div "[DATE]" at bounding box center [576, 168] width 33 height 18
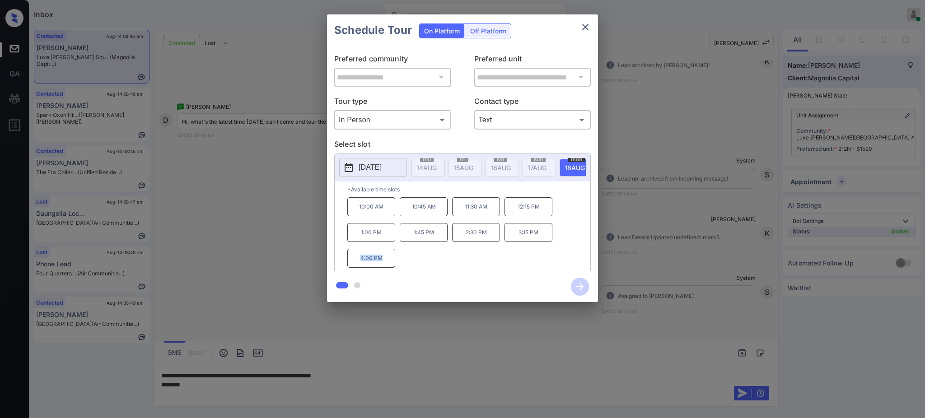
drag, startPoint x: 351, startPoint y: 264, endPoint x: 532, endPoint y: 144, distance: 217.2
click at [401, 263] on div "10:00 AM 10:45 AM 11:30 AM 12:15 PM 1:00 PM 1:45 PM 2:30 PM 3:15 PM 4:00 PM" at bounding box center [468, 233] width 243 height 72
copy p "4:00 PM"
click at [590, 29] on icon "close" at bounding box center [585, 27] width 11 height 11
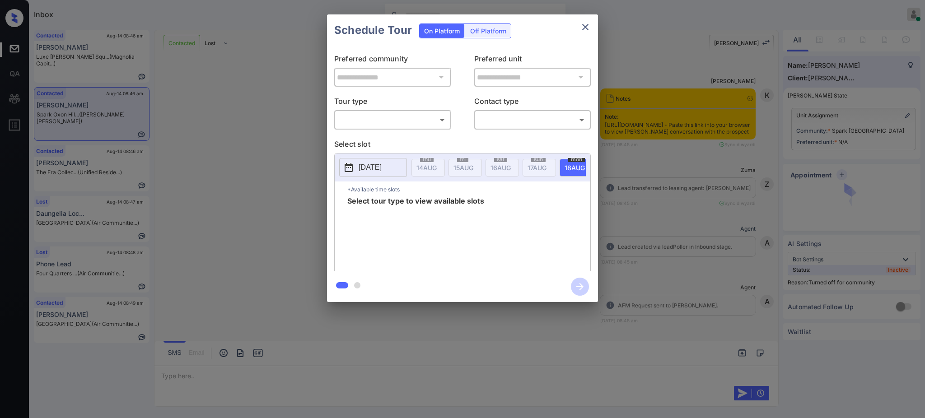
scroll to position [331, 0]
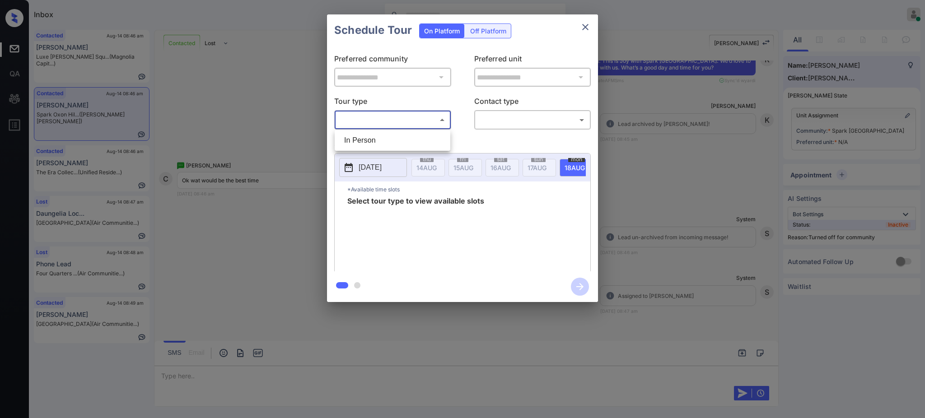
click at [387, 116] on body "Inbox [PERSON_NAME] Online Set yourself offline Set yourself on break Profile S…" at bounding box center [462, 209] width 925 height 418
click at [381, 140] on li "In Person" at bounding box center [392, 140] width 111 height 16
type input "********"
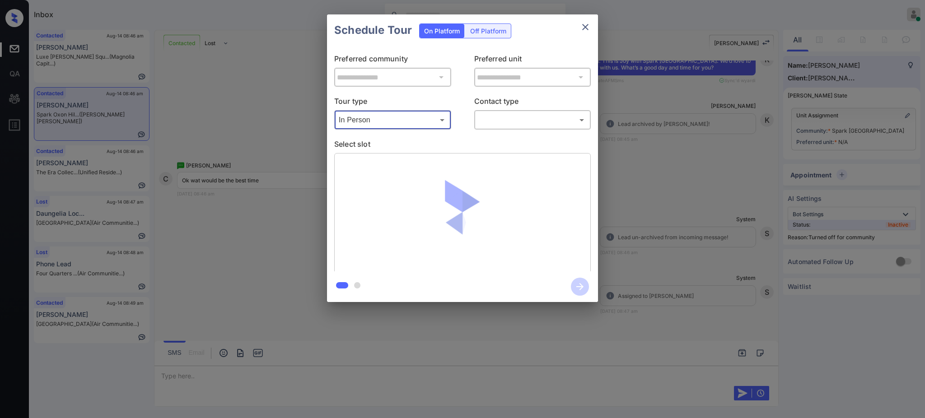
click at [512, 118] on body "Inbox [PERSON_NAME] Online Set yourself offline Set yourself on break Profile S…" at bounding box center [462, 209] width 925 height 418
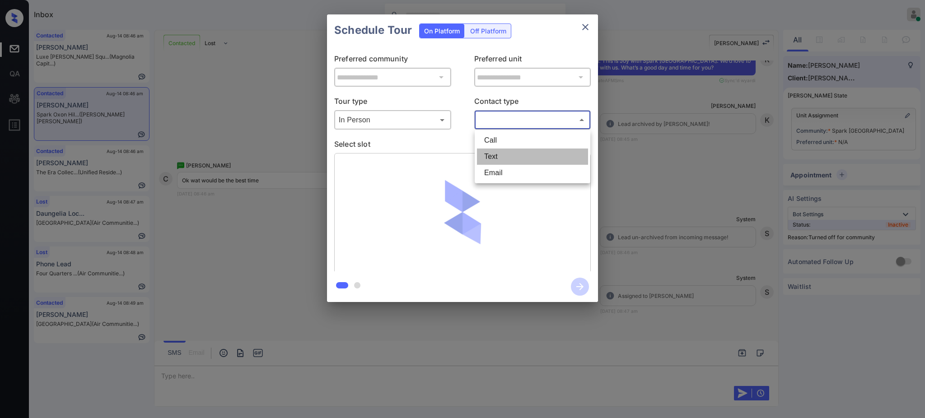
click at [501, 154] on li "Text" at bounding box center [532, 157] width 111 height 16
type input "****"
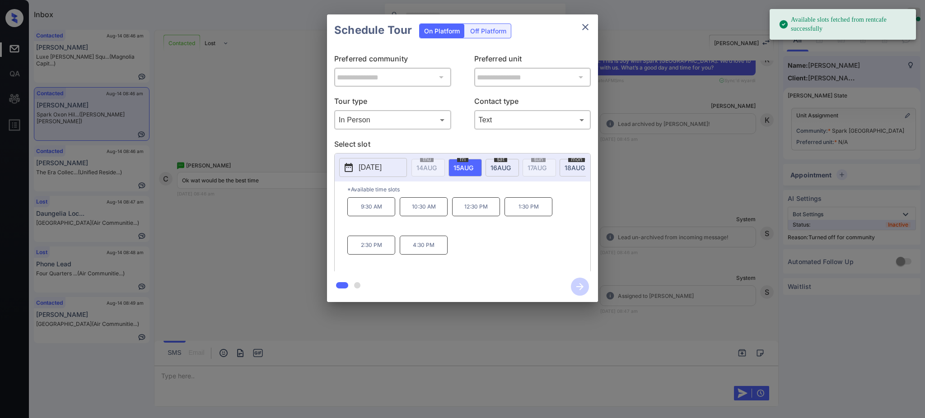
click at [376, 167] on p "[DATE]" at bounding box center [370, 167] width 23 height 11
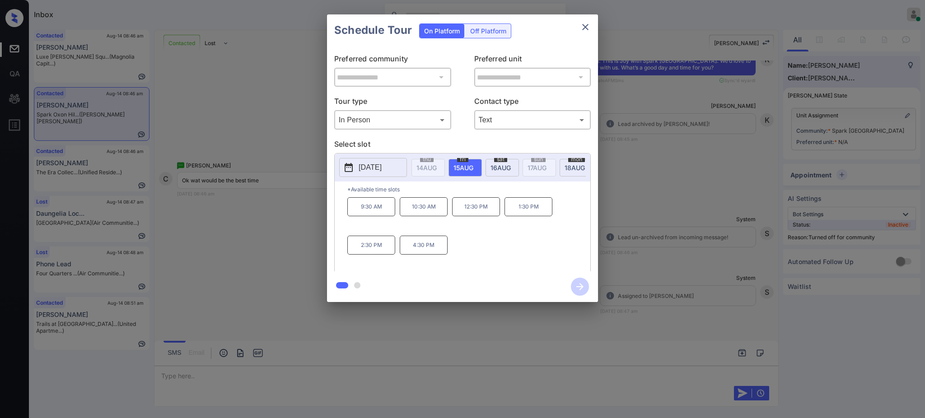
scroll to position [0, 0]
click at [732, 261] on div "**********" at bounding box center [462, 158] width 925 height 317
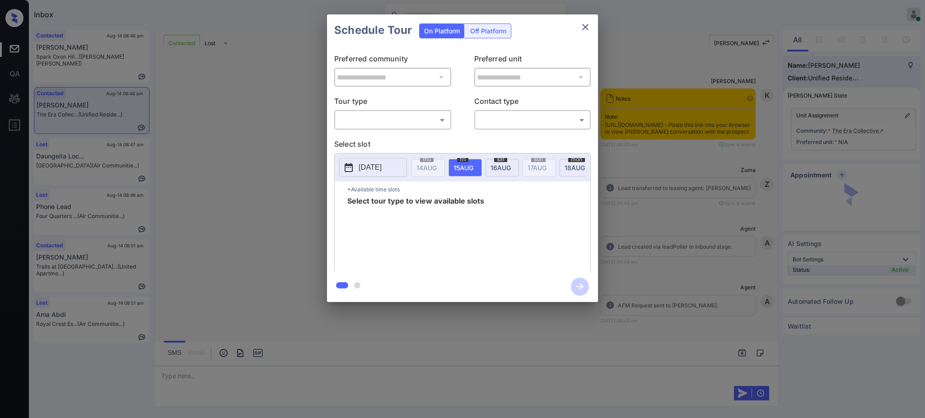
scroll to position [391, 0]
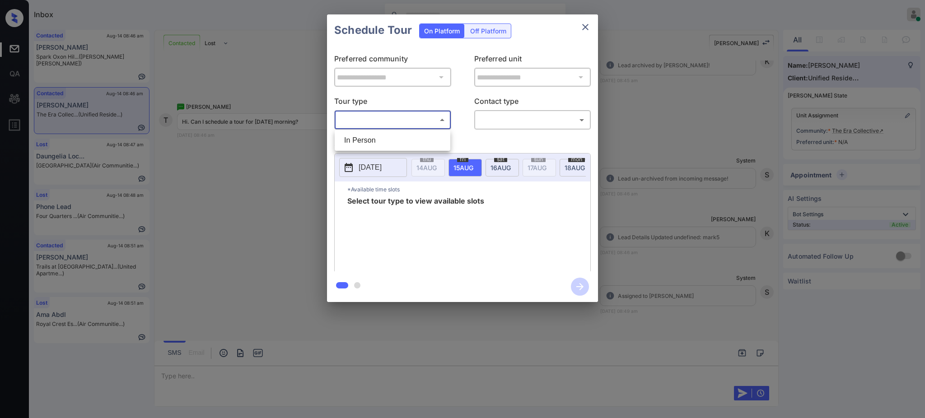
click at [418, 113] on body "Inbox [PERSON_NAME] Online Set yourself offline Set yourself on break Profile S…" at bounding box center [462, 209] width 925 height 418
click at [386, 138] on li "In Person" at bounding box center [392, 140] width 111 height 16
type input "********"
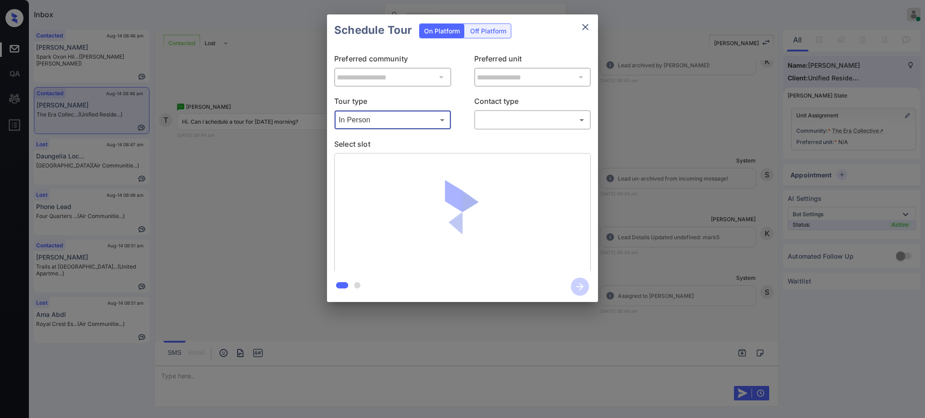
click at [489, 127] on body "Inbox [PERSON_NAME] Online Set yourself offline Set yourself on break Profile S…" at bounding box center [462, 209] width 925 height 418
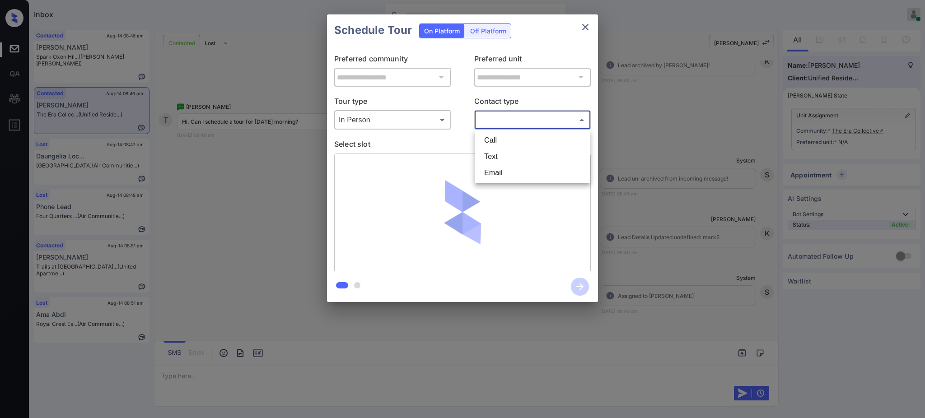
click at [491, 155] on li "Text" at bounding box center [532, 157] width 111 height 16
type input "****"
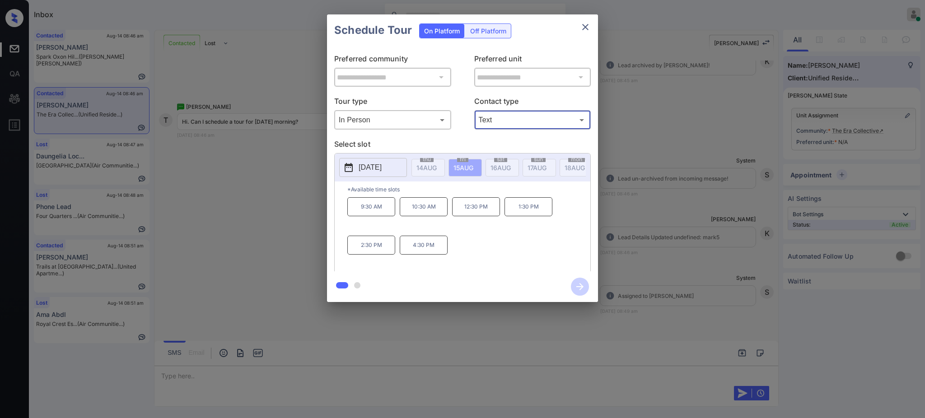
click at [382, 169] on p "[DATE]" at bounding box center [370, 167] width 23 height 11
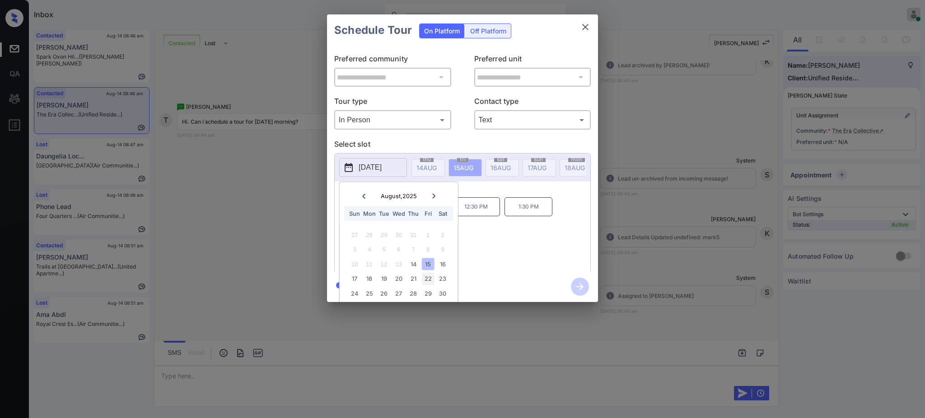
scroll to position [29, 0]
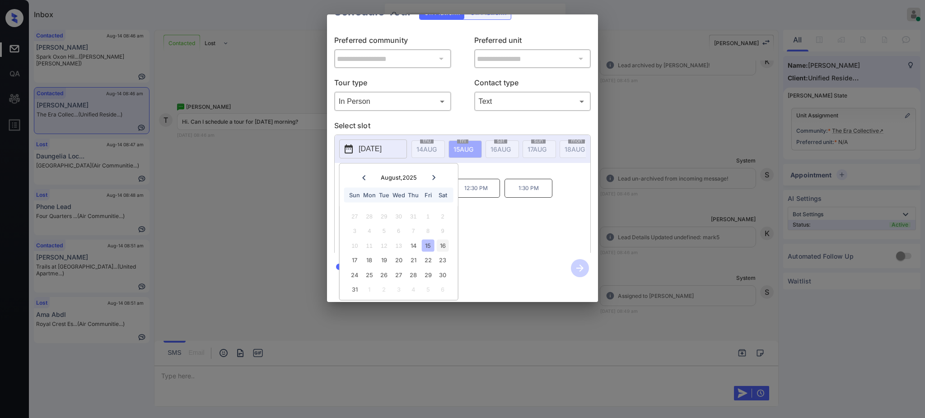
click at [440, 239] on div "16" at bounding box center [443, 245] width 12 height 12
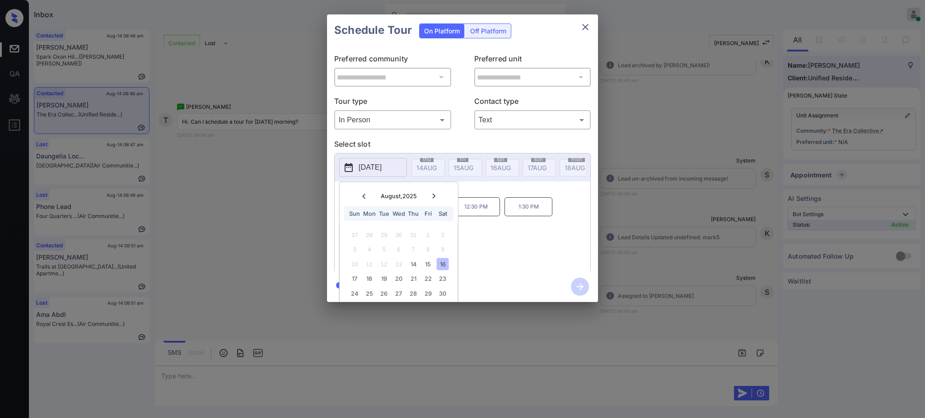
click at [701, 190] on div "**********" at bounding box center [462, 158] width 925 height 317
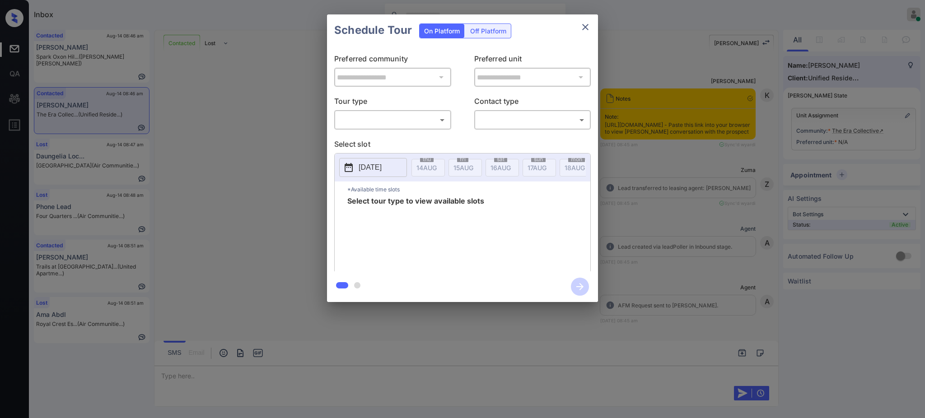
scroll to position [83, 0]
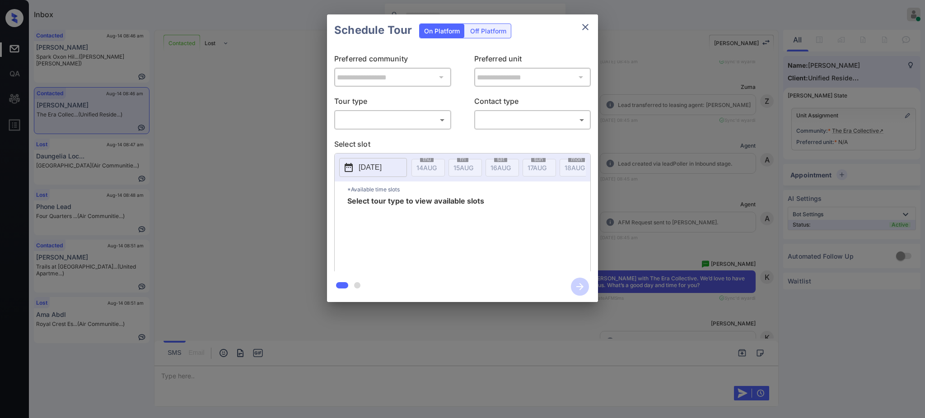
click at [365, 123] on body "Inbox [PERSON_NAME] Online Set yourself offline Set yourself on break Profile S…" at bounding box center [462, 209] width 925 height 418
click at [366, 137] on li "In Person" at bounding box center [392, 140] width 111 height 16
type input "********"
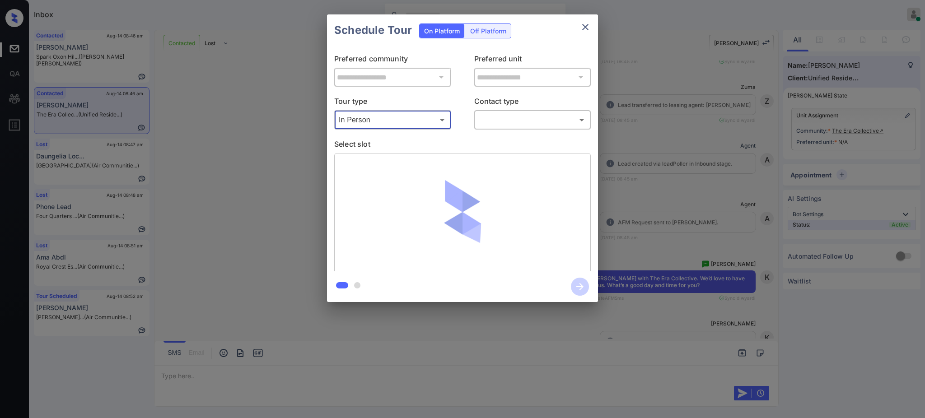
click at [511, 122] on body "Inbox [PERSON_NAME] Online Set yourself offline Set yourself on break Profile S…" at bounding box center [462, 209] width 925 height 418
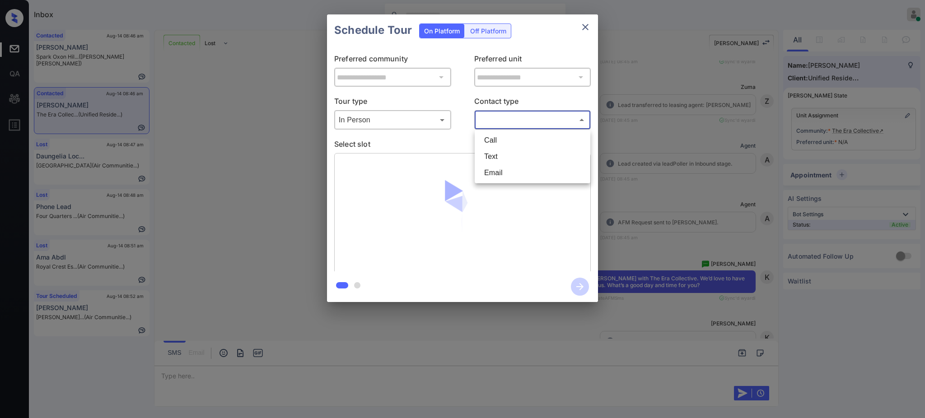
click at [498, 155] on li "Text" at bounding box center [532, 157] width 111 height 16
type input "****"
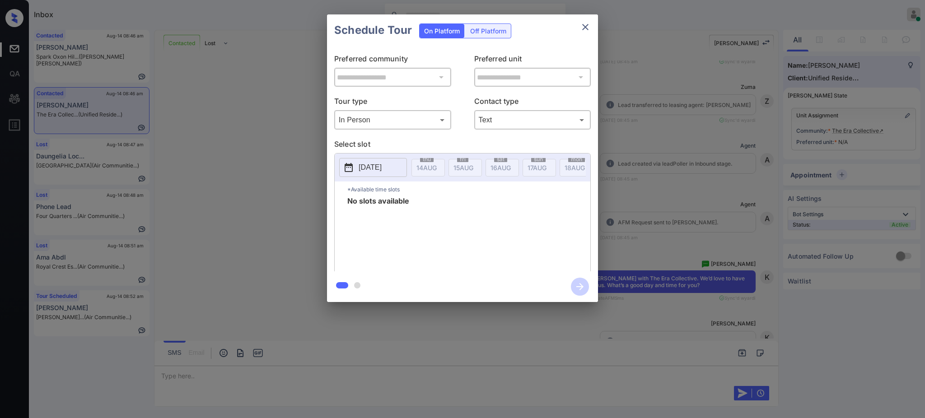
click at [399, 164] on button "[DATE]" at bounding box center [373, 167] width 68 height 19
click at [729, 227] on div "**********" at bounding box center [462, 158] width 925 height 317
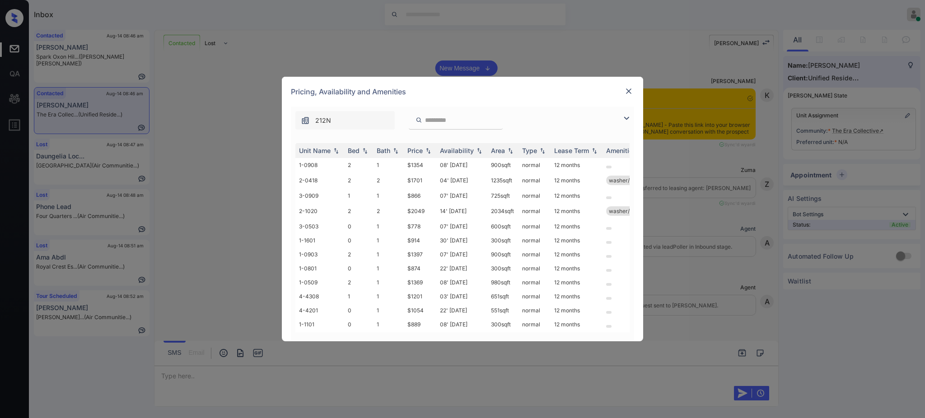
click at [629, 94] on img at bounding box center [628, 91] width 9 height 9
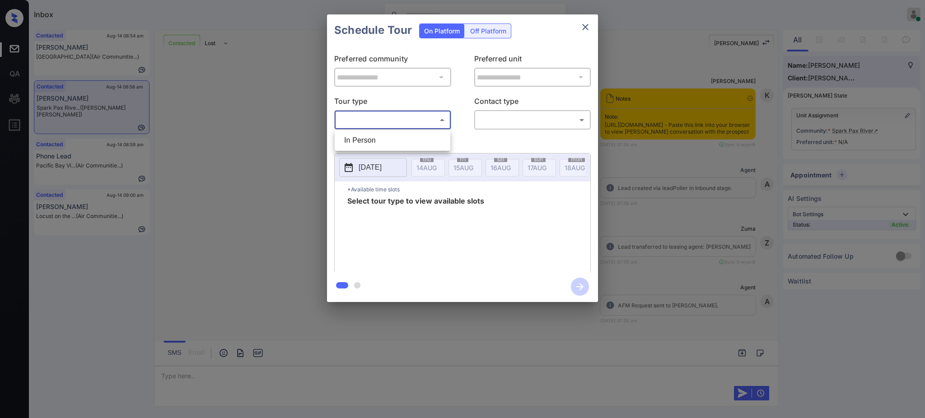
click at [374, 122] on body "Inbox [PERSON_NAME] Online Set yourself offline Set yourself on break Profile S…" at bounding box center [462, 209] width 925 height 418
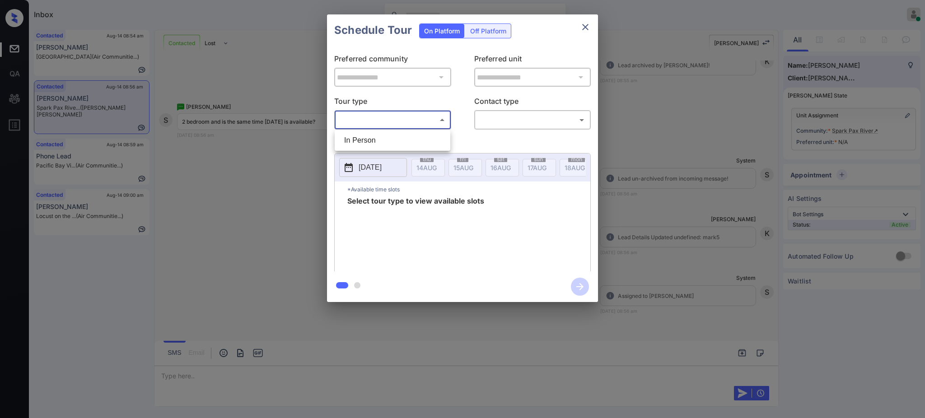
click at [372, 144] on li "In Person" at bounding box center [392, 140] width 111 height 16
type input "********"
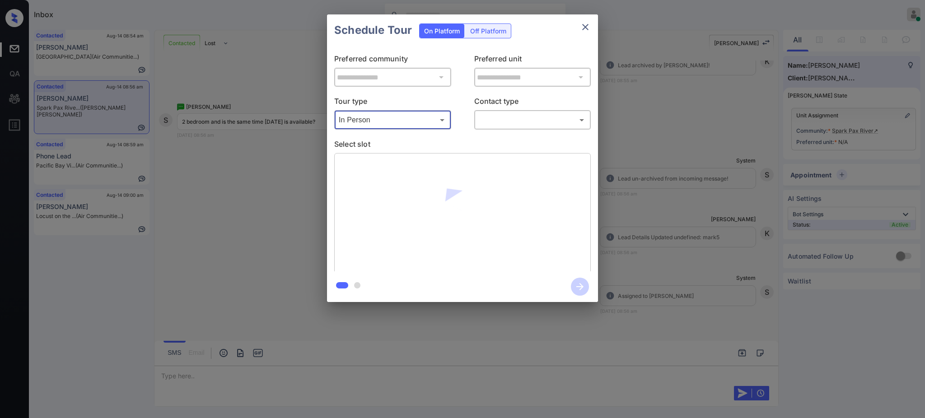
click at [492, 121] on body "Inbox Ajay Kumar Online Set yourself offline Set yourself on break Profile Swit…" at bounding box center [462, 209] width 925 height 418
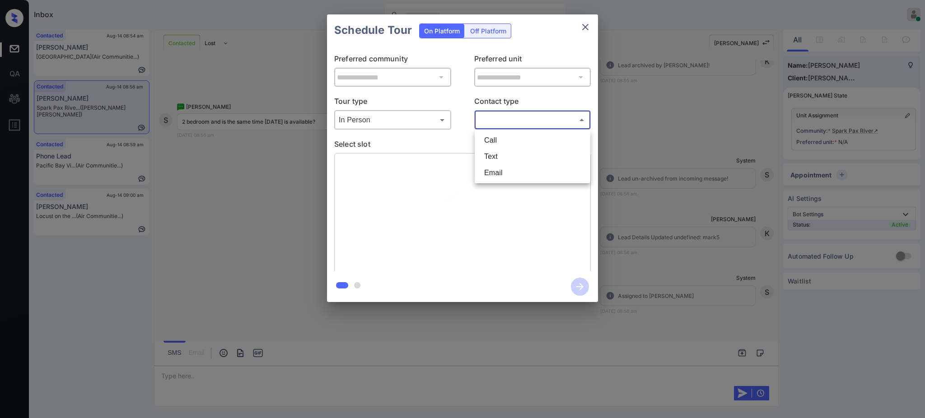
click at [490, 153] on li "Text" at bounding box center [532, 157] width 111 height 16
type input "****"
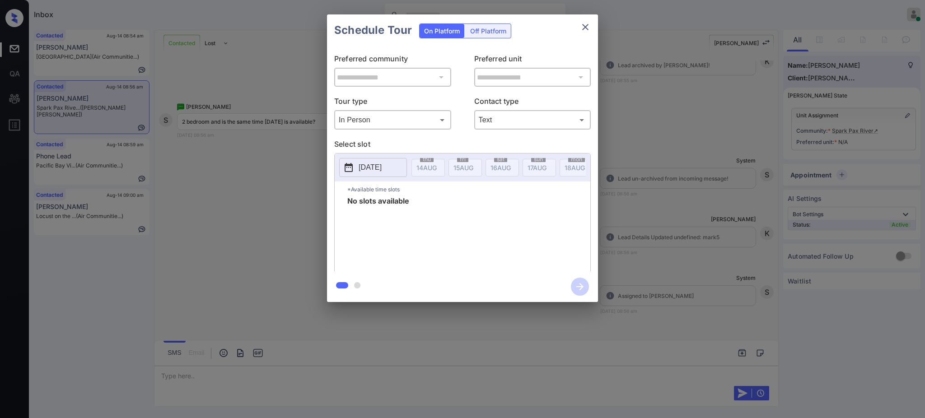
click at [382, 172] on p "[DATE]" at bounding box center [370, 167] width 23 height 11
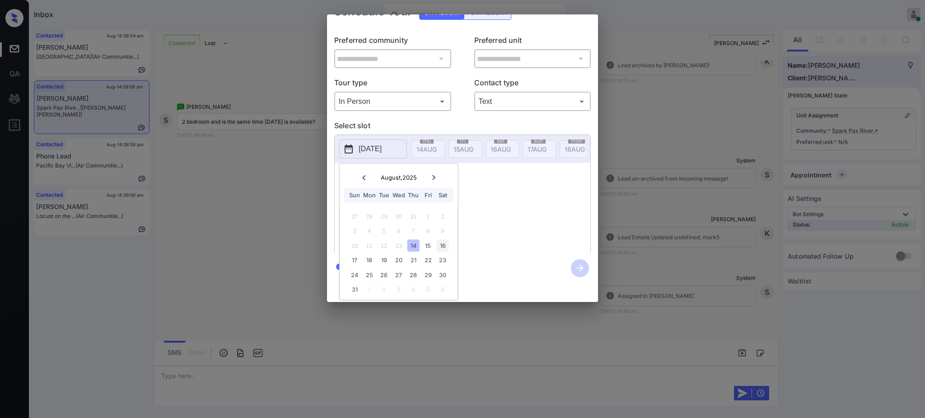
click at [445, 239] on div "16" at bounding box center [443, 245] width 12 height 12
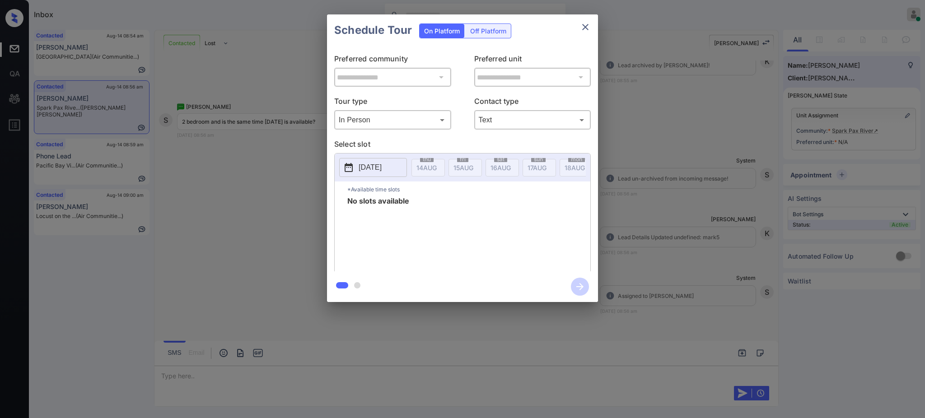
scroll to position [0, 0]
click at [629, 226] on div "**********" at bounding box center [462, 158] width 925 height 317
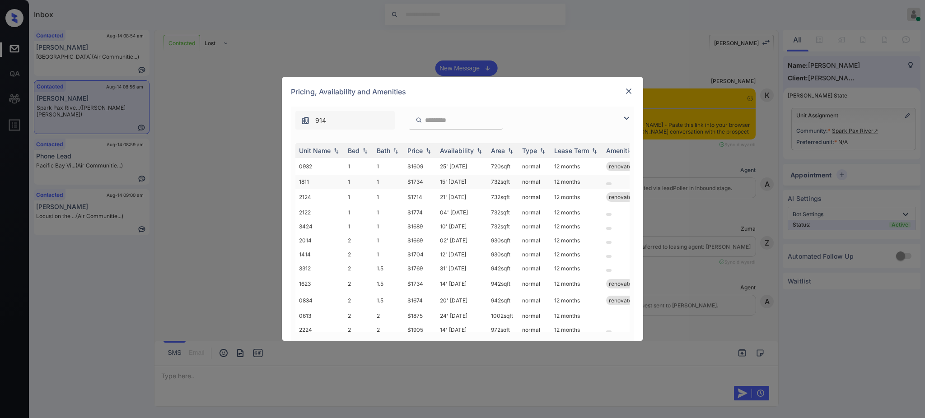
scroll to position [787, 0]
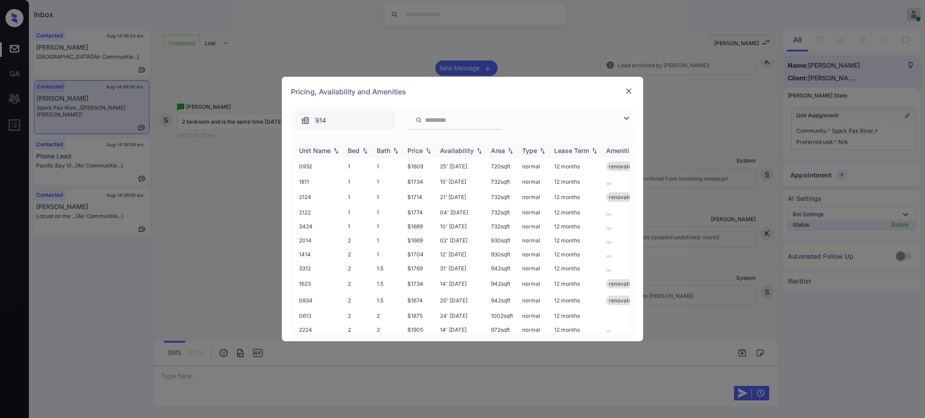
click at [351, 155] on div "Bed" at bounding box center [354, 151] width 12 height 8
drag, startPoint x: 418, startPoint y: 194, endPoint x: 434, endPoint y: 196, distance: 15.4
click at [434, 196] on tr "2014 2 1 $1669 02' Sep 25 930 sqft normal 12 months" at bounding box center [532, 193] width 472 height 14
copy tr "$1669"
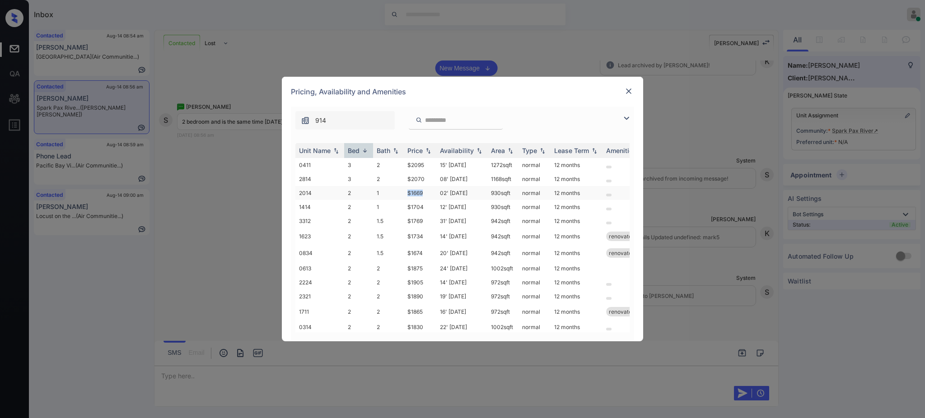
copy tr "$1669"
click at [630, 87] on img at bounding box center [628, 91] width 9 height 9
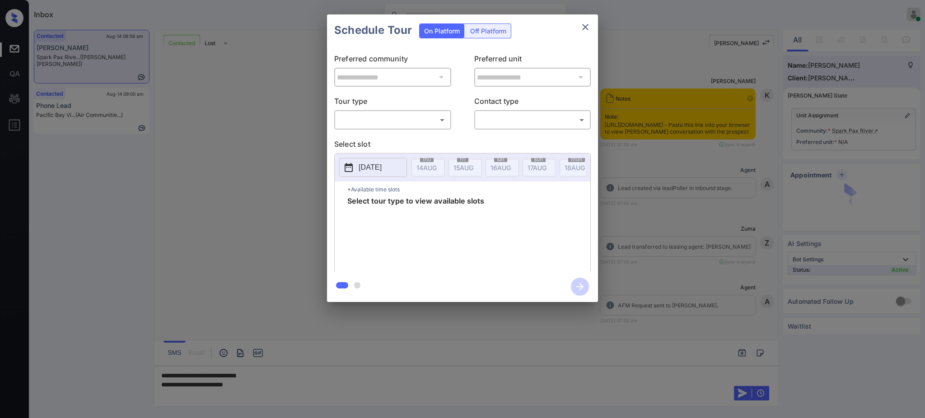
scroll to position [787, 0]
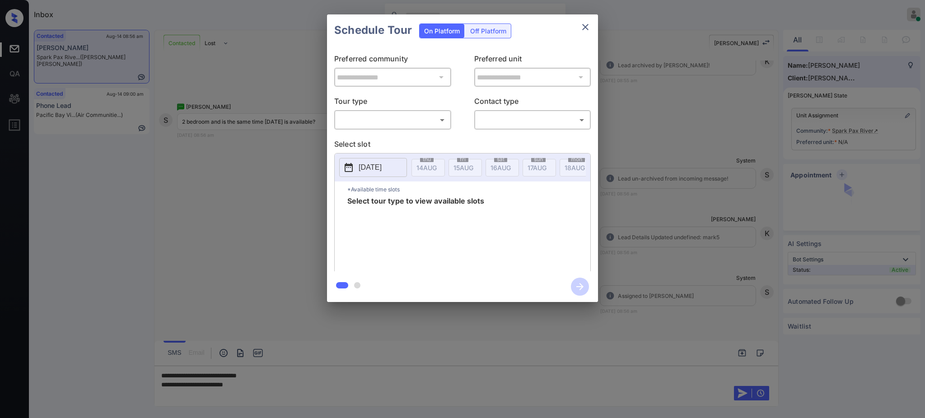
click at [393, 120] on body "Inbox [PERSON_NAME] Online Set yourself offline Set yourself on break Profile S…" at bounding box center [462, 209] width 925 height 418
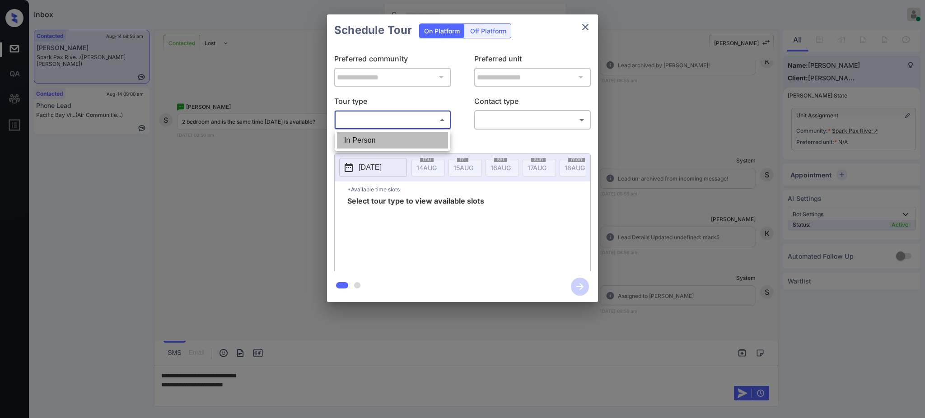
click at [378, 134] on li "In Person" at bounding box center [392, 140] width 111 height 16
type input "********"
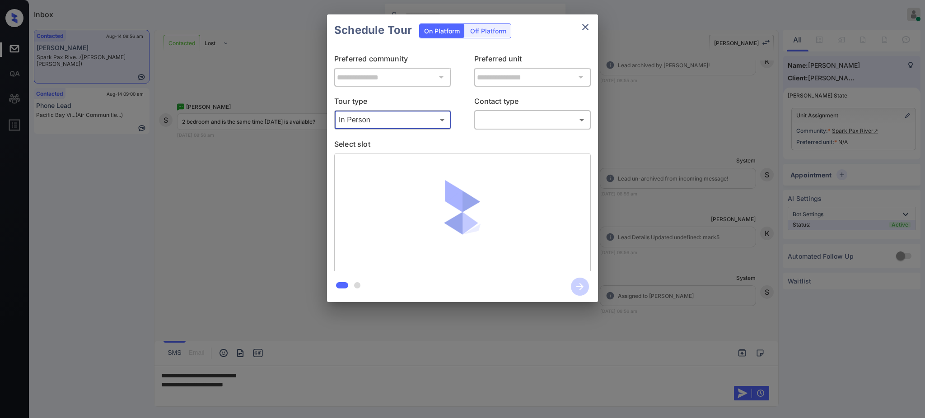
click at [512, 119] on body "Inbox Ajay Kumar Online Set yourself offline Set yourself on break Profile Swit…" at bounding box center [462, 209] width 925 height 418
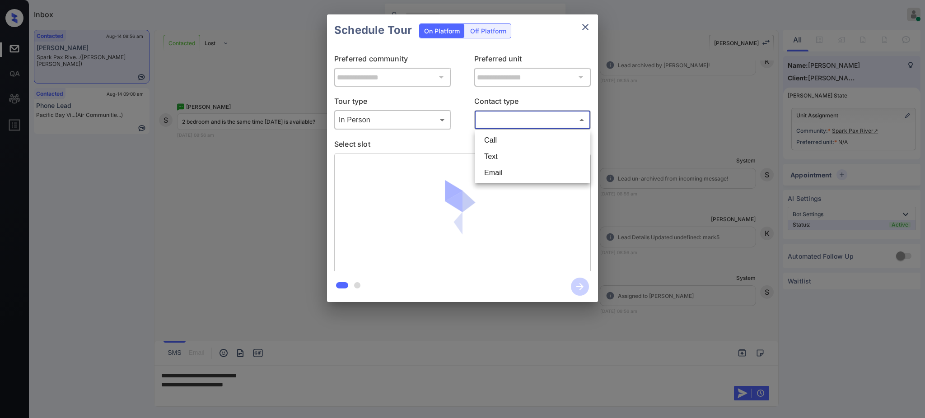
click at [497, 158] on li "Text" at bounding box center [532, 157] width 111 height 16
type input "****"
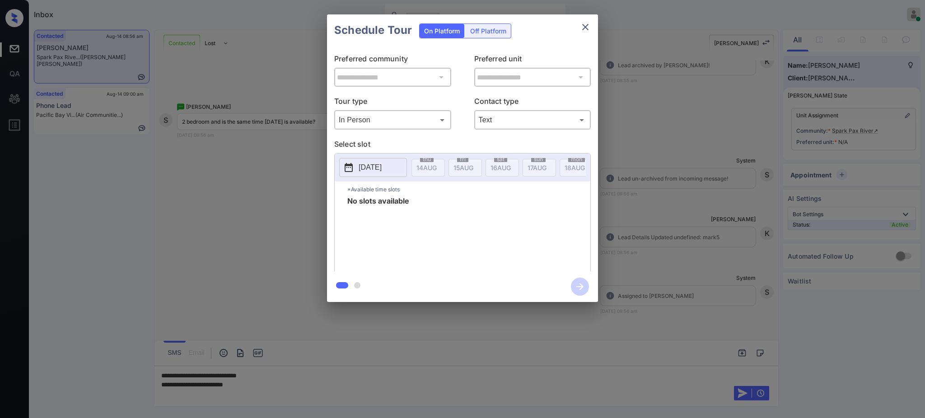
click at [382, 169] on p "[DATE]" at bounding box center [370, 167] width 23 height 11
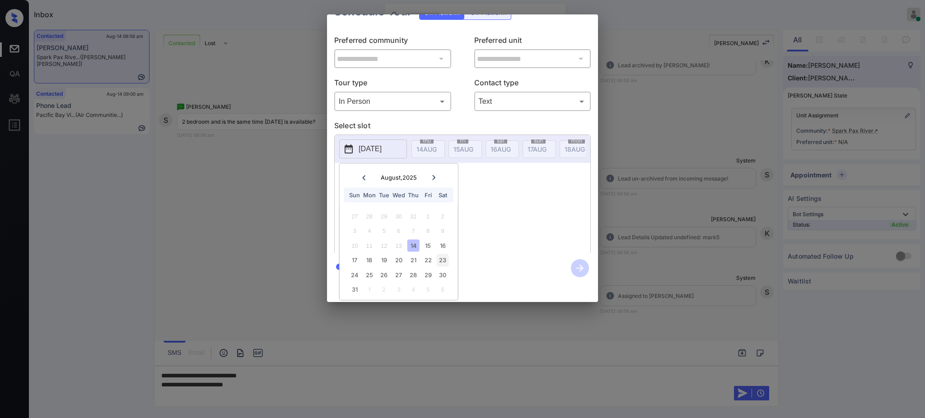
scroll to position [29, 0]
click at [442, 239] on div "16" at bounding box center [443, 245] width 12 height 12
click at [430, 269] on div "29" at bounding box center [428, 275] width 12 height 12
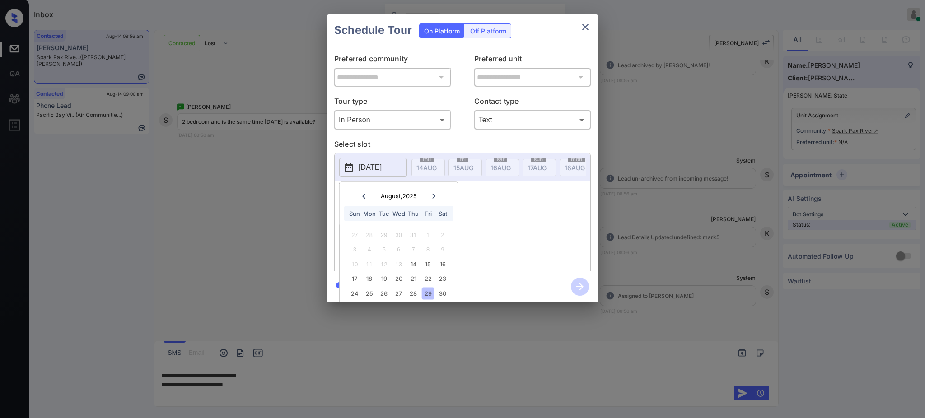
click at [627, 42] on div "**********" at bounding box center [462, 158] width 925 height 317
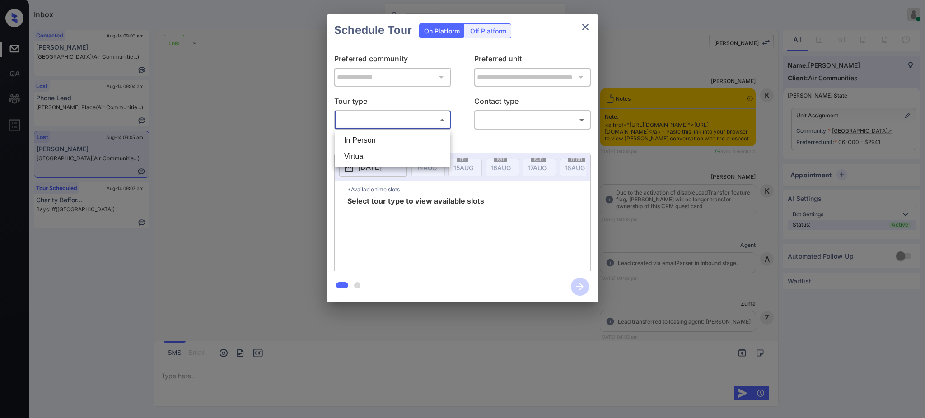
scroll to position [2398, 0]
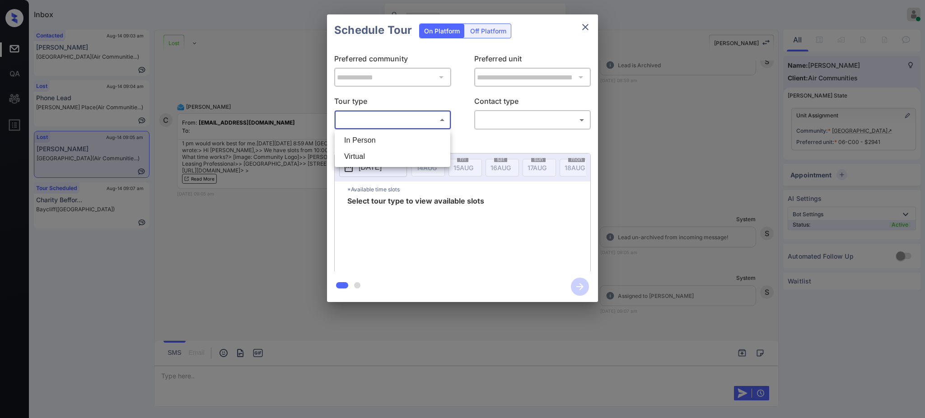
click at [388, 120] on div at bounding box center [462, 209] width 925 height 418
click at [381, 121] on body "Inbox [PERSON_NAME] Online Set yourself offline Set yourself on break Profile S…" at bounding box center [462, 209] width 925 height 418
click at [372, 137] on li "In Person" at bounding box center [392, 140] width 111 height 16
type input "********"
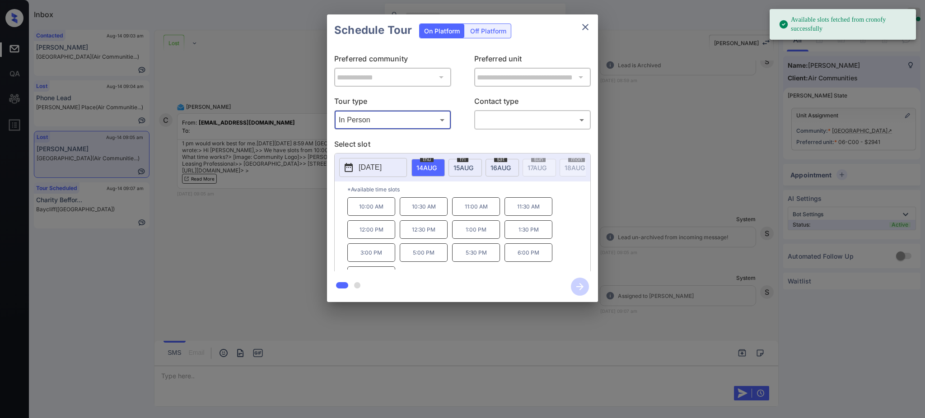
click at [500, 115] on body "Available slots fetched from cronofy successfully Inbox [PERSON_NAME] Online Se…" at bounding box center [462, 209] width 925 height 418
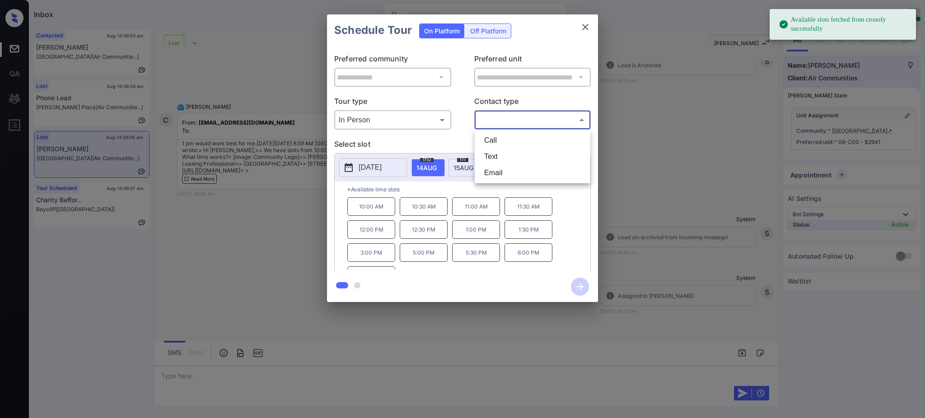
click at [498, 154] on li "Text" at bounding box center [532, 157] width 111 height 16
type input "****"
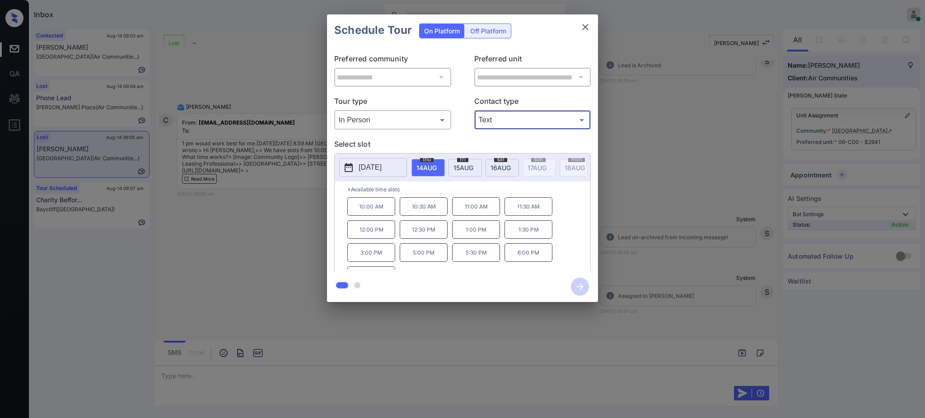
click at [437, 169] on span "[DATE]" at bounding box center [427, 168] width 20 height 8
click at [479, 237] on p "1:00 PM" at bounding box center [476, 230] width 48 height 19
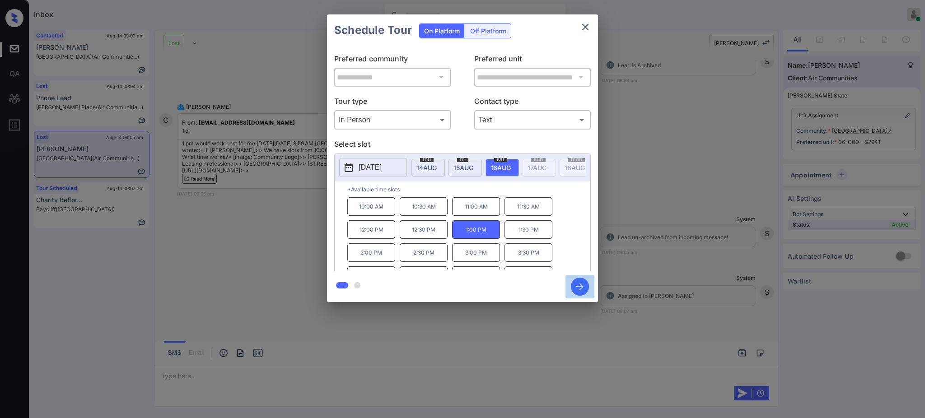
click at [580, 286] on icon "button" at bounding box center [580, 287] width 18 height 18
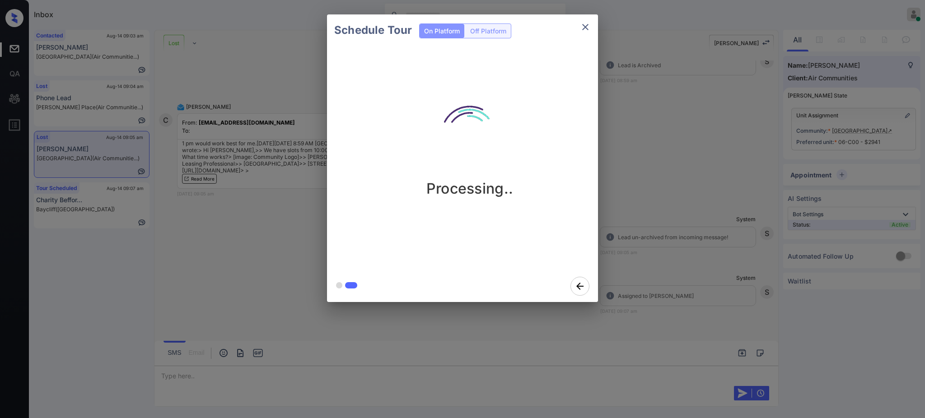
click at [682, 207] on div "Schedule Tour On Platform Off Platform Processing.." at bounding box center [462, 158] width 925 height 317
